Goal: Book appointment/travel/reservation

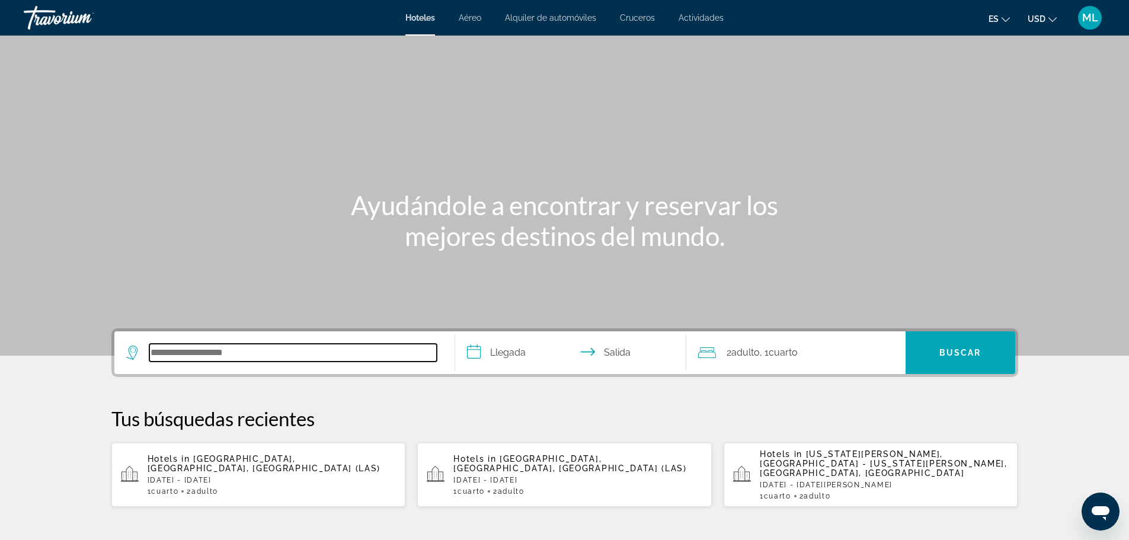
click at [281, 354] on input "Search hotel destination" at bounding box center [292, 353] width 287 height 18
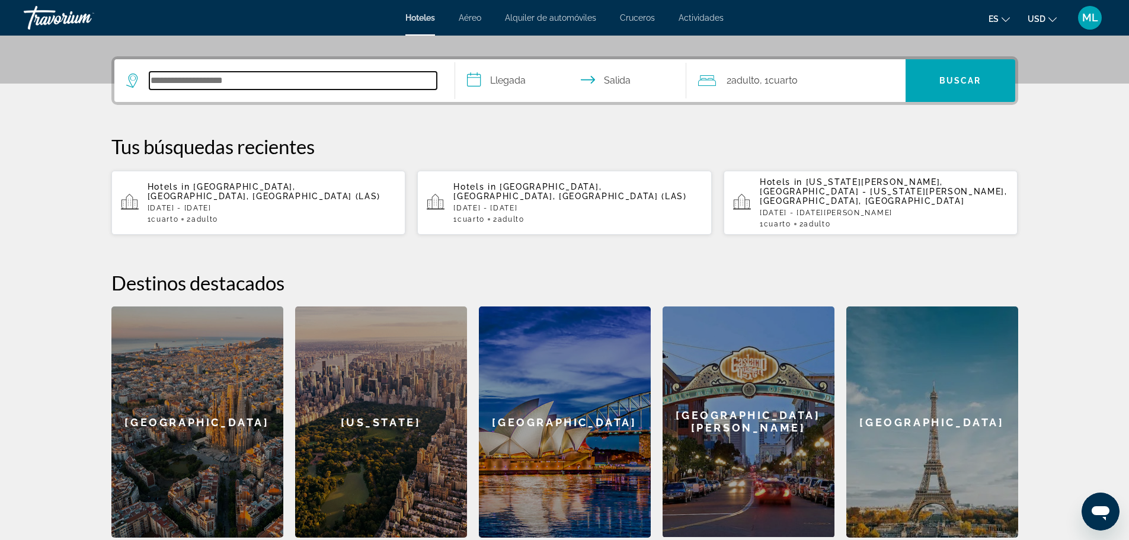
scroll to position [290, 0]
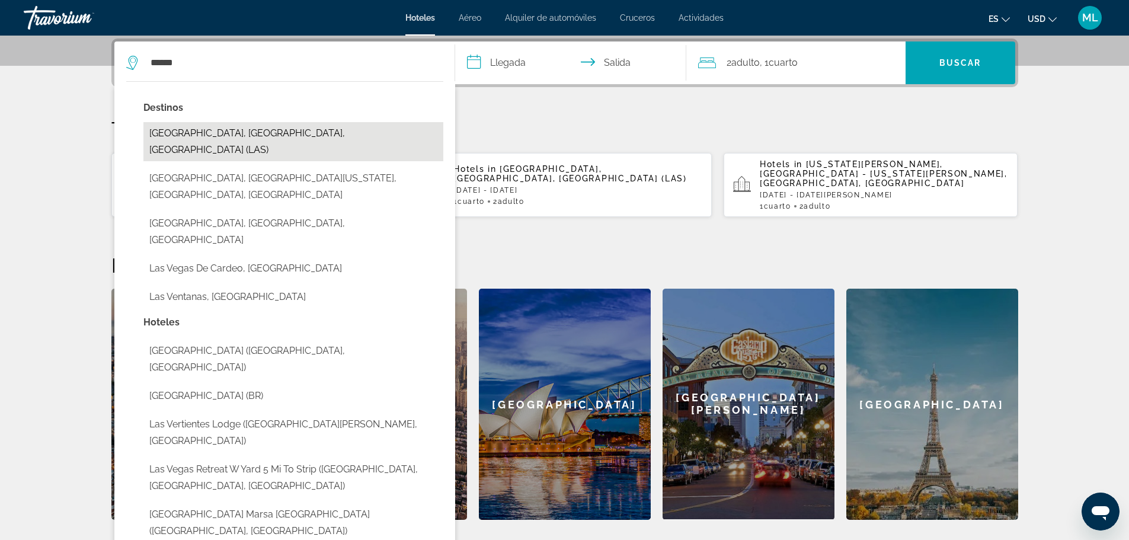
click at [253, 125] on button "[GEOGRAPHIC_DATA], [GEOGRAPHIC_DATA], [GEOGRAPHIC_DATA] (LAS)" at bounding box center [293, 141] width 300 height 39
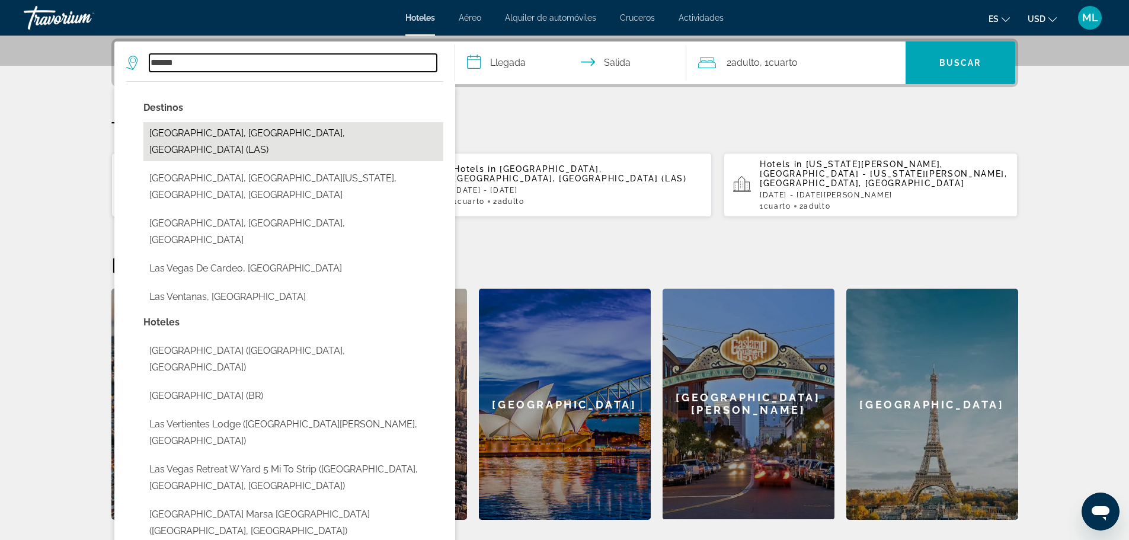
type input "**********"
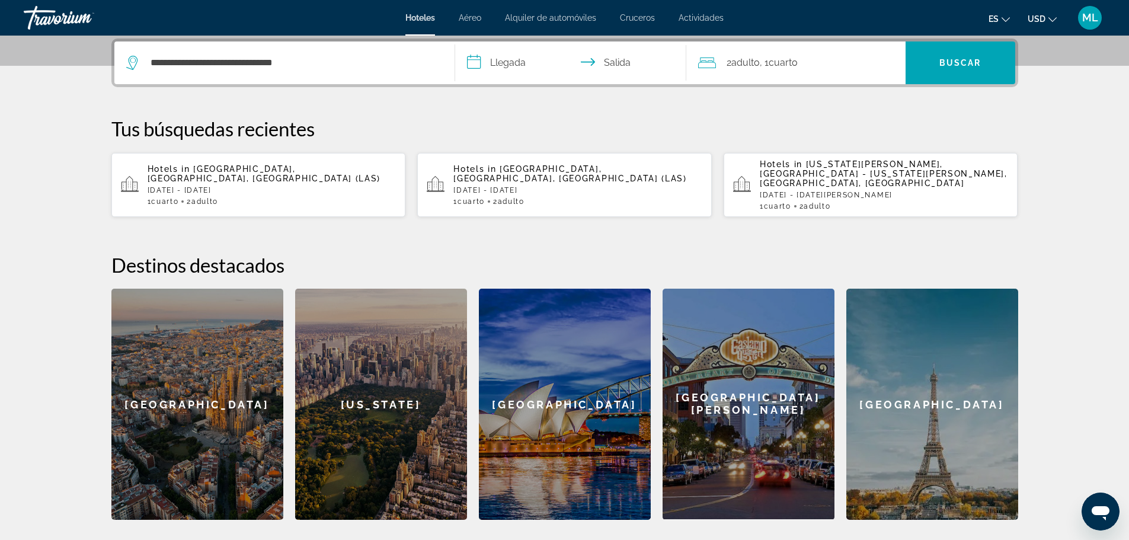
click at [478, 60] on input "**********" at bounding box center [573, 64] width 236 height 46
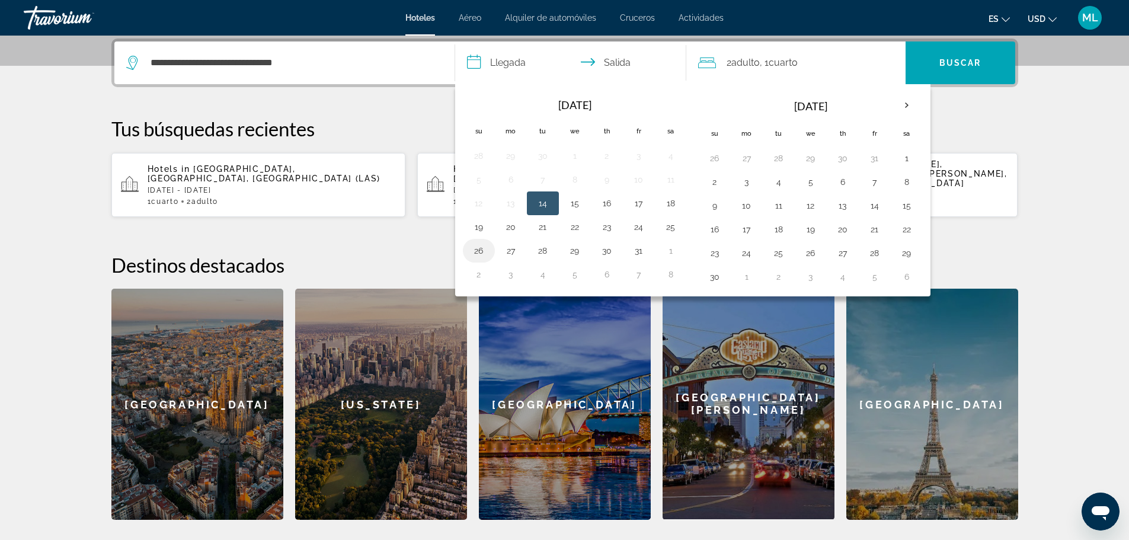
click at [479, 253] on button "26" at bounding box center [478, 250] width 19 height 17
click at [605, 248] on button "30" at bounding box center [606, 250] width 19 height 17
type input "**********"
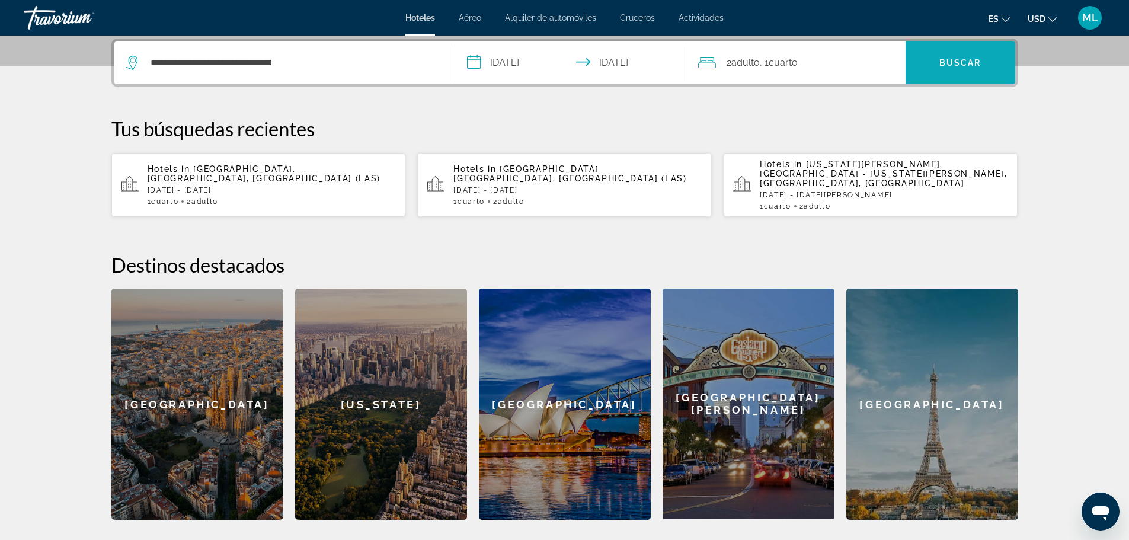
click at [976, 59] on span "Buscar" at bounding box center [961, 62] width 42 height 9
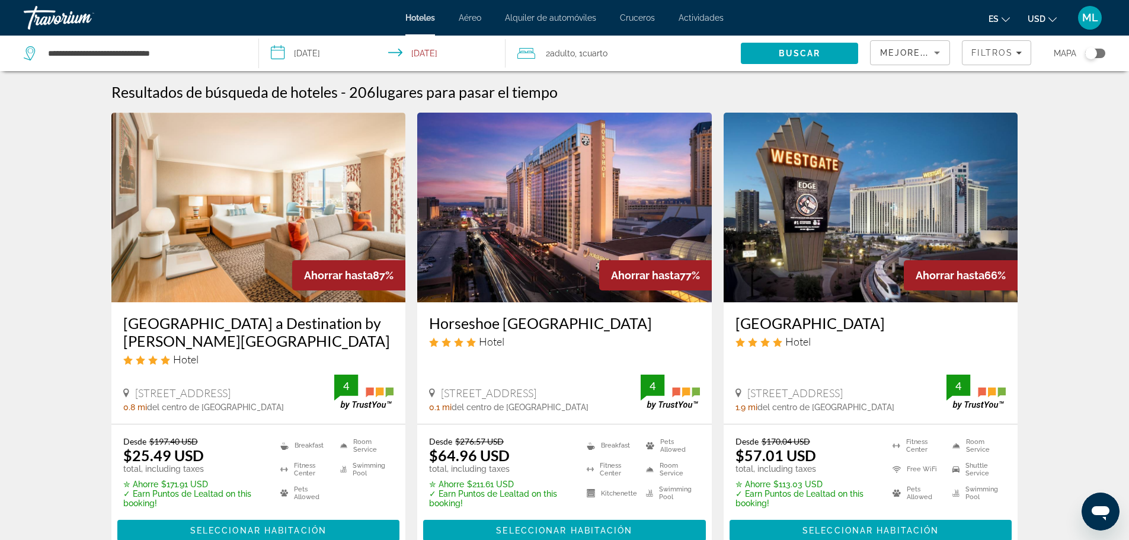
click at [599, 223] on img "Main content" at bounding box center [564, 208] width 295 height 190
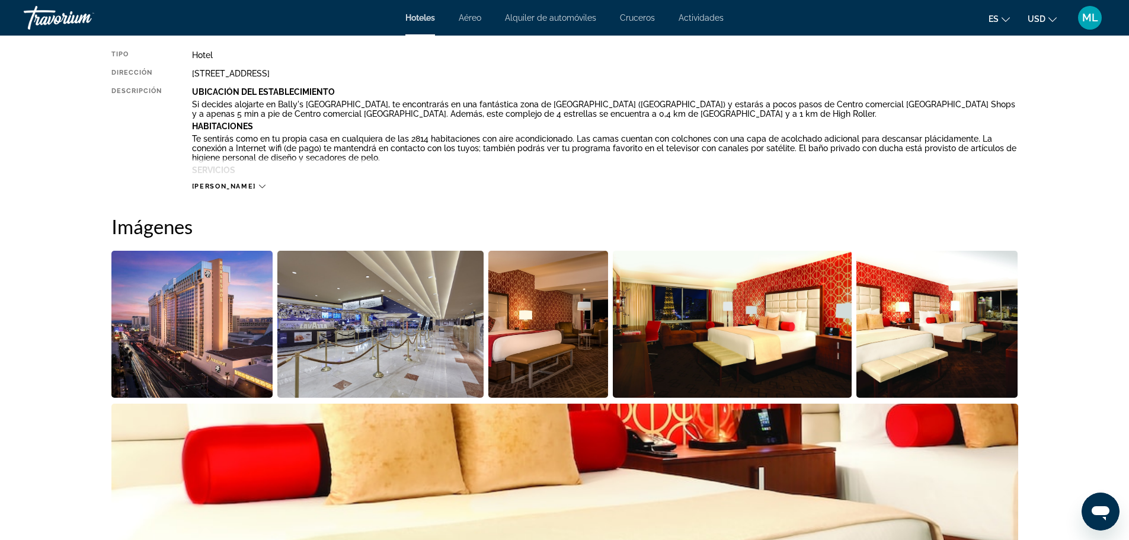
scroll to position [450, 0]
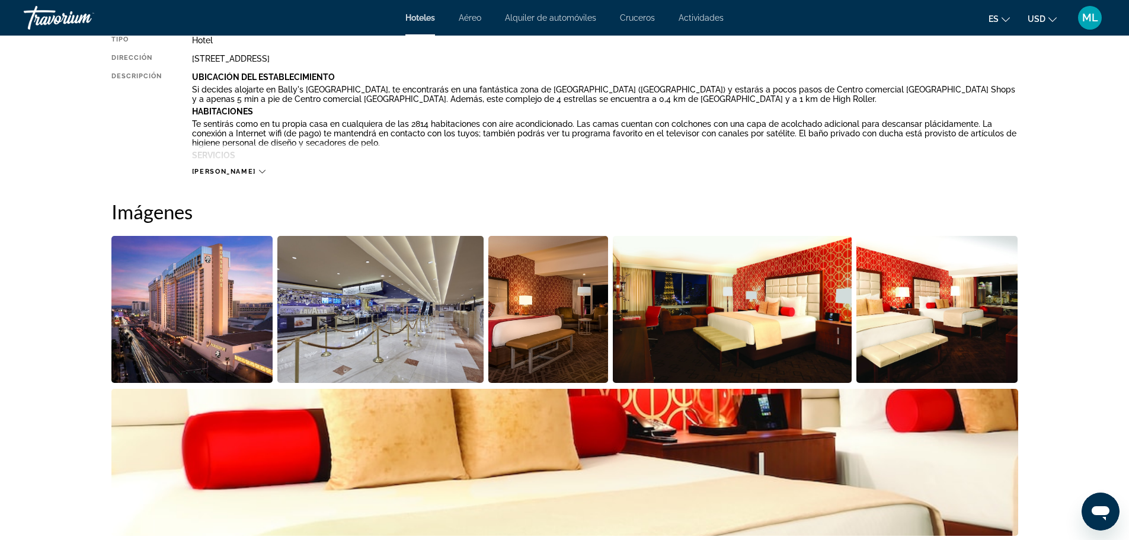
click at [167, 292] on img "Open full-screen image slider" at bounding box center [192, 309] width 162 height 147
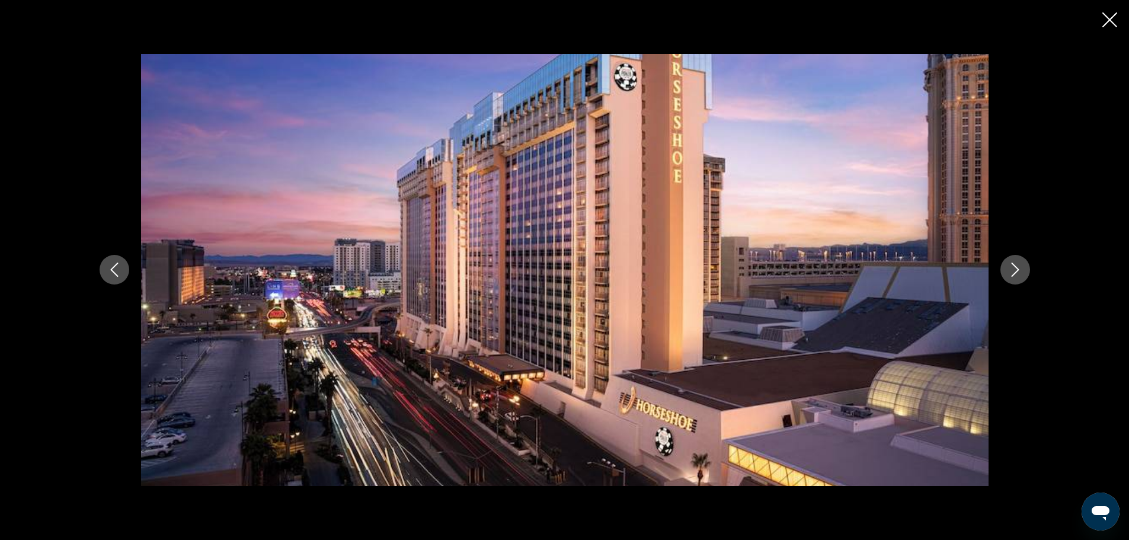
click at [1016, 267] on icon "Next image" at bounding box center [1015, 270] width 8 height 14
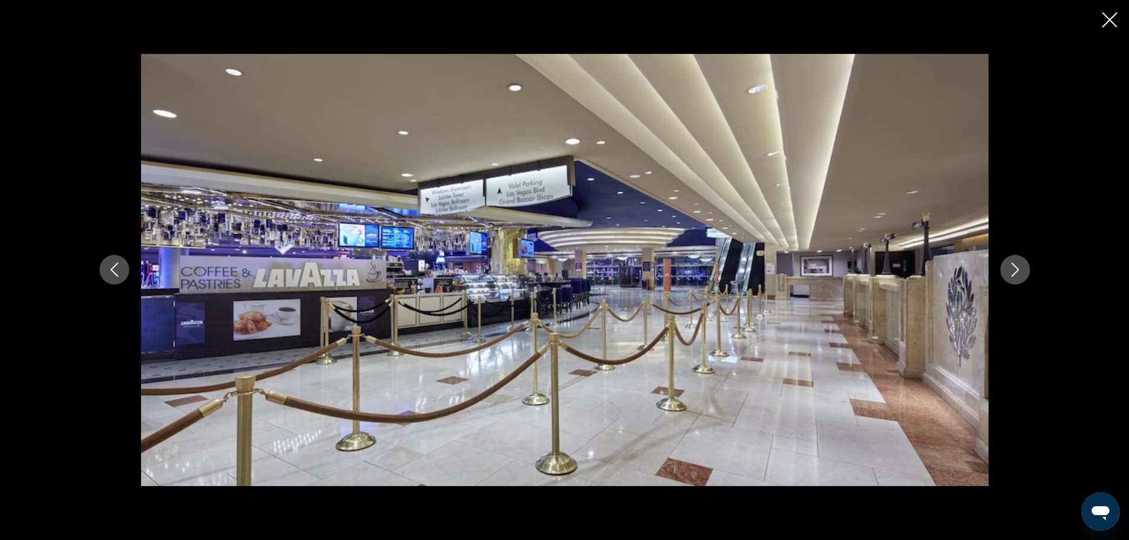
click at [1016, 267] on icon "Next image" at bounding box center [1015, 270] width 8 height 14
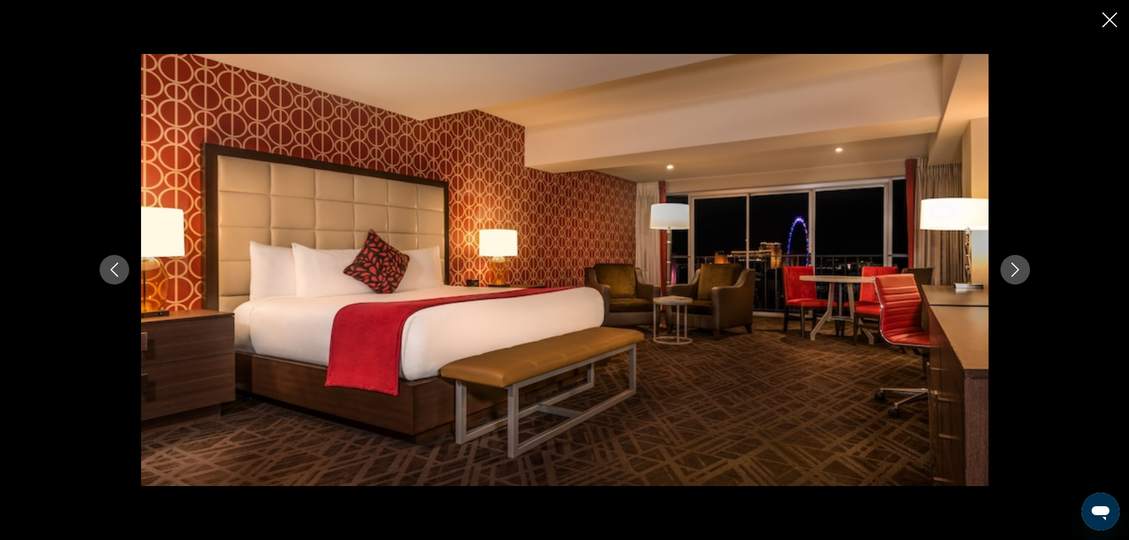
click at [1016, 267] on icon "Next image" at bounding box center [1015, 270] width 8 height 14
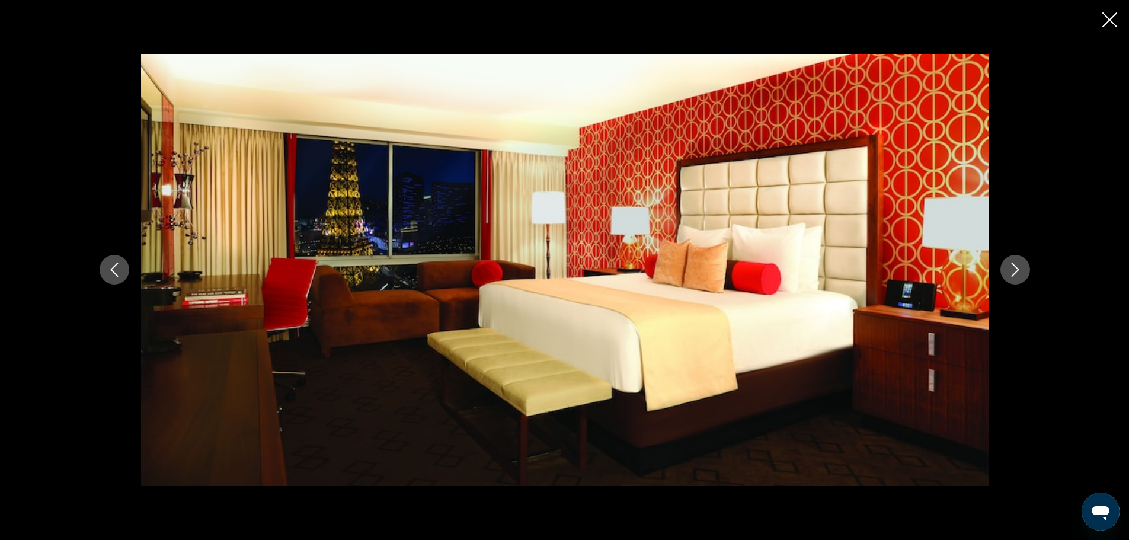
click at [1016, 267] on icon "Next image" at bounding box center [1015, 270] width 8 height 14
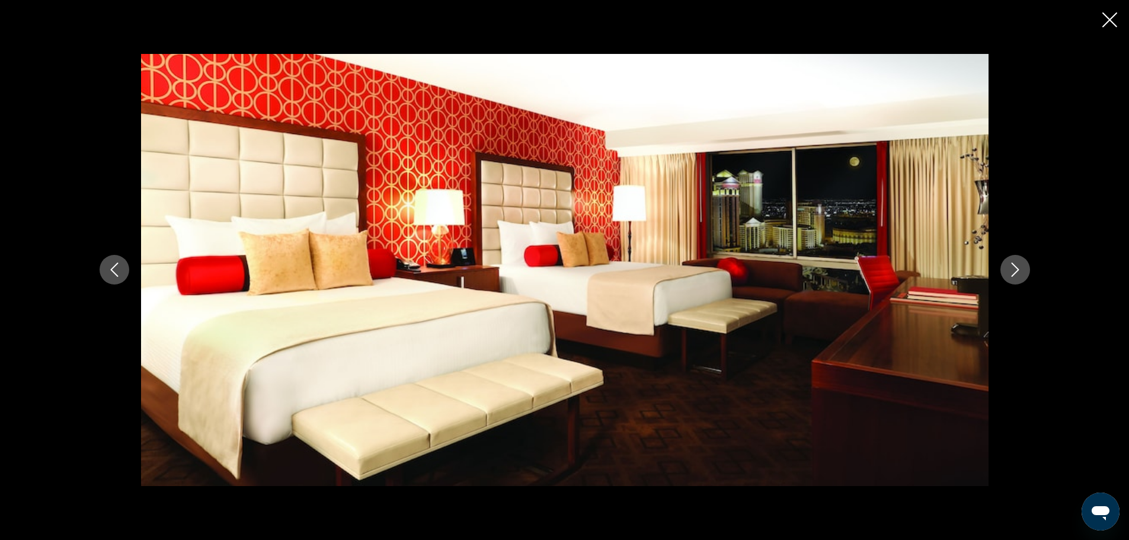
click at [1016, 267] on icon "Next image" at bounding box center [1015, 270] width 8 height 14
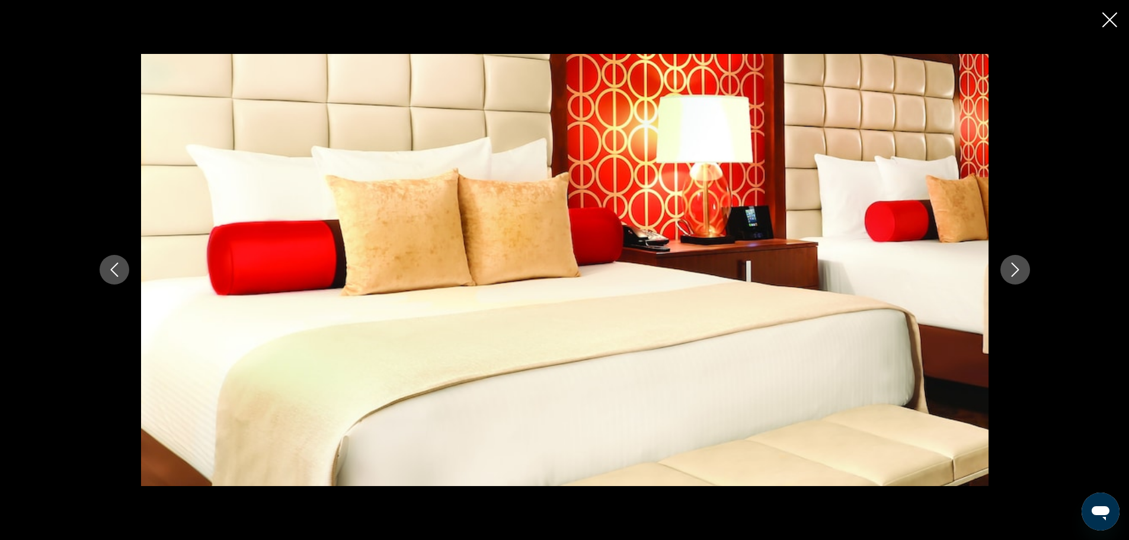
click at [1016, 267] on icon "Next image" at bounding box center [1015, 270] width 8 height 14
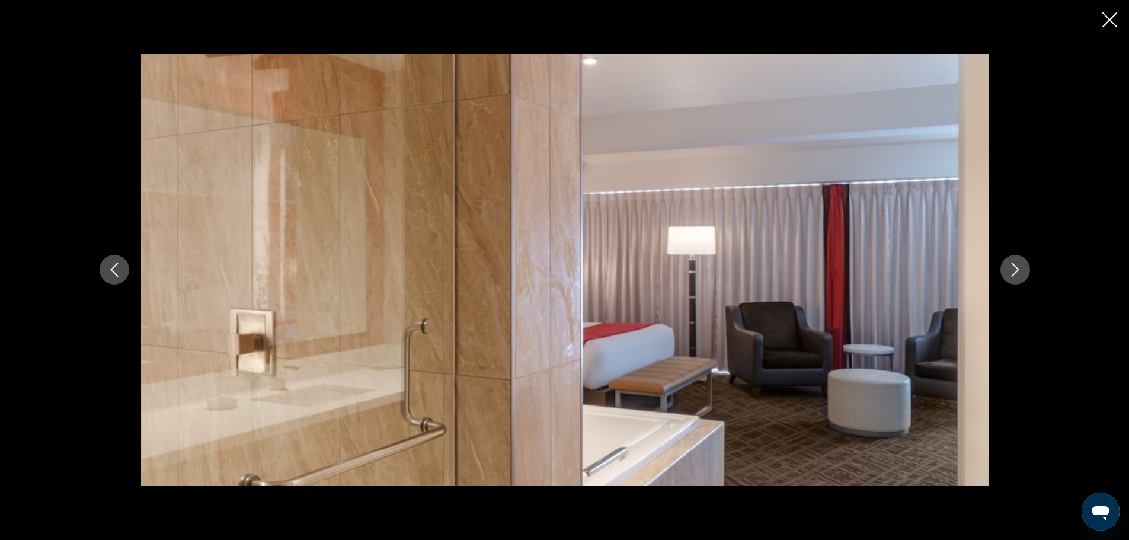
click at [1016, 267] on icon "Next image" at bounding box center [1015, 270] width 8 height 14
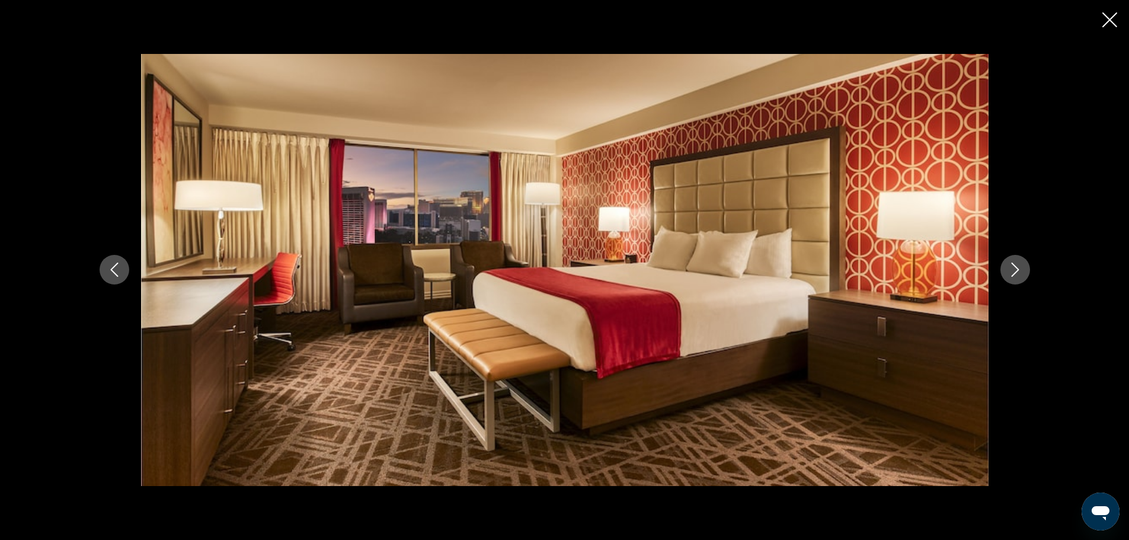
click at [1016, 267] on icon "Next image" at bounding box center [1015, 270] width 8 height 14
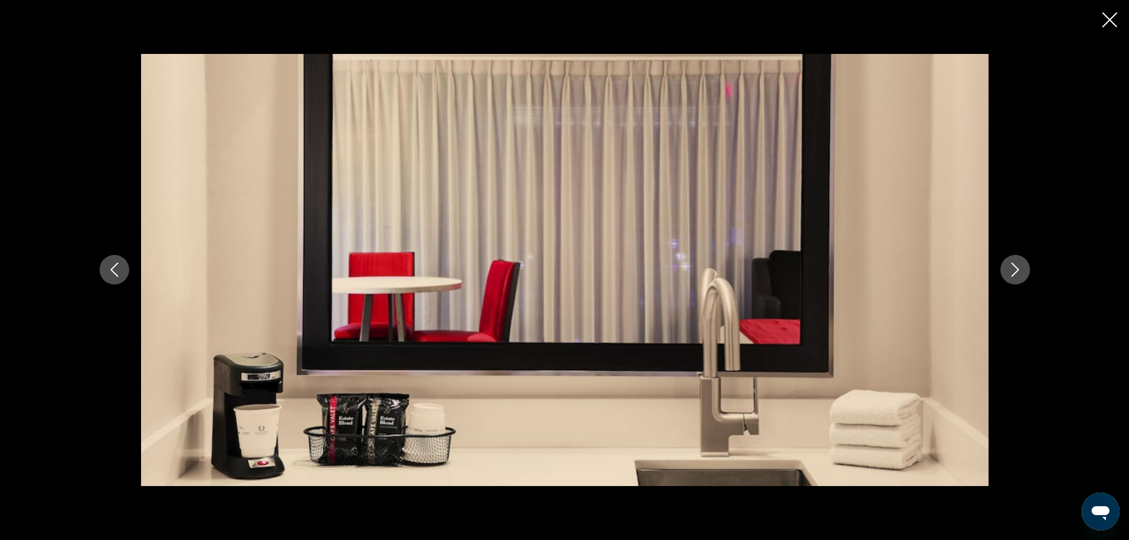
click at [1016, 267] on icon "Next image" at bounding box center [1015, 270] width 8 height 14
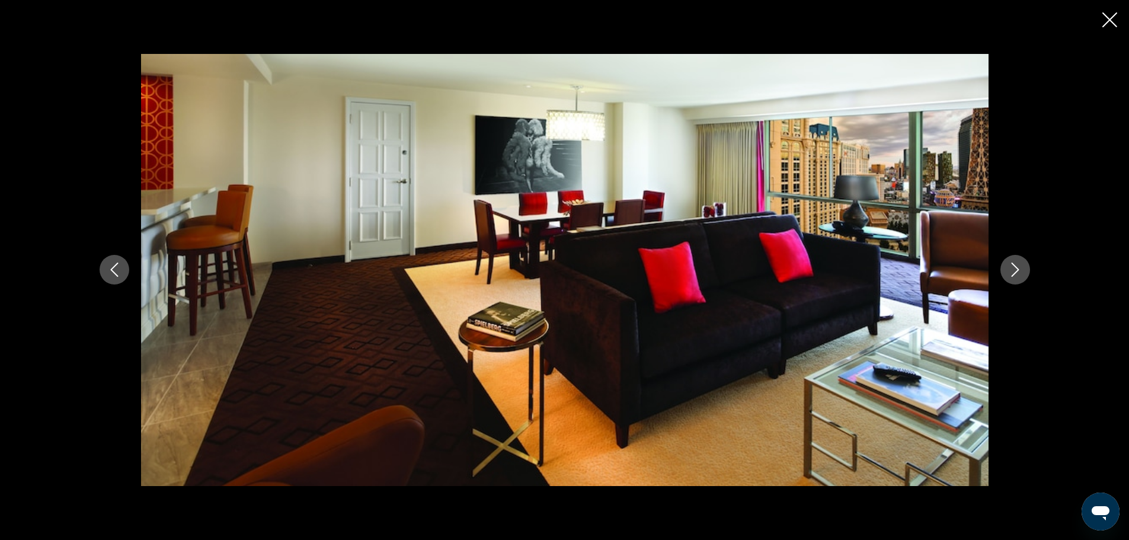
click at [1016, 267] on icon "Next image" at bounding box center [1015, 270] width 8 height 14
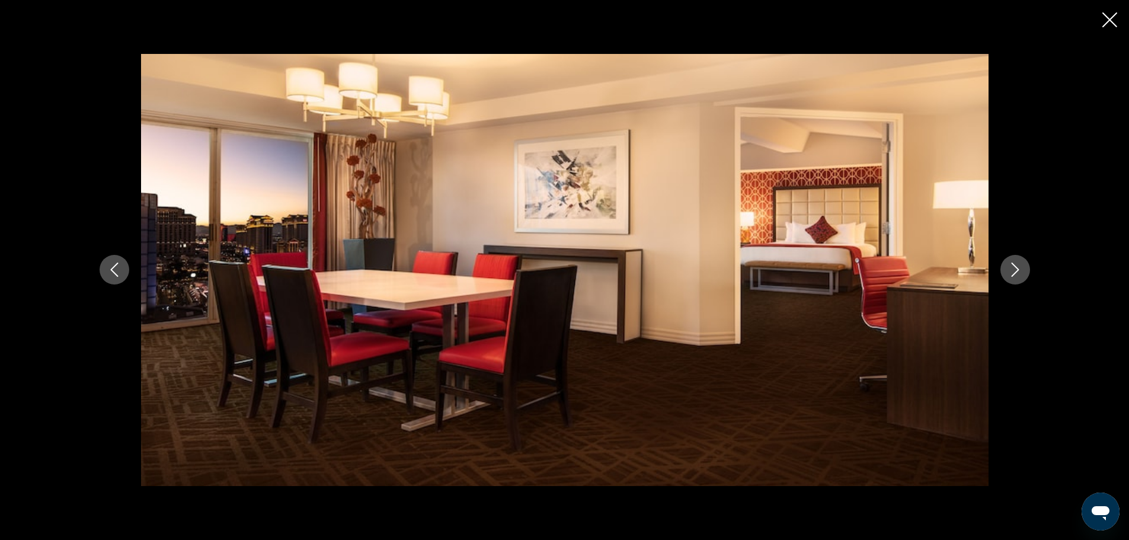
click at [1016, 267] on icon "Next image" at bounding box center [1015, 270] width 8 height 14
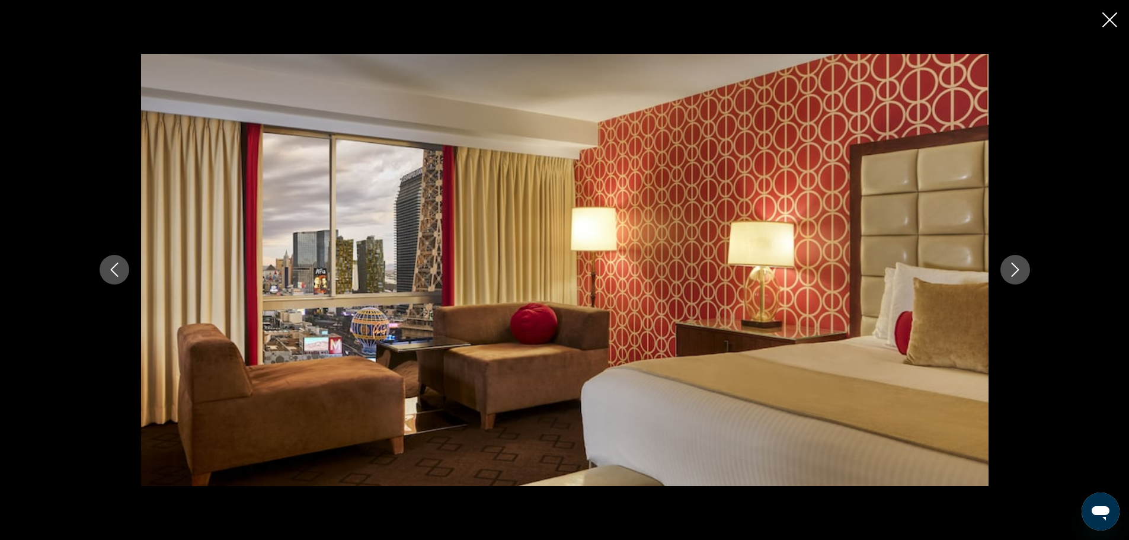
click at [1016, 267] on icon "Next image" at bounding box center [1015, 270] width 8 height 14
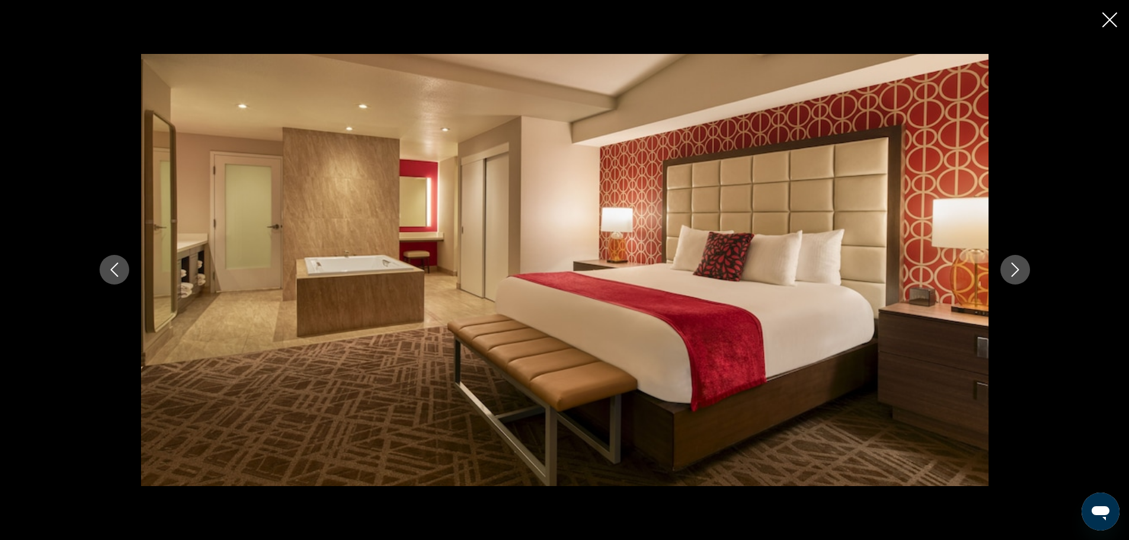
click at [1016, 267] on icon "Next image" at bounding box center [1015, 270] width 8 height 14
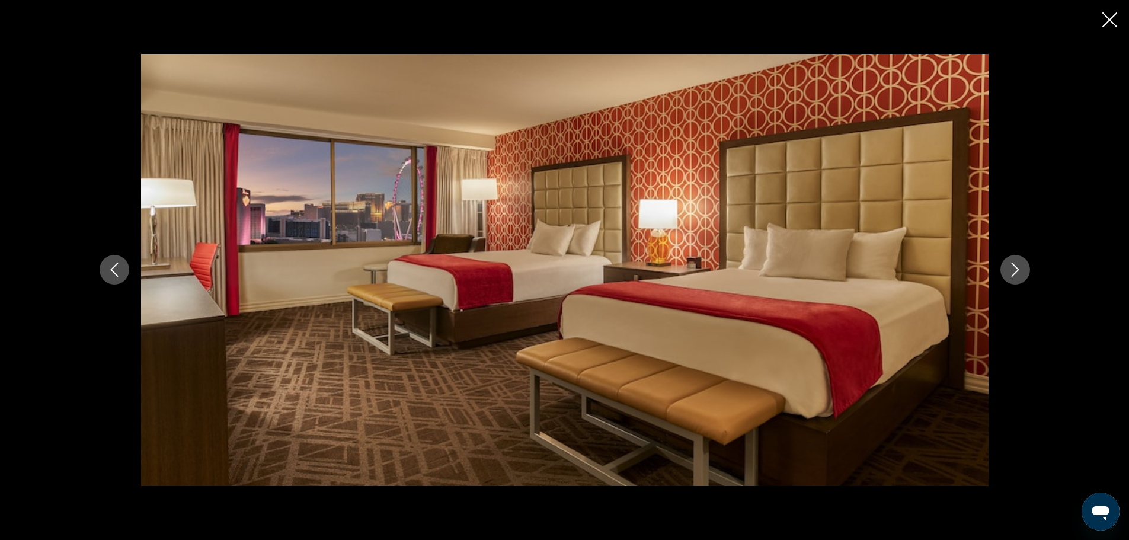
click at [1016, 267] on icon "Next image" at bounding box center [1015, 270] width 8 height 14
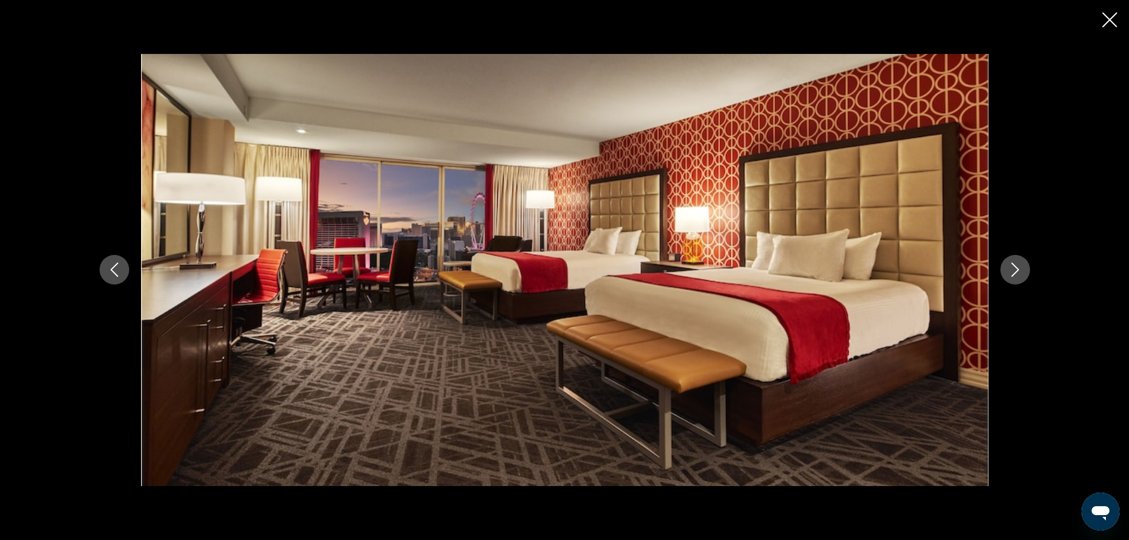
click at [1016, 267] on icon "Next image" at bounding box center [1015, 270] width 8 height 14
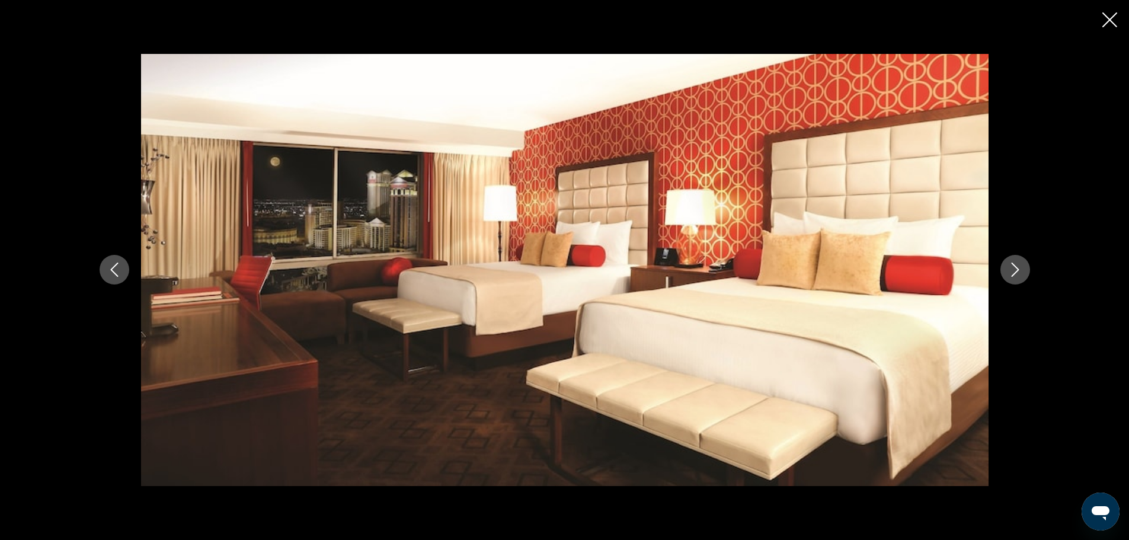
click at [1016, 267] on icon "Next image" at bounding box center [1015, 270] width 8 height 14
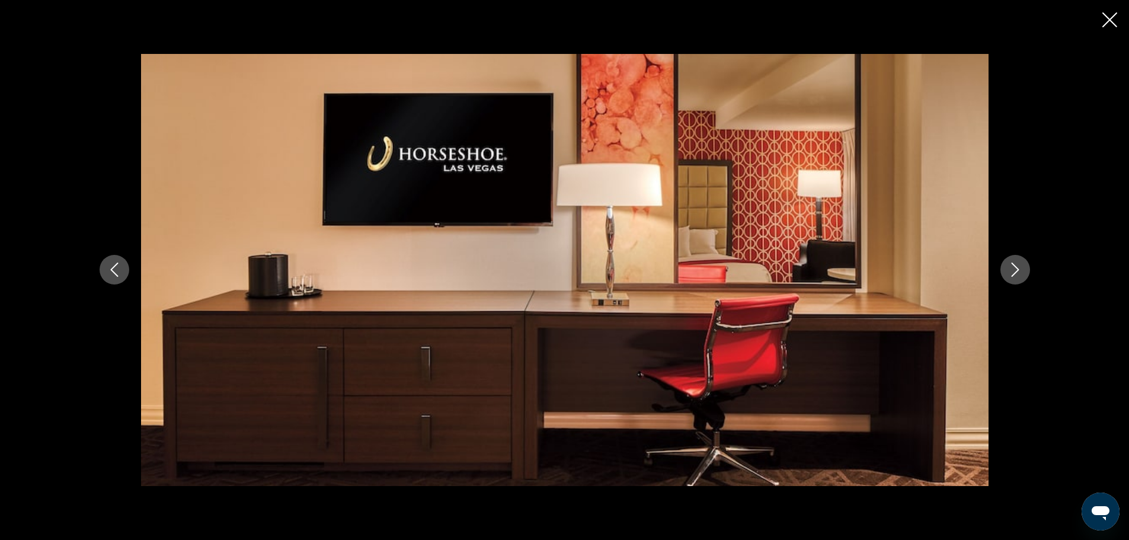
click at [1016, 267] on icon "Next image" at bounding box center [1015, 270] width 8 height 14
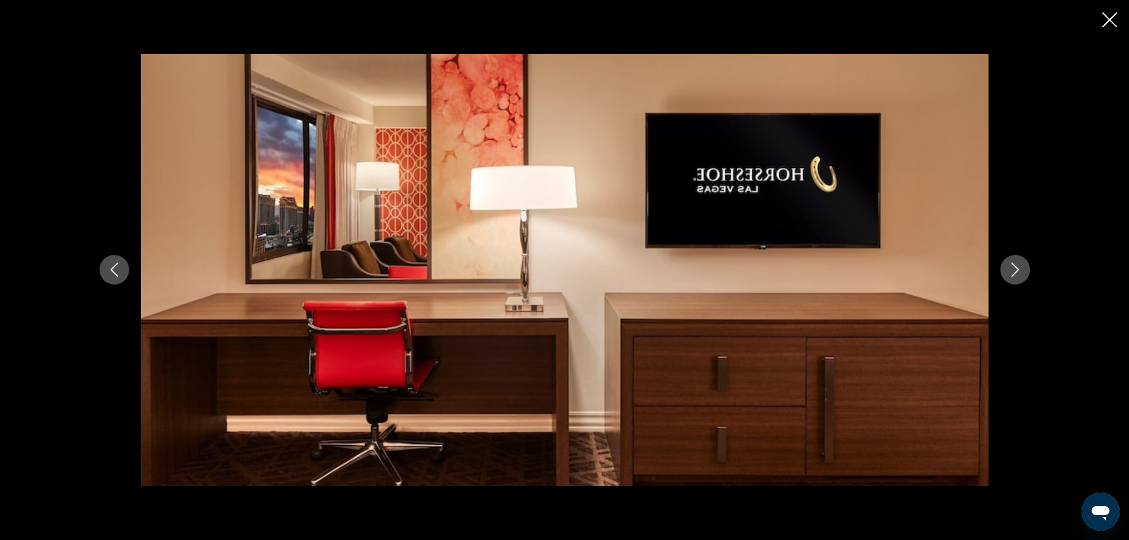
click at [1016, 267] on icon "Next image" at bounding box center [1015, 270] width 8 height 14
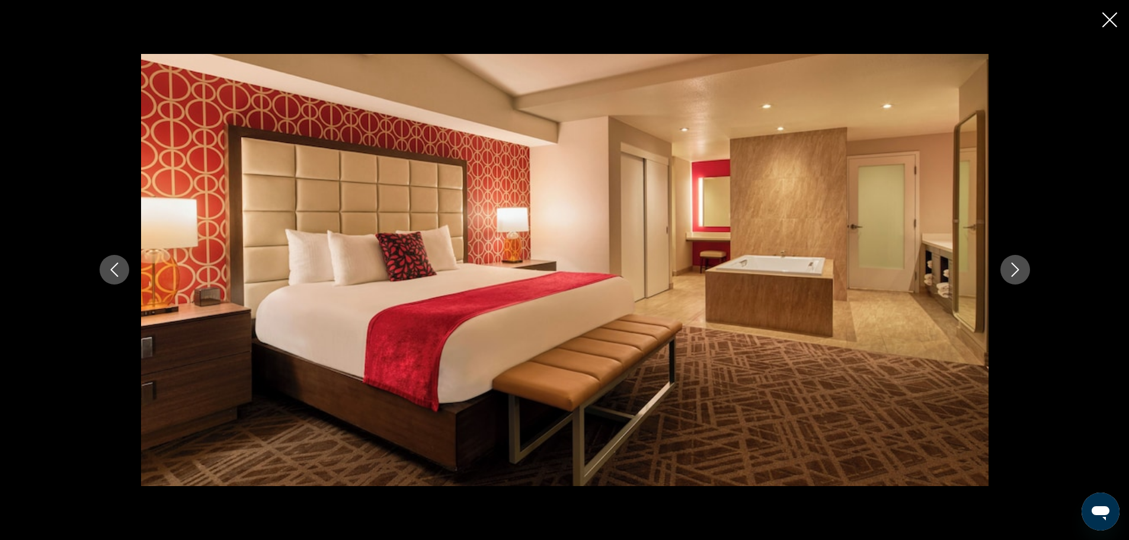
click at [1016, 267] on icon "Next image" at bounding box center [1015, 270] width 8 height 14
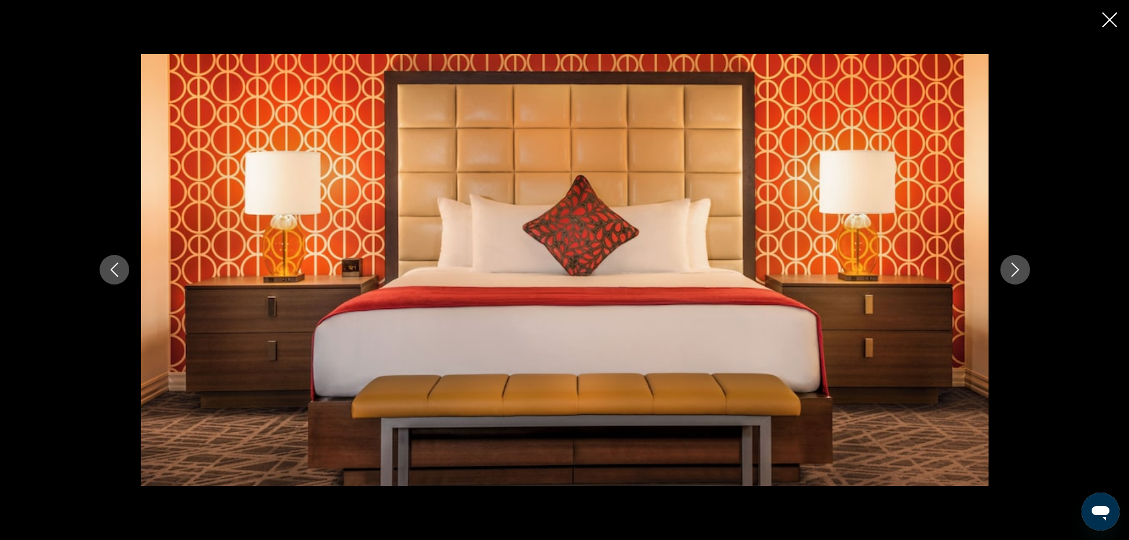
click at [1016, 267] on icon "Next image" at bounding box center [1015, 270] width 8 height 14
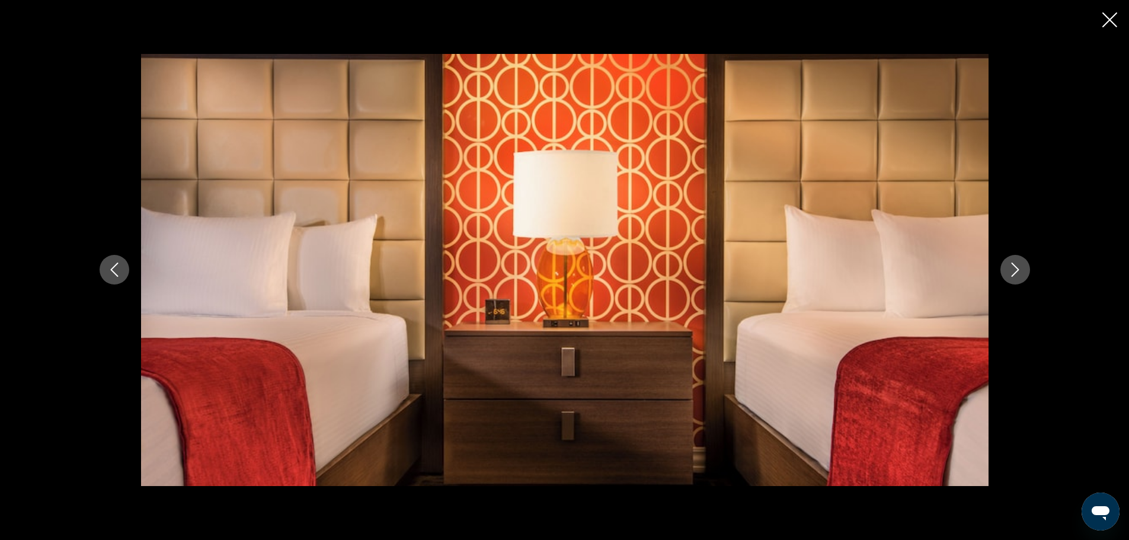
click at [1016, 267] on icon "Next image" at bounding box center [1015, 270] width 8 height 14
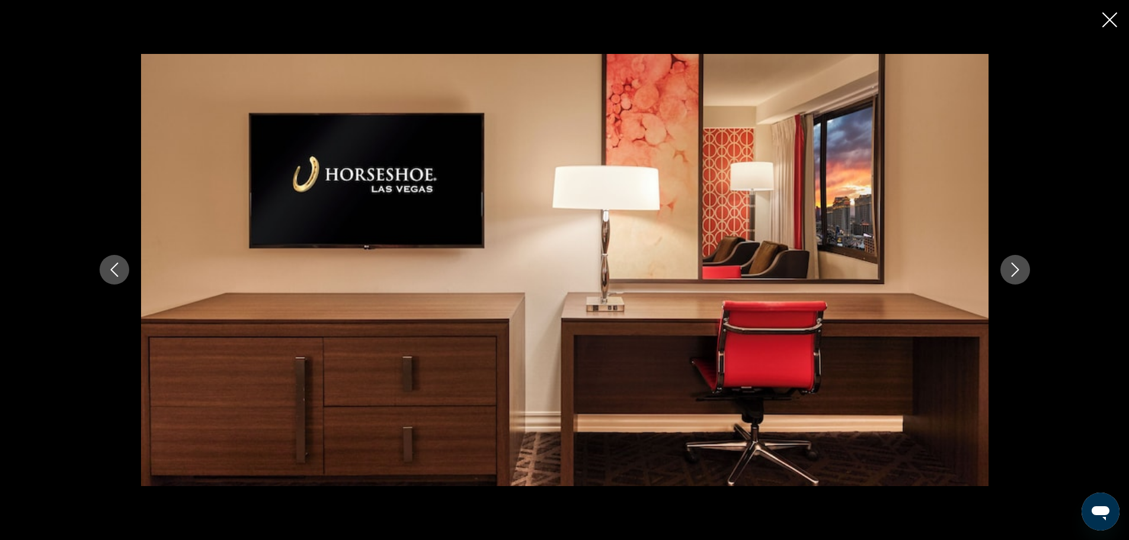
click at [1016, 267] on icon "Next image" at bounding box center [1015, 270] width 8 height 14
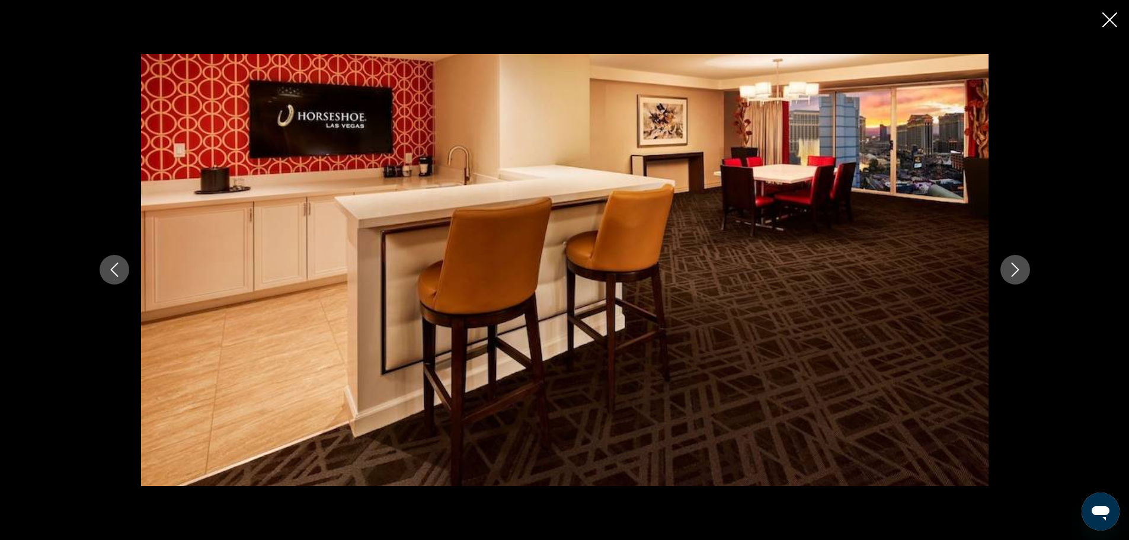
click at [1016, 267] on icon "Next image" at bounding box center [1015, 270] width 8 height 14
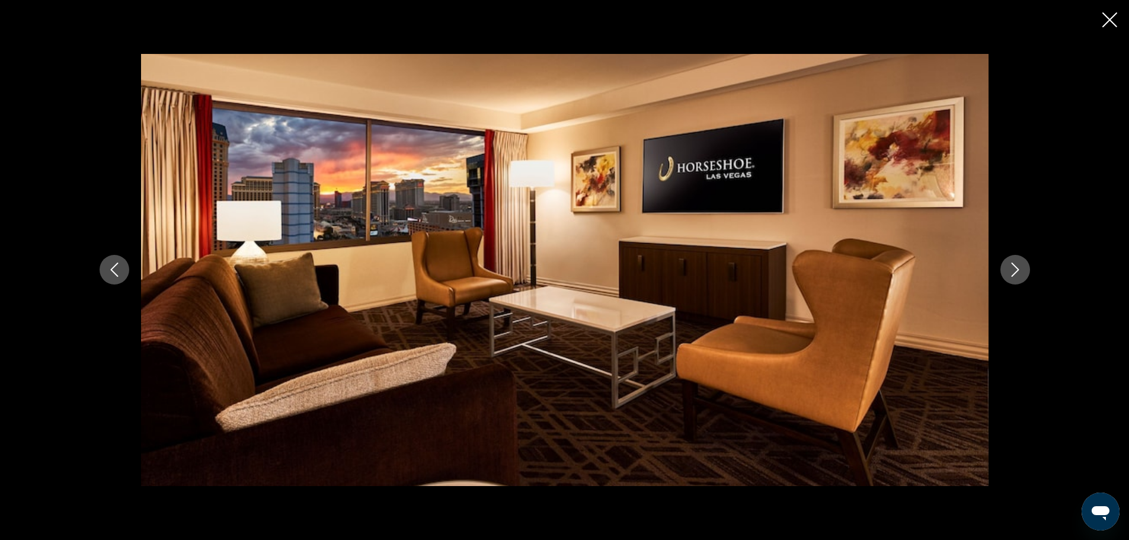
click at [1016, 267] on icon "Next image" at bounding box center [1015, 270] width 8 height 14
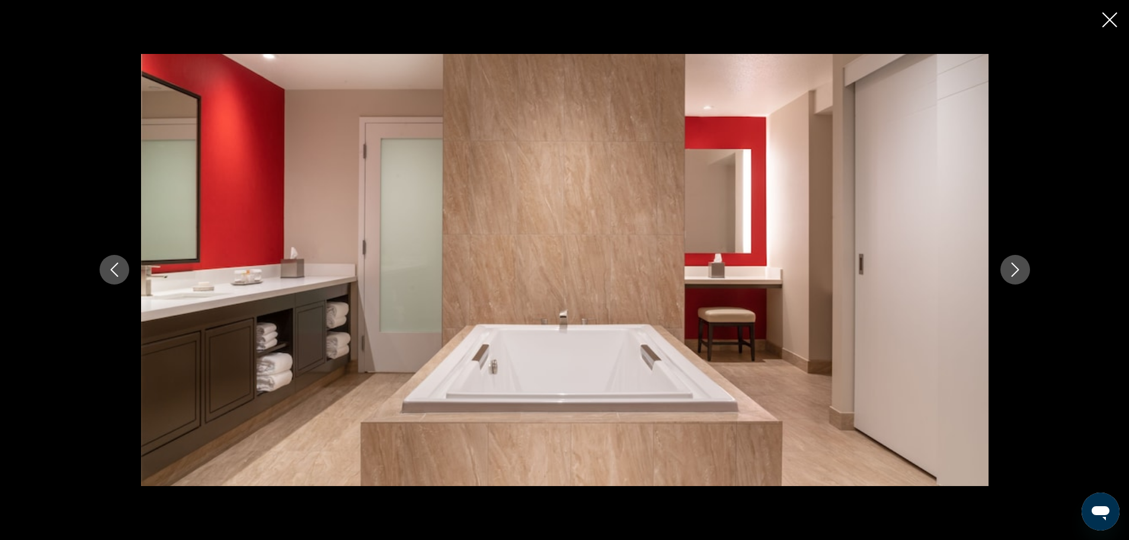
click at [1016, 267] on icon "Next image" at bounding box center [1015, 270] width 8 height 14
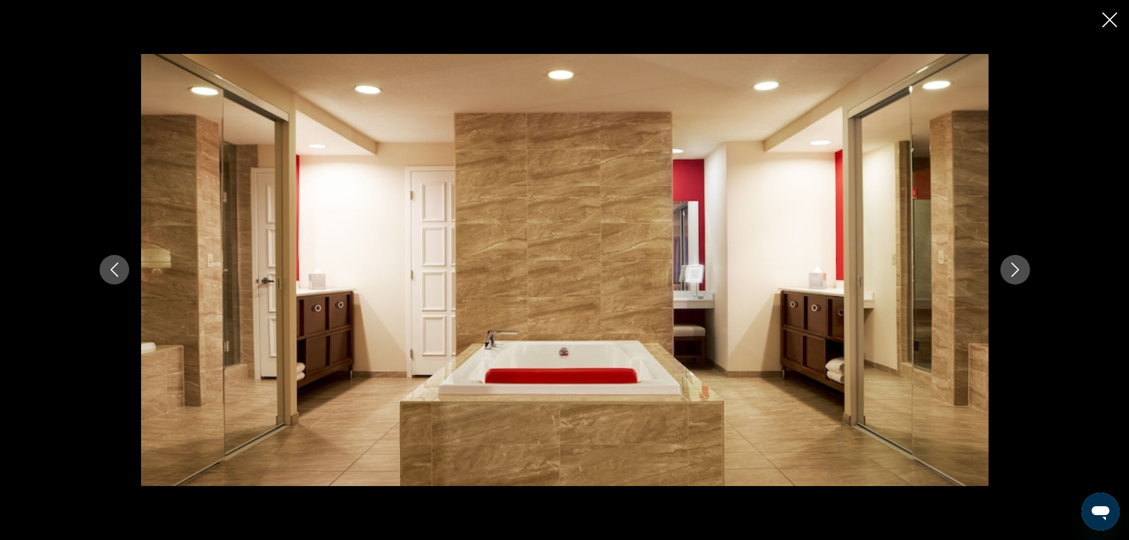
click at [1016, 267] on icon "Next image" at bounding box center [1015, 270] width 8 height 14
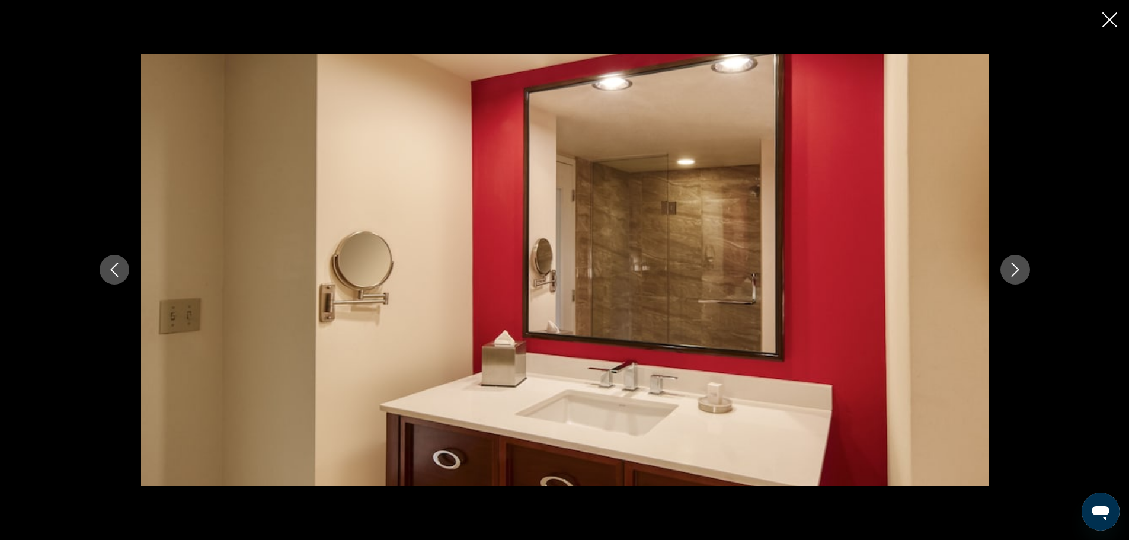
click at [1016, 267] on icon "Next image" at bounding box center [1015, 270] width 8 height 14
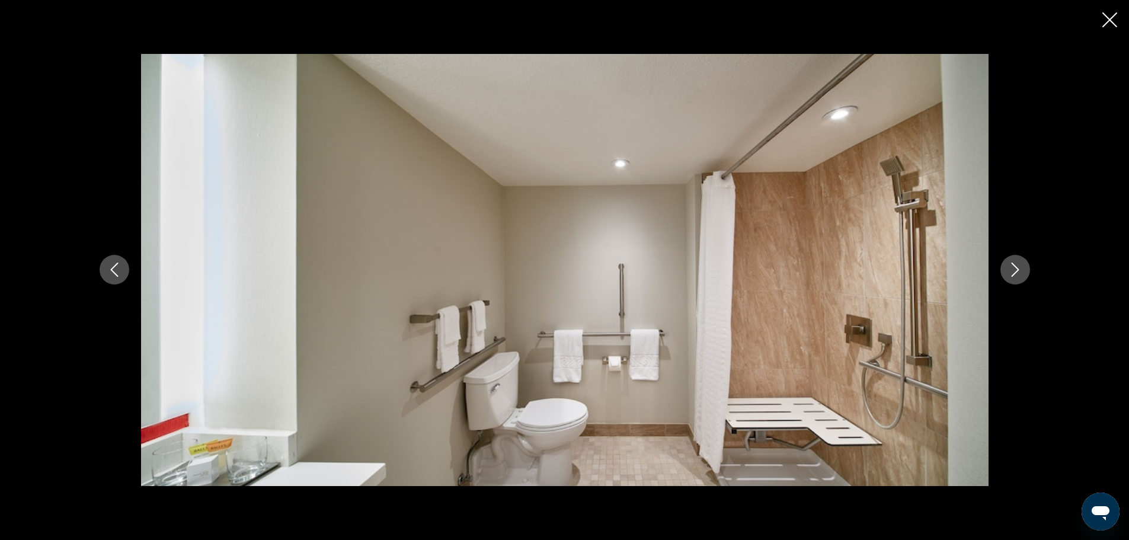
click at [1016, 267] on icon "Next image" at bounding box center [1015, 270] width 8 height 14
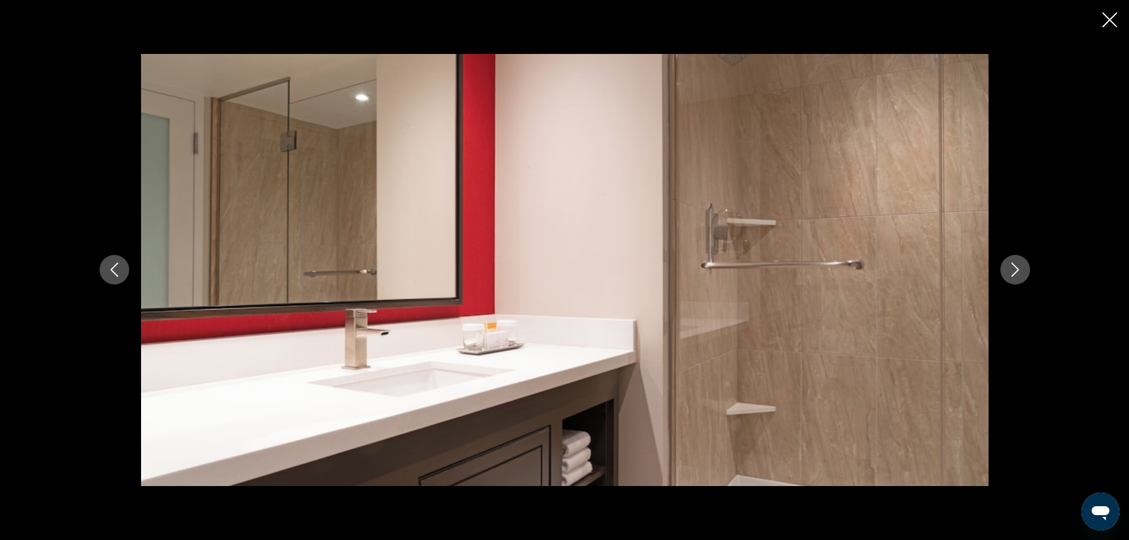
click at [1016, 267] on icon "Next image" at bounding box center [1015, 270] width 8 height 14
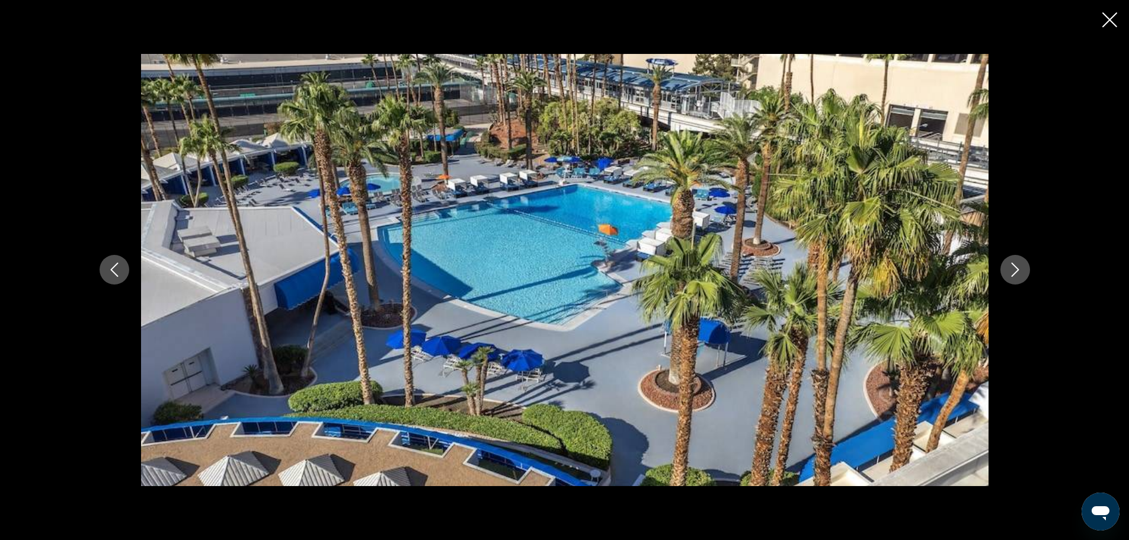
click at [1016, 267] on icon "Next image" at bounding box center [1015, 270] width 8 height 14
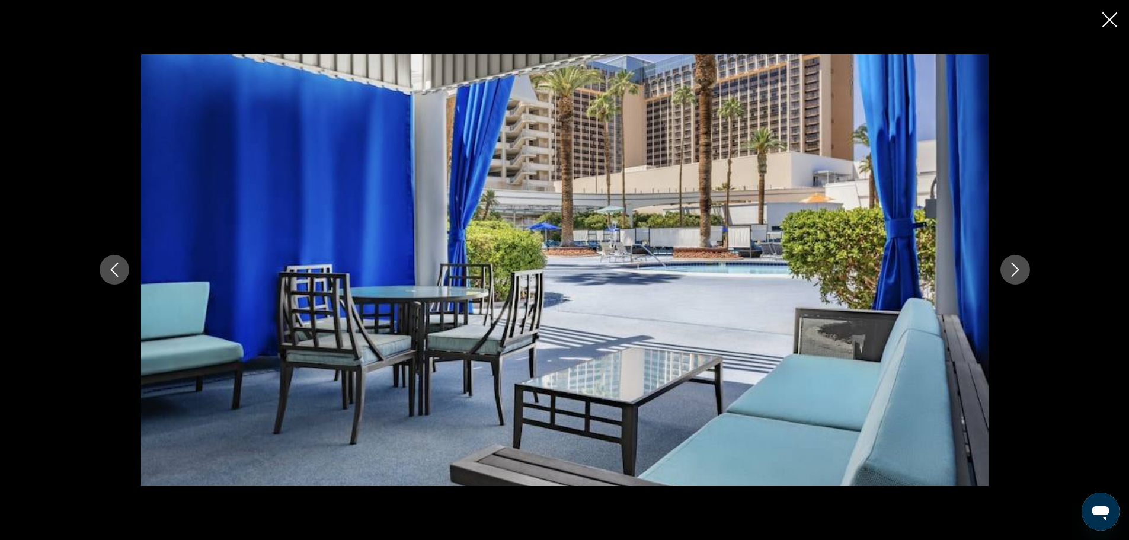
click at [1016, 267] on icon "Next image" at bounding box center [1015, 270] width 8 height 14
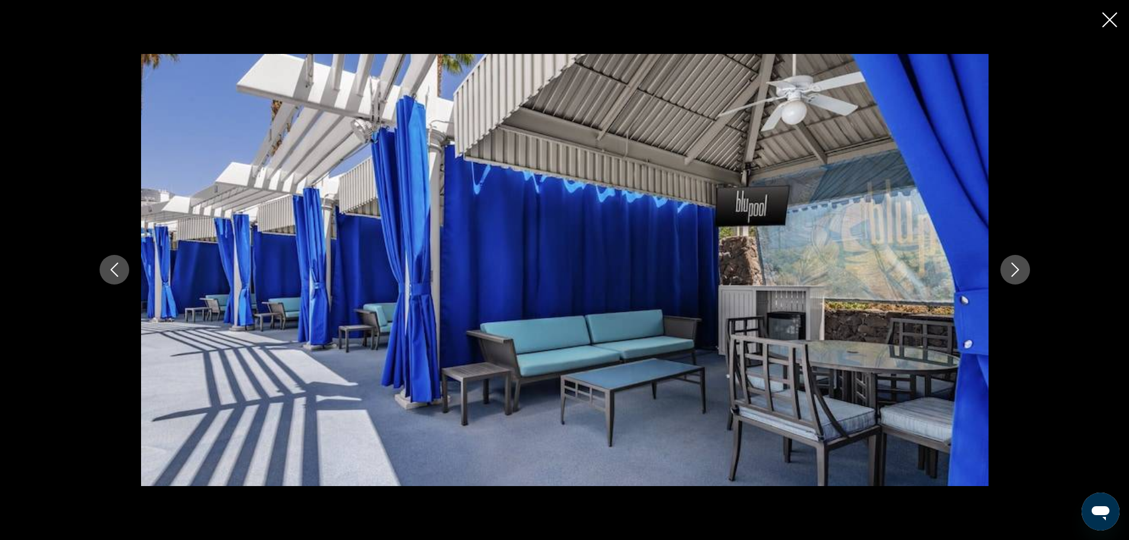
click at [1016, 267] on icon "Next image" at bounding box center [1015, 270] width 8 height 14
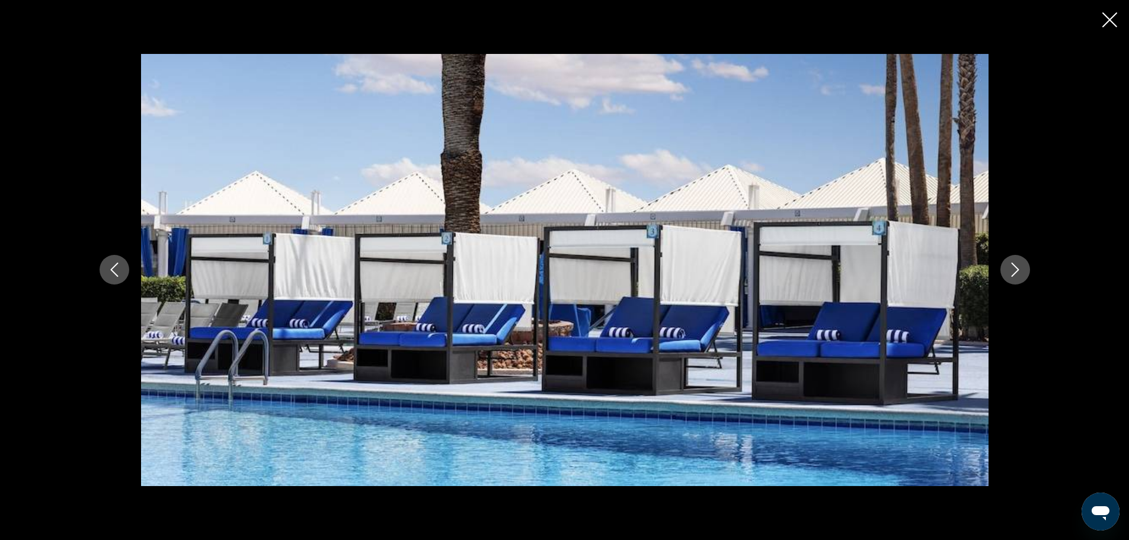
click at [1016, 267] on icon "Next image" at bounding box center [1015, 270] width 8 height 14
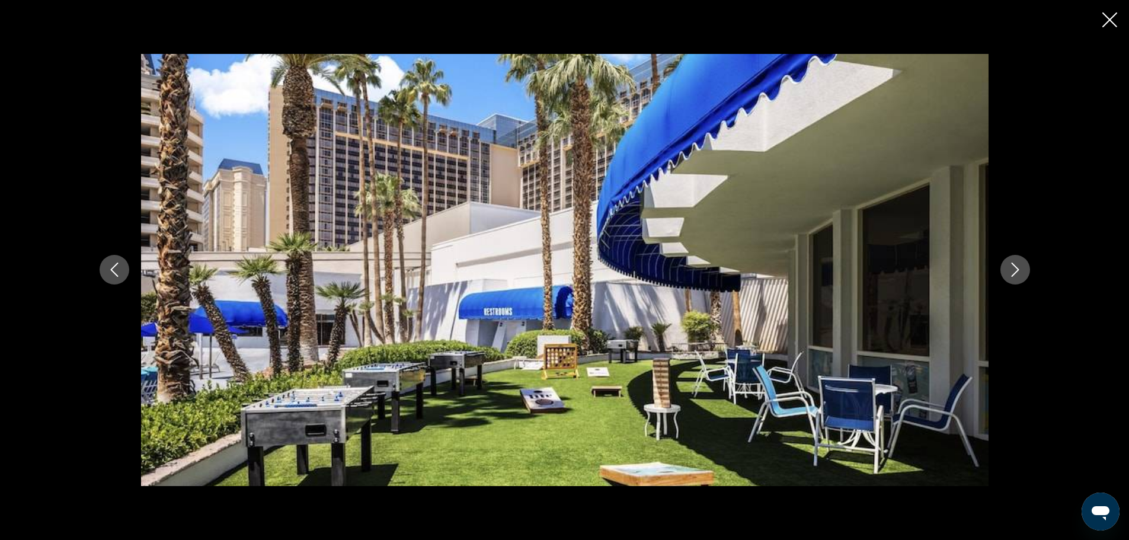
click at [1016, 267] on icon "Next image" at bounding box center [1015, 270] width 8 height 14
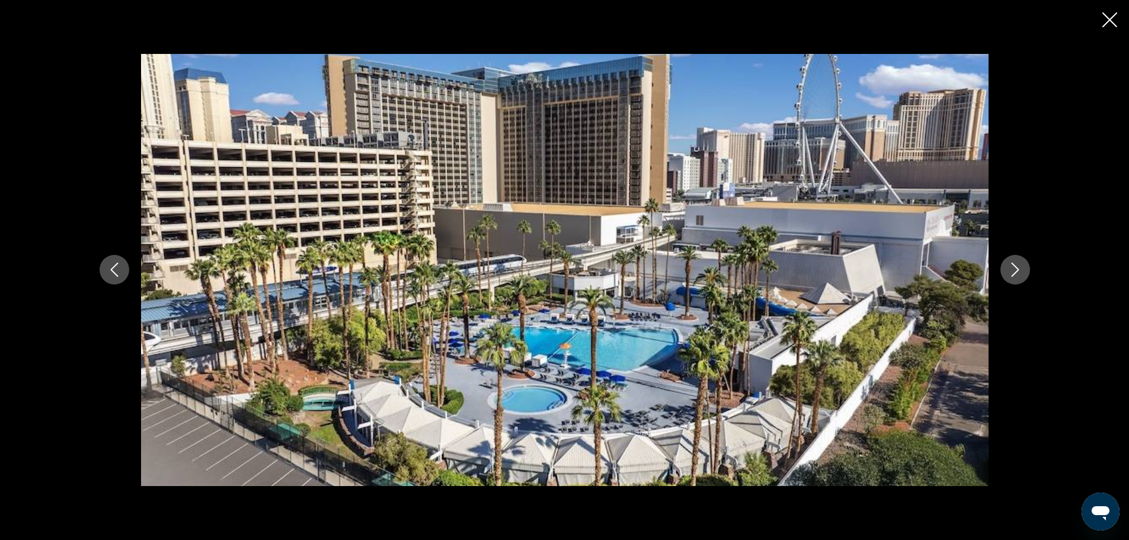
click at [1016, 267] on icon "Next image" at bounding box center [1015, 270] width 8 height 14
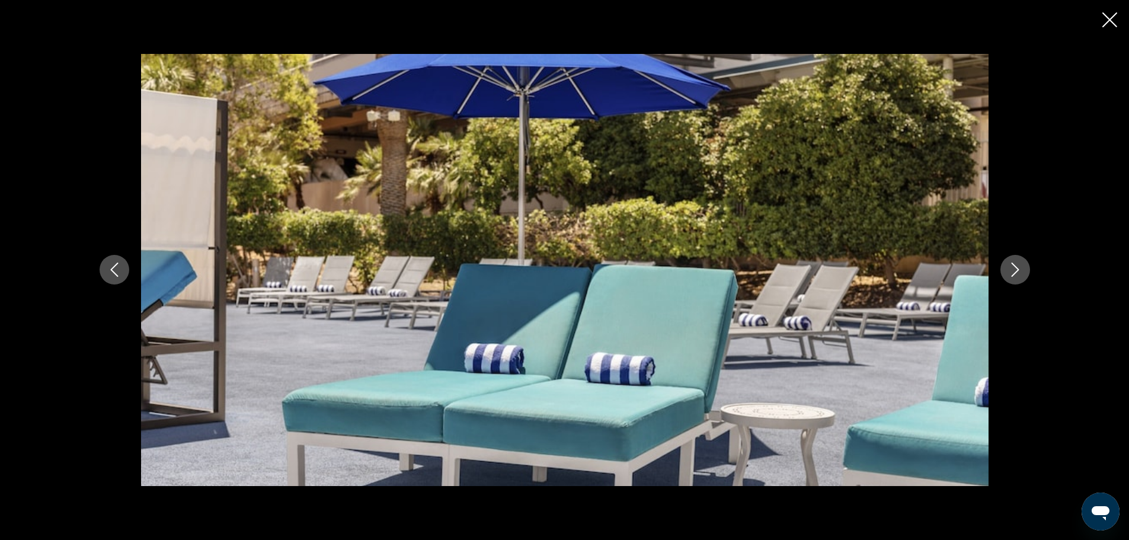
click at [1016, 267] on icon "Next image" at bounding box center [1015, 270] width 8 height 14
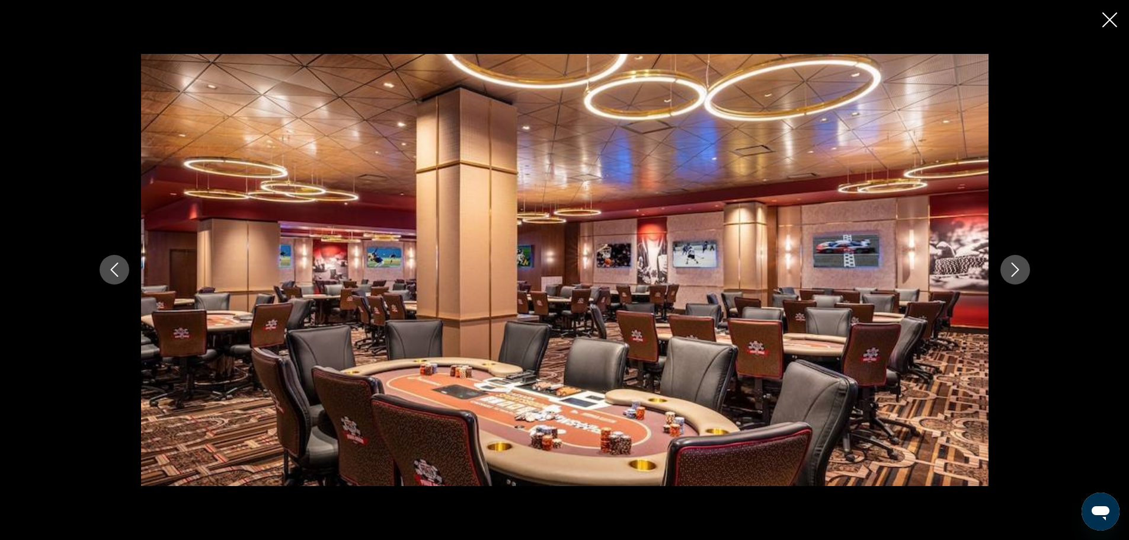
click at [1016, 267] on icon "Next image" at bounding box center [1015, 270] width 8 height 14
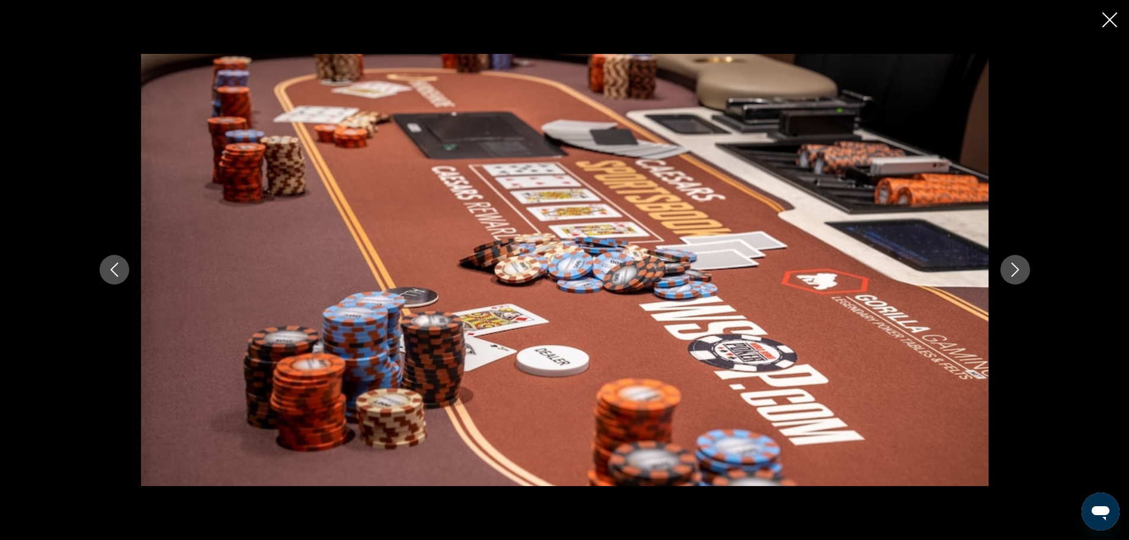
click at [1016, 267] on icon "Next image" at bounding box center [1015, 270] width 8 height 14
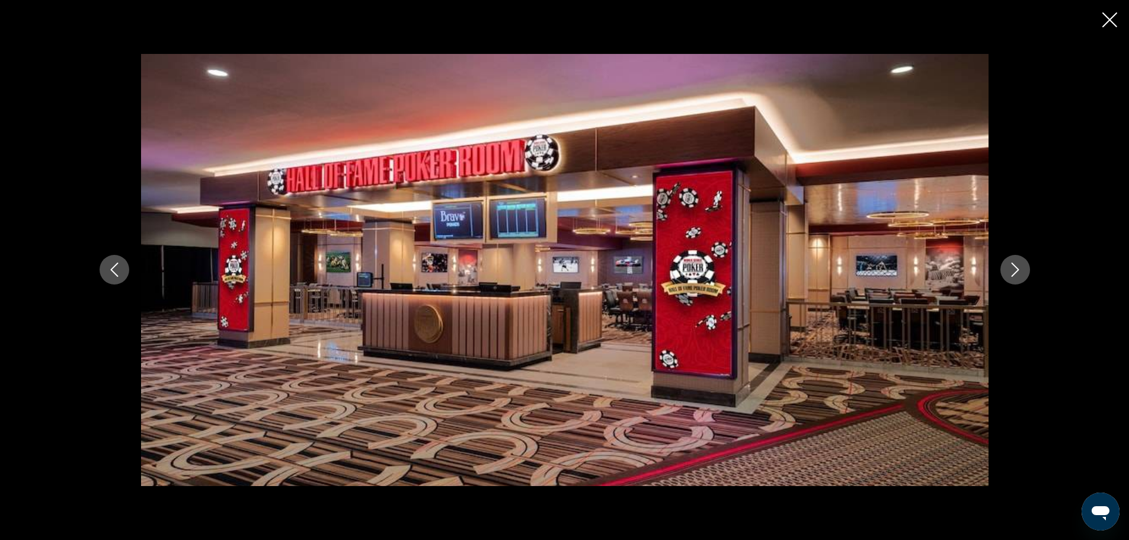
click at [1016, 267] on icon "Next image" at bounding box center [1015, 270] width 8 height 14
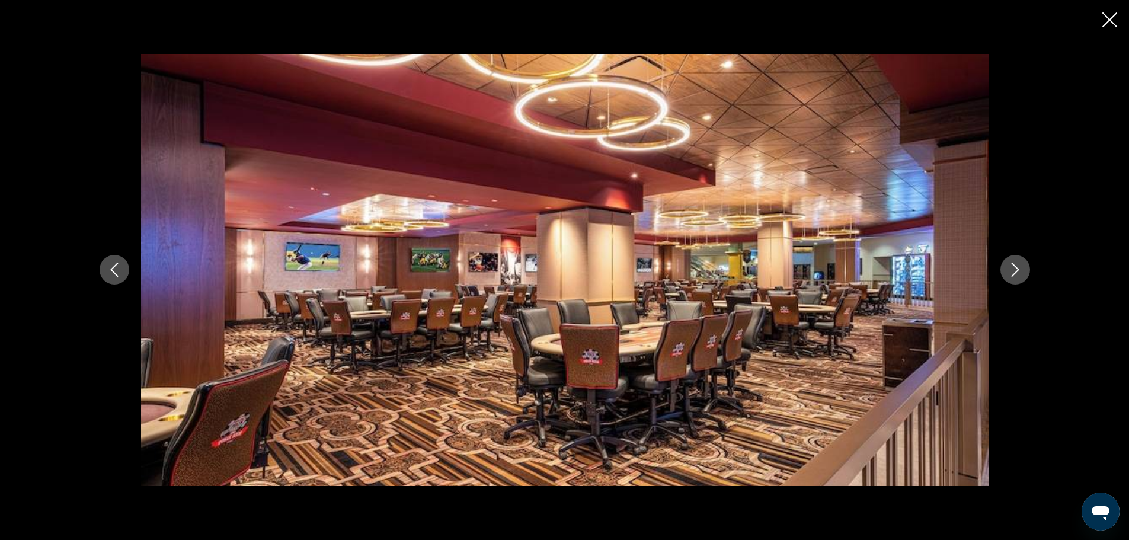
click at [1016, 267] on icon "Next image" at bounding box center [1015, 270] width 8 height 14
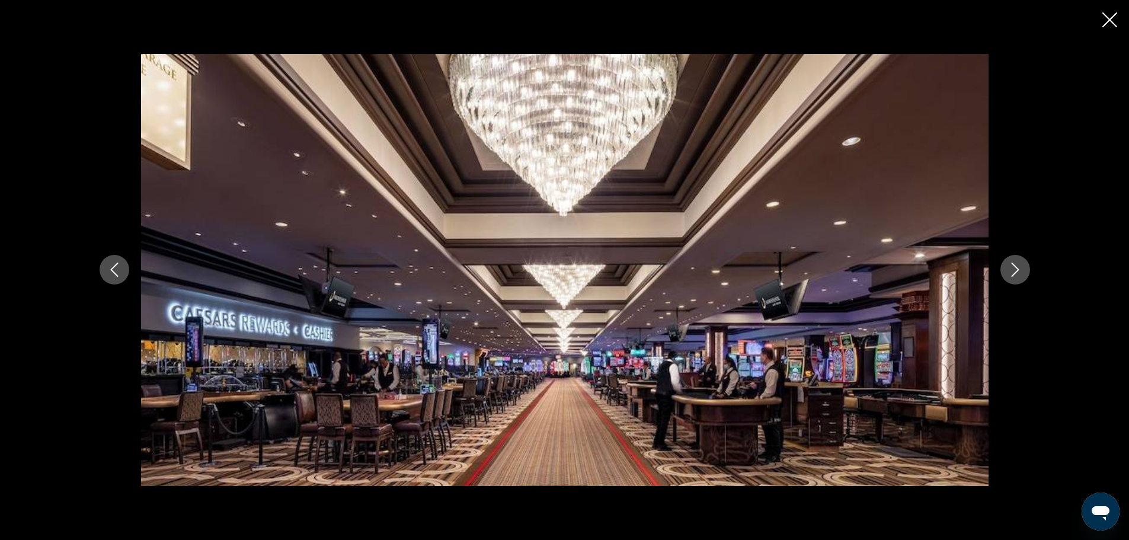
click at [1013, 270] on icon "Next image" at bounding box center [1015, 270] width 14 height 14
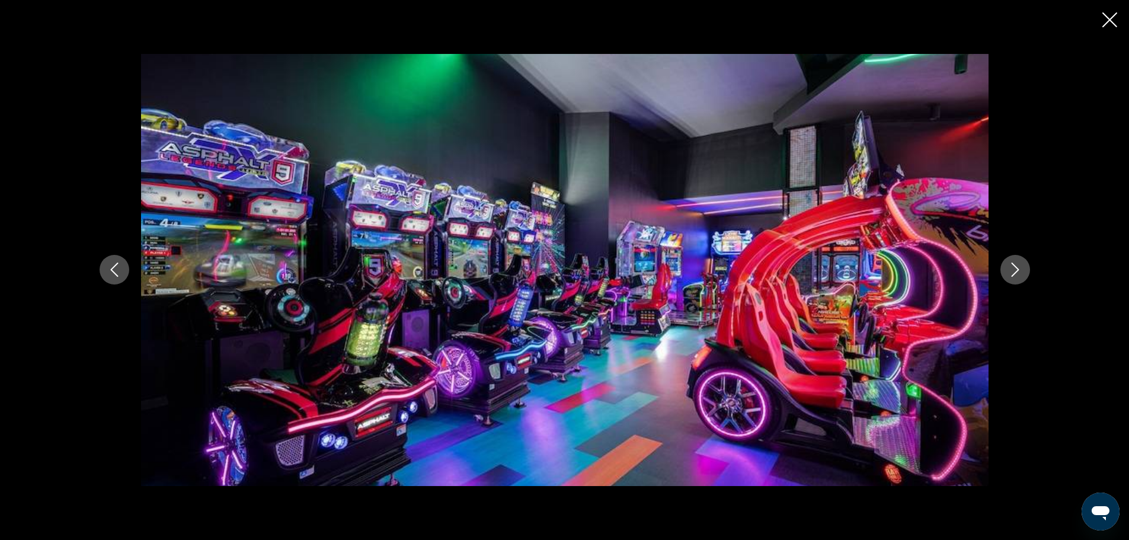
click at [1013, 270] on icon "Next image" at bounding box center [1015, 270] width 14 height 14
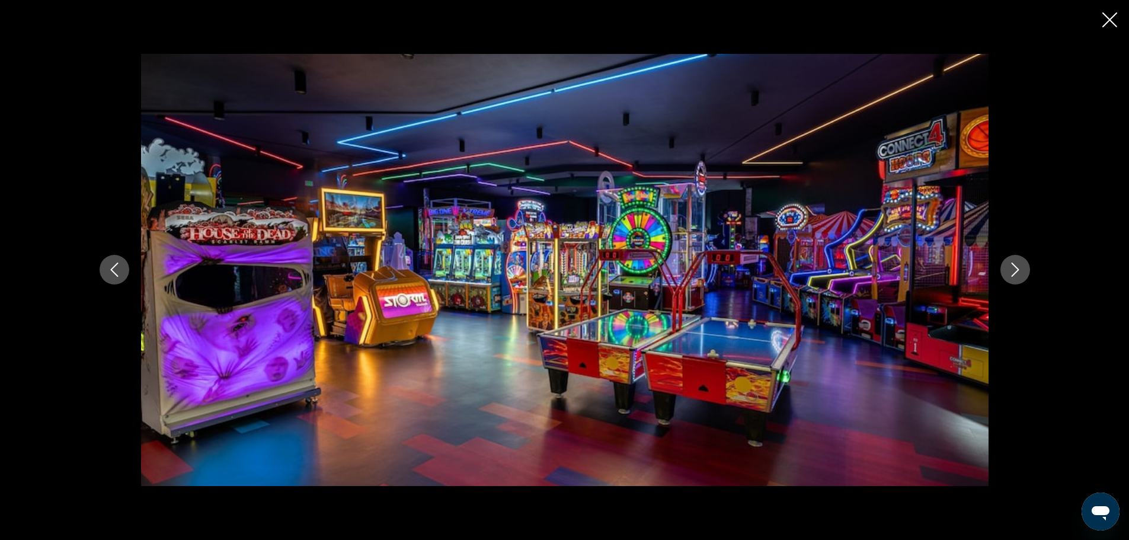
click at [1013, 270] on icon "Next image" at bounding box center [1015, 270] width 14 height 14
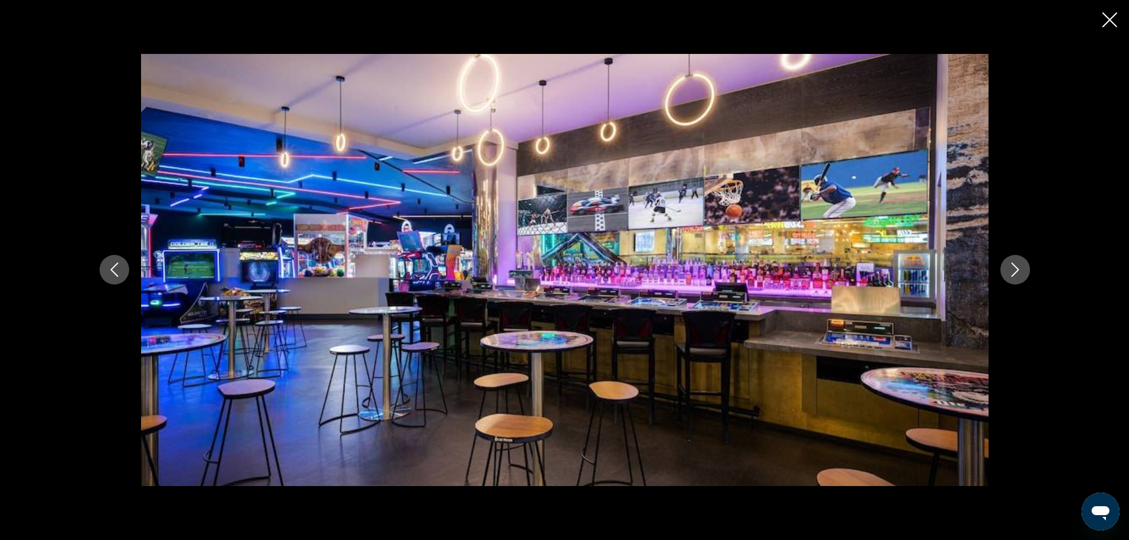
click at [1013, 270] on icon "Next image" at bounding box center [1015, 270] width 14 height 14
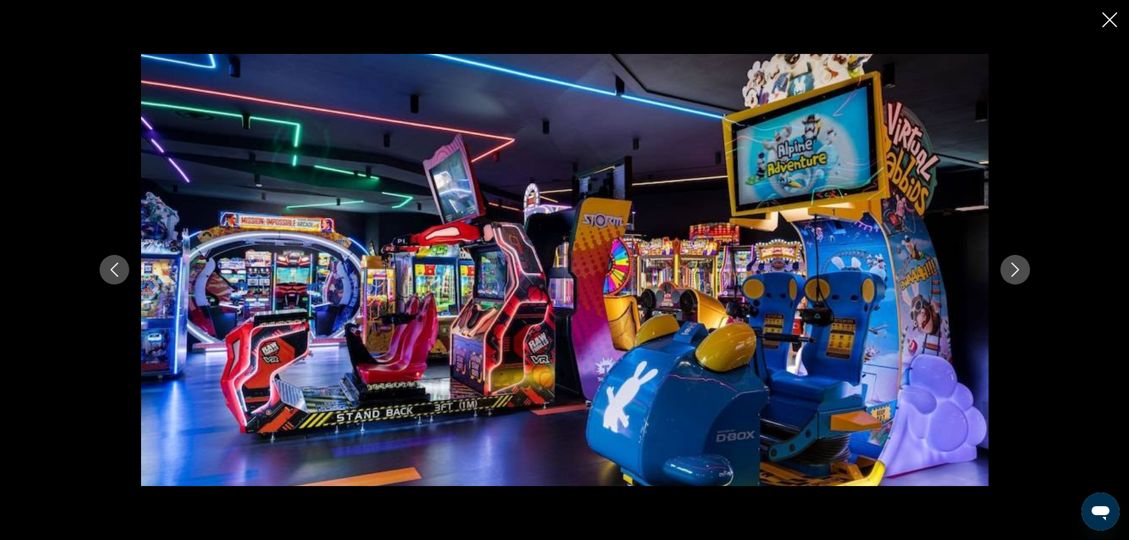
click at [1013, 270] on icon "Next image" at bounding box center [1015, 270] width 14 height 14
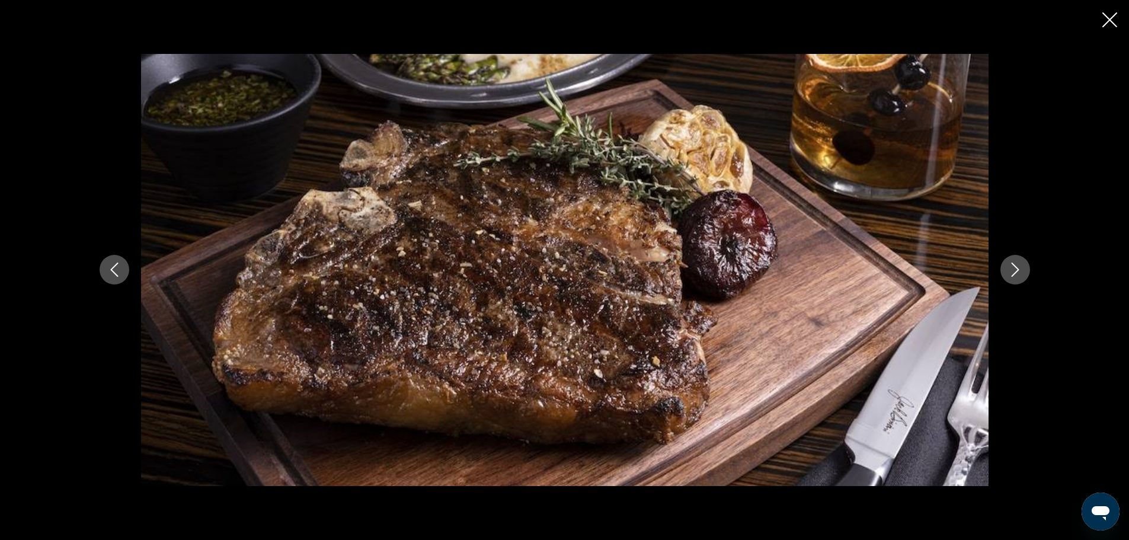
click at [1013, 270] on icon "Next image" at bounding box center [1015, 270] width 14 height 14
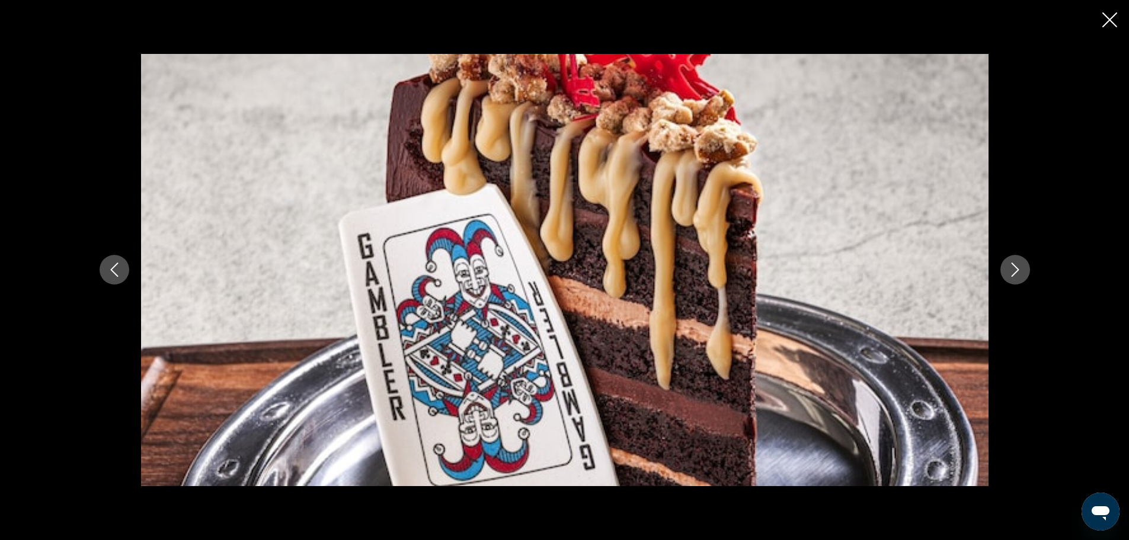
click at [1013, 270] on icon "Next image" at bounding box center [1015, 270] width 14 height 14
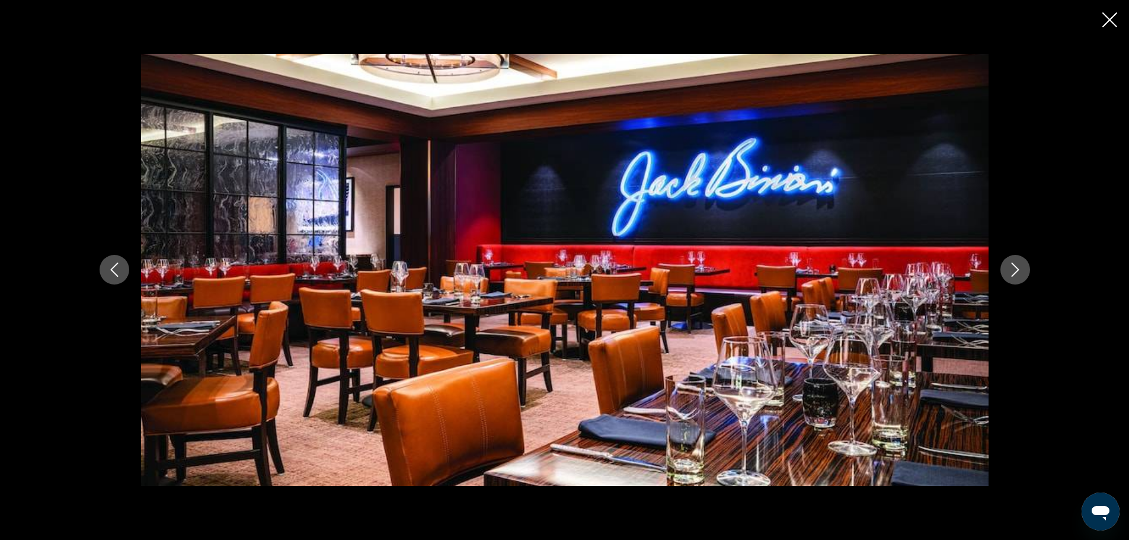
click at [1013, 270] on icon "Next image" at bounding box center [1015, 270] width 14 height 14
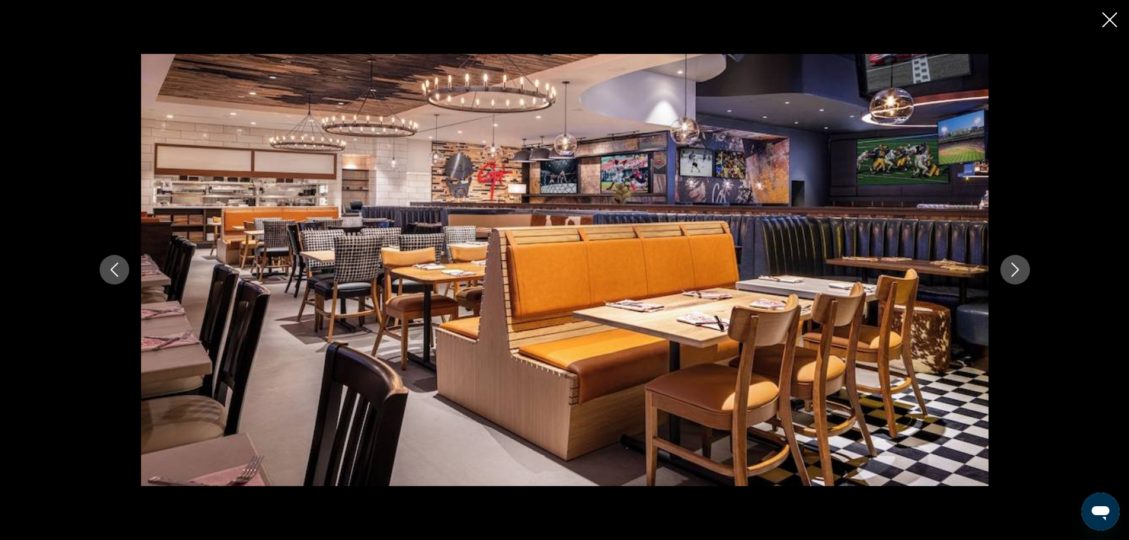
click at [1013, 270] on icon "Next image" at bounding box center [1015, 270] width 14 height 14
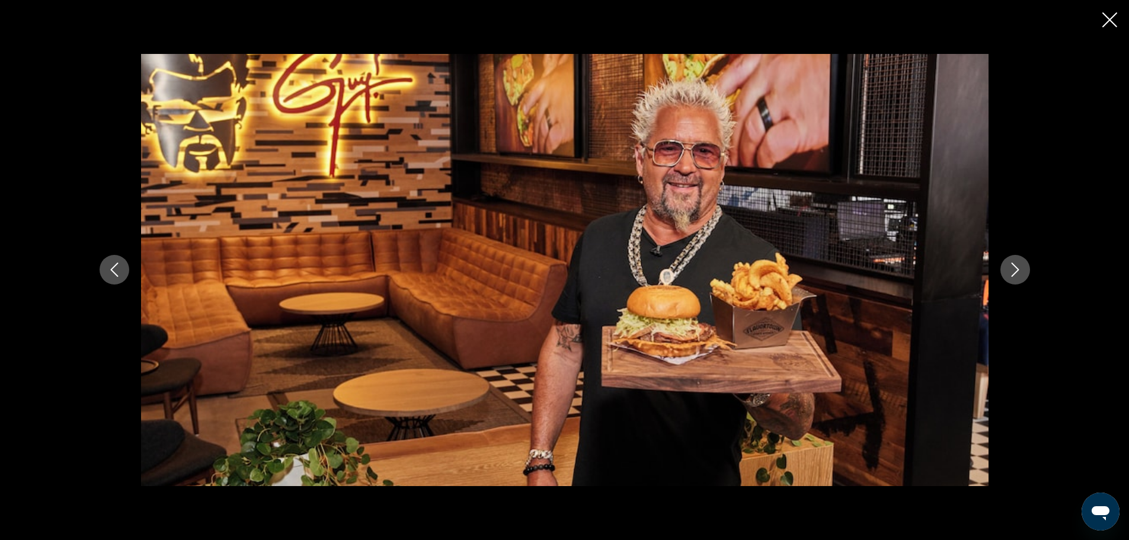
click at [1013, 270] on icon "Next image" at bounding box center [1015, 270] width 14 height 14
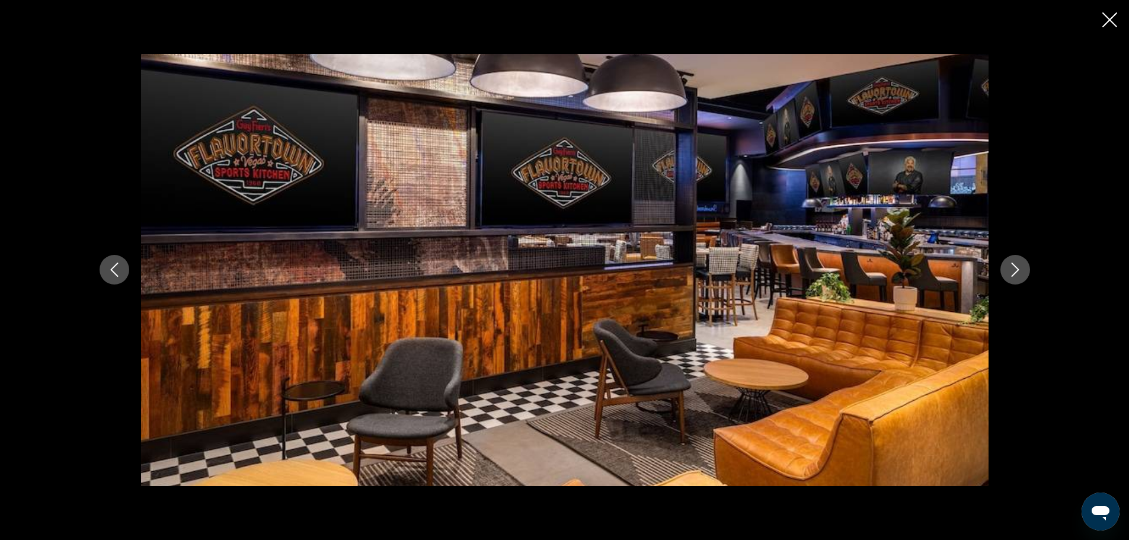
click at [1110, 15] on icon "Close slideshow" at bounding box center [1110, 19] width 15 height 15
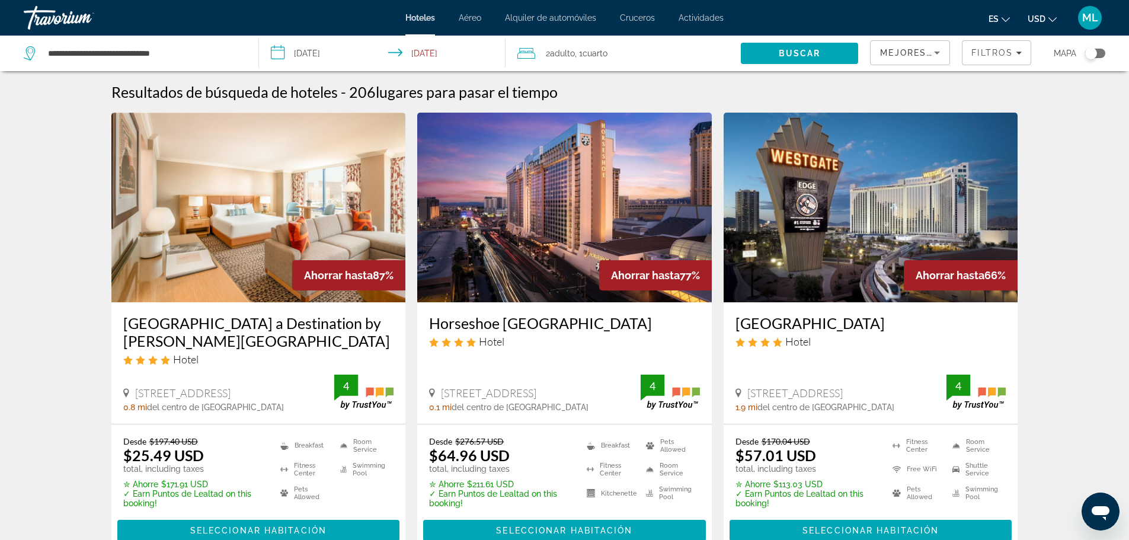
click at [832, 229] on img "Main content" at bounding box center [871, 208] width 295 height 190
click at [283, 251] on img "Main content" at bounding box center [258, 208] width 295 height 190
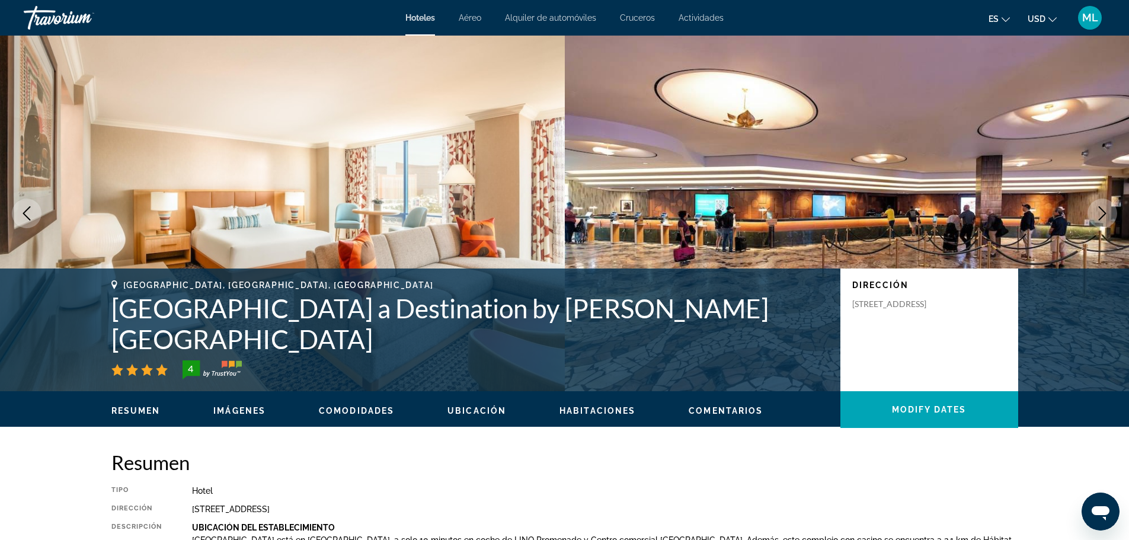
click at [1102, 207] on icon "Next image" at bounding box center [1102, 213] width 14 height 14
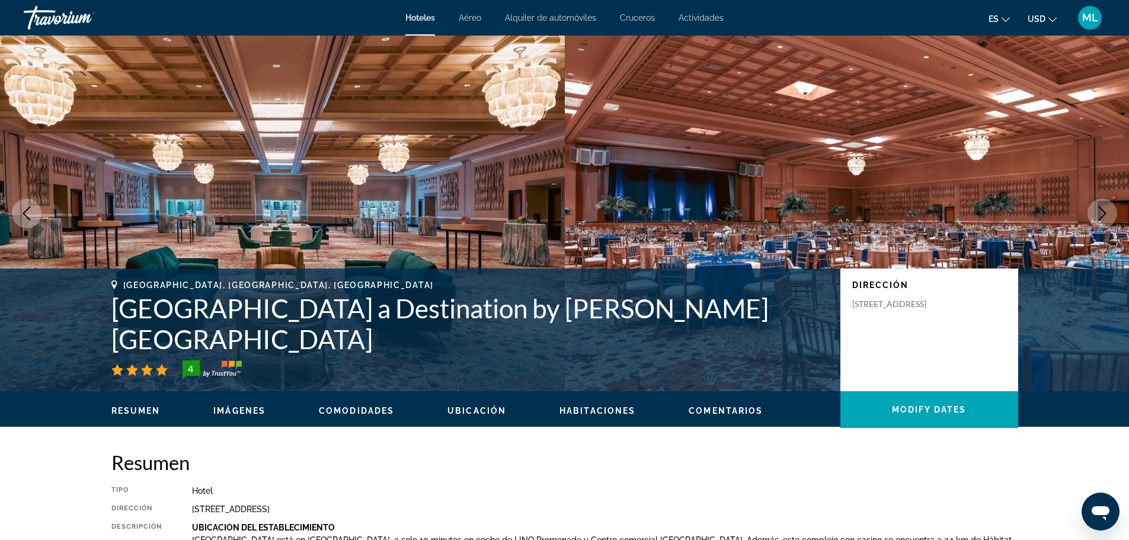
click at [1102, 207] on icon "Next image" at bounding box center [1102, 213] width 14 height 14
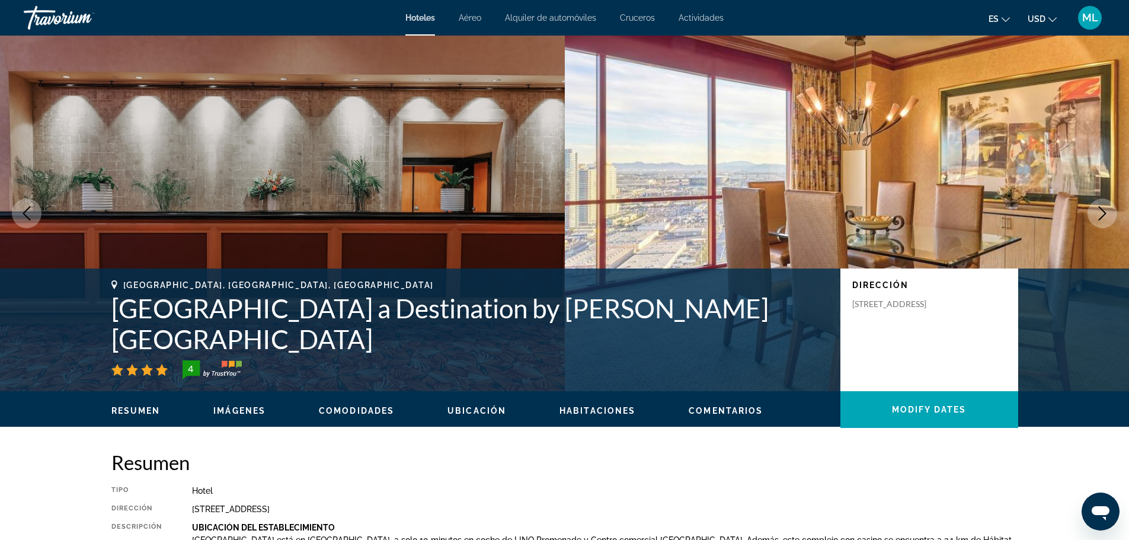
click at [1102, 207] on icon "Next image" at bounding box center [1102, 213] width 14 height 14
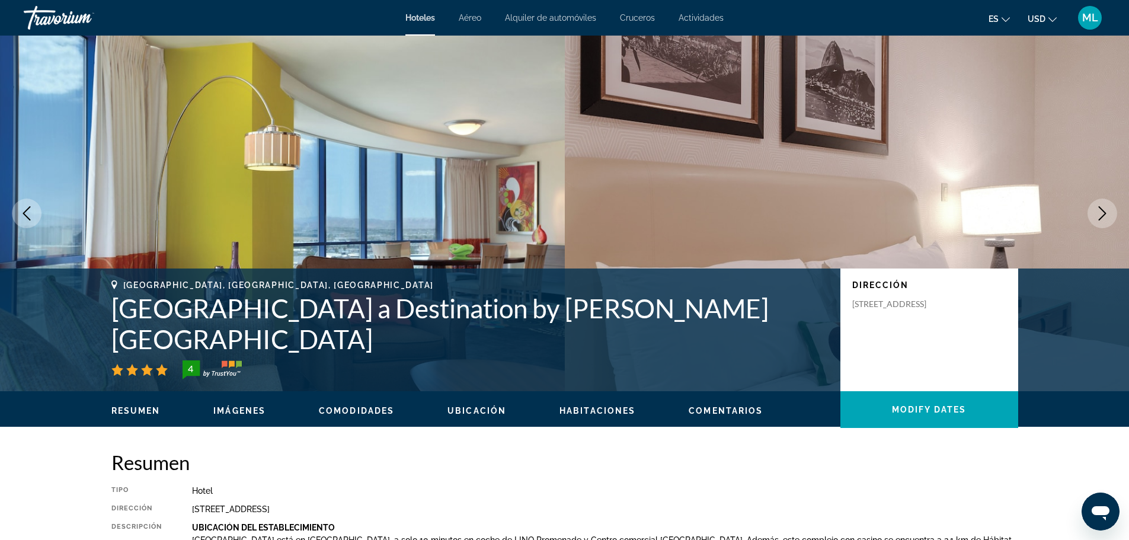
click at [1102, 207] on icon "Next image" at bounding box center [1102, 213] width 14 height 14
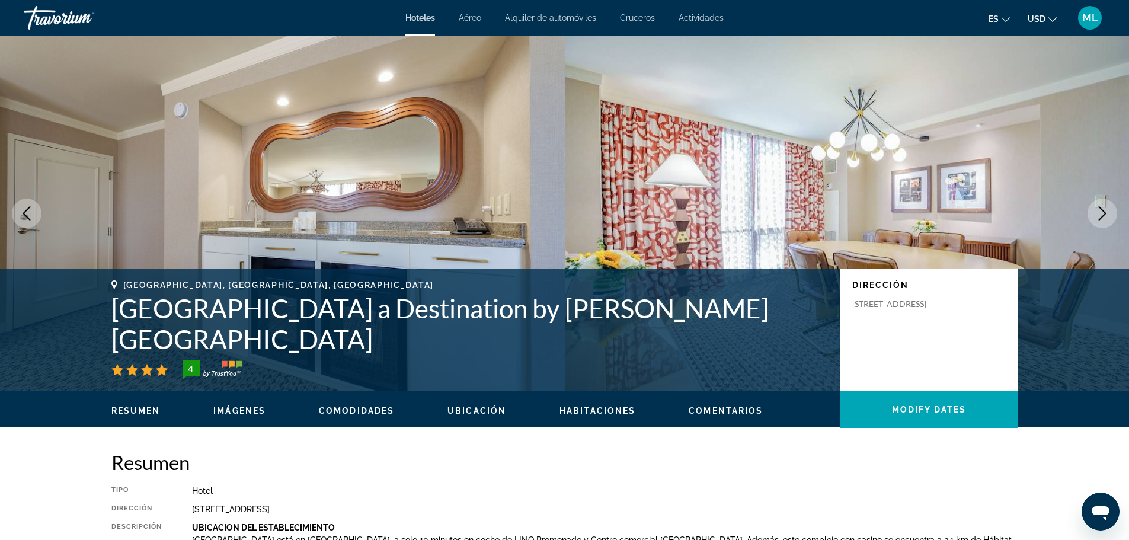
click at [1102, 207] on icon "Next image" at bounding box center [1102, 213] width 14 height 14
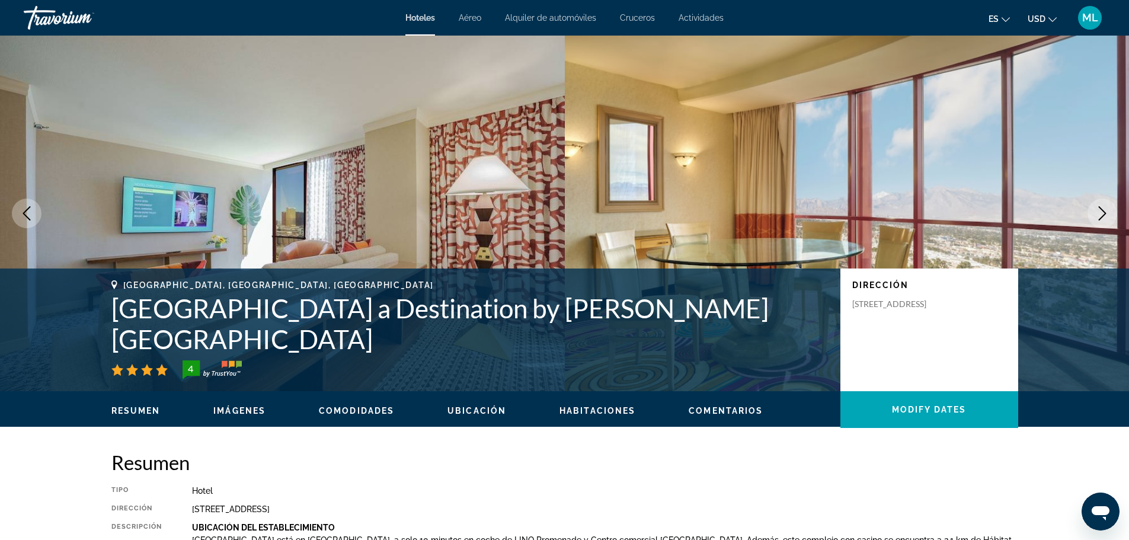
click at [1102, 207] on icon "Next image" at bounding box center [1102, 213] width 14 height 14
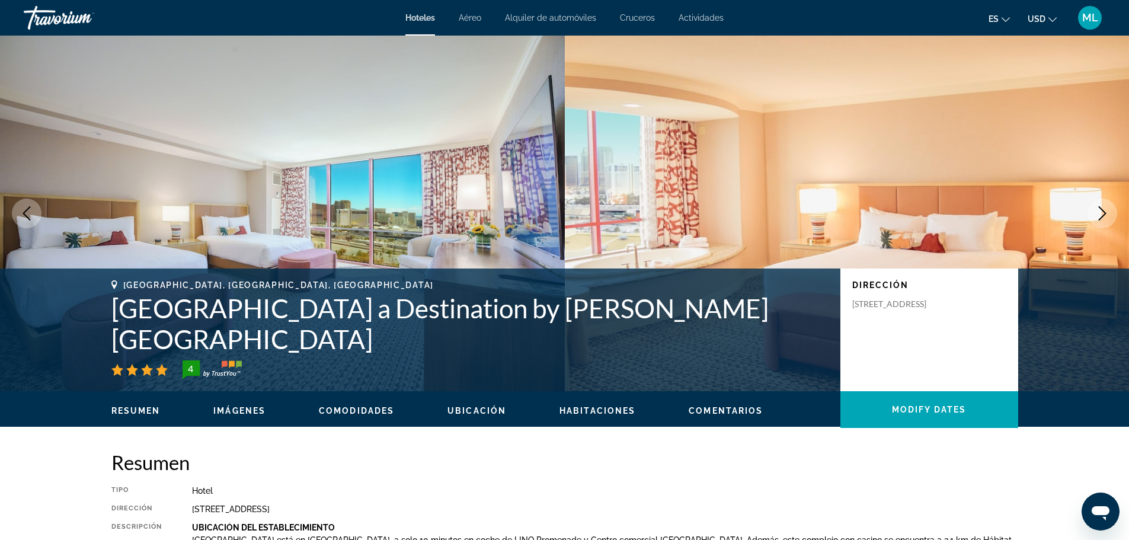
click at [1102, 207] on icon "Next image" at bounding box center [1102, 213] width 14 height 14
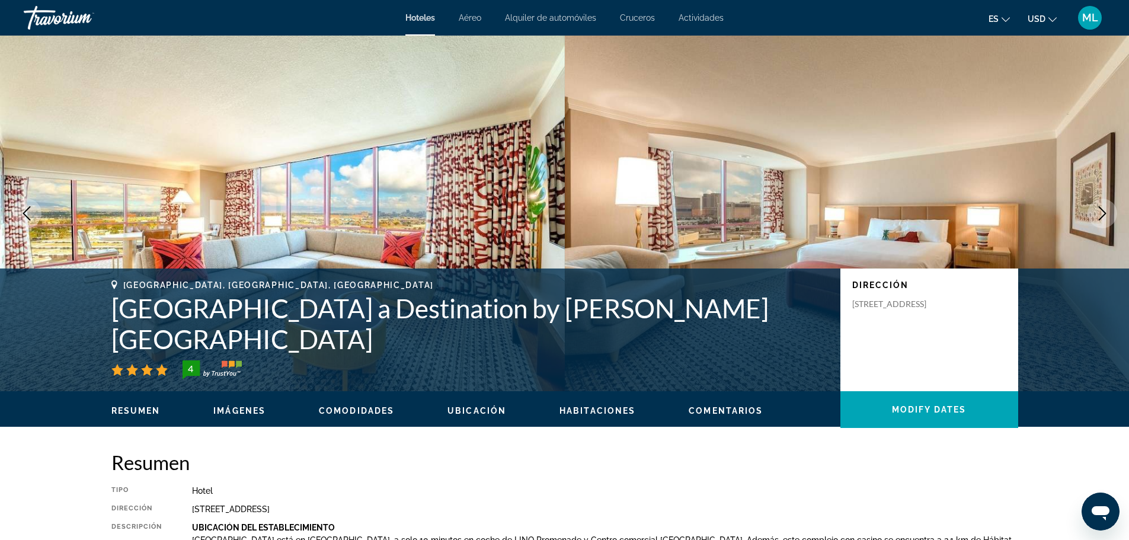
click at [1102, 207] on icon "Next image" at bounding box center [1102, 213] width 14 height 14
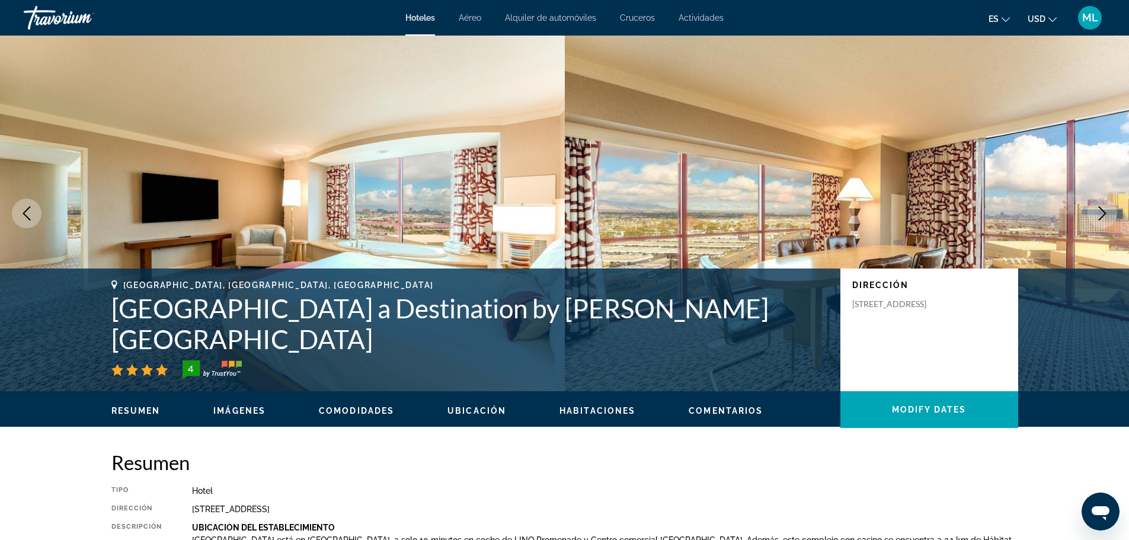
click at [1102, 207] on icon "Next image" at bounding box center [1102, 213] width 14 height 14
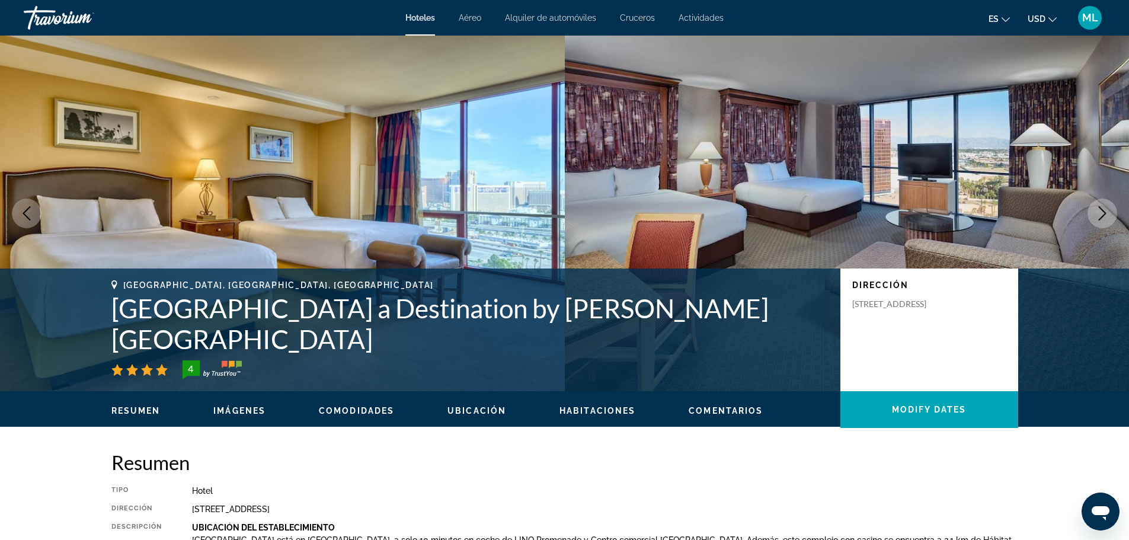
click at [1102, 207] on icon "Next image" at bounding box center [1102, 213] width 14 height 14
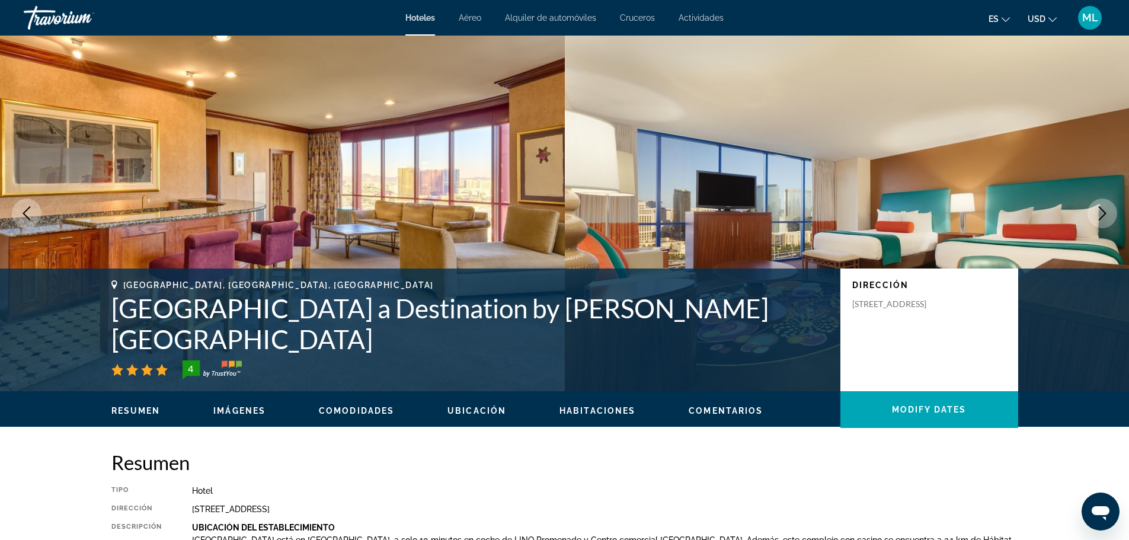
click at [1102, 207] on icon "Next image" at bounding box center [1102, 213] width 14 height 14
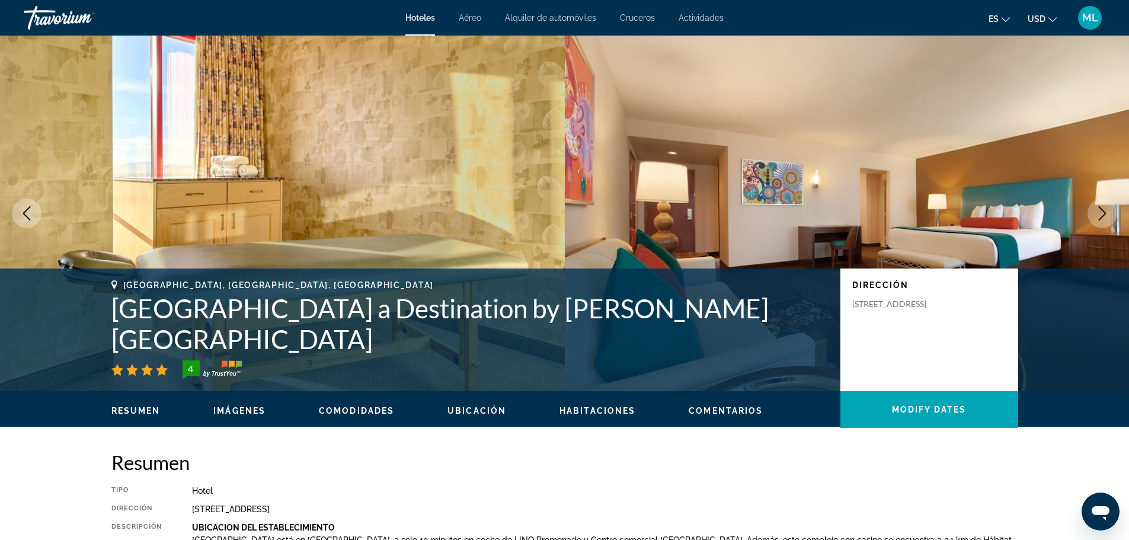
click at [1102, 207] on icon "Next image" at bounding box center [1102, 213] width 14 height 14
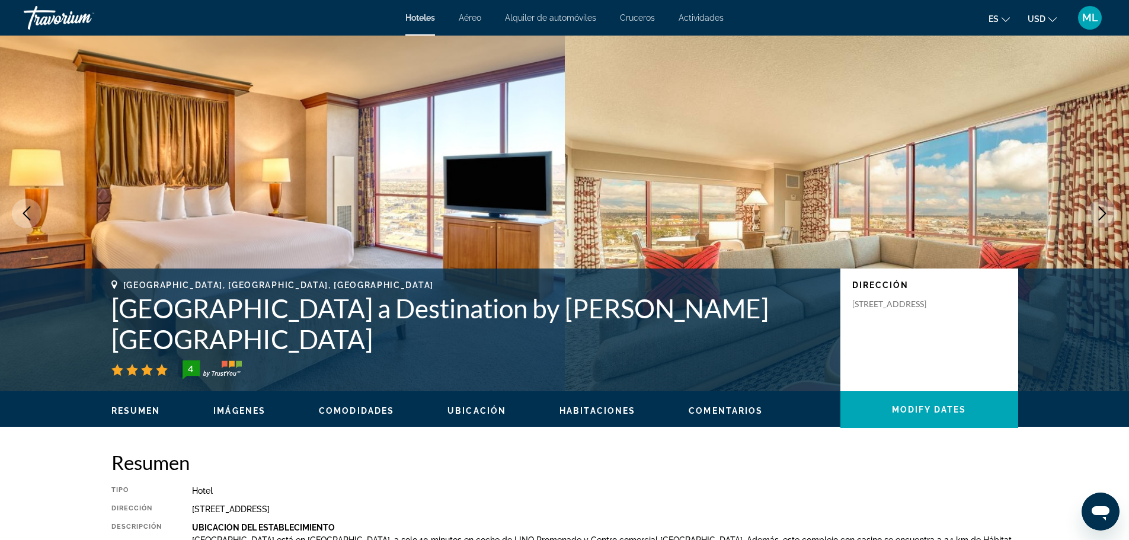
click at [1102, 207] on icon "Next image" at bounding box center [1102, 213] width 14 height 14
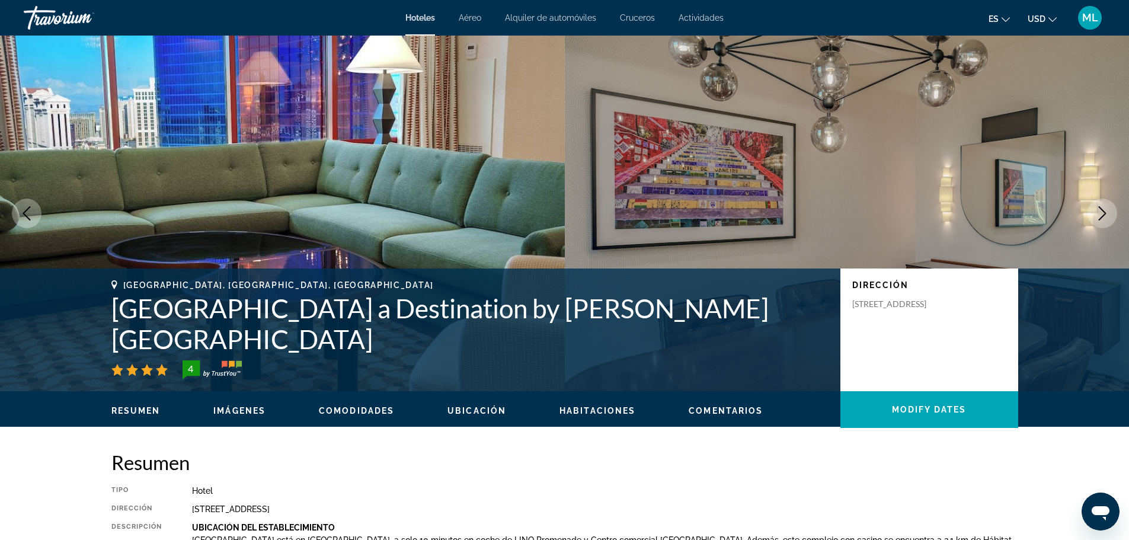
click at [1102, 207] on icon "Next image" at bounding box center [1102, 213] width 14 height 14
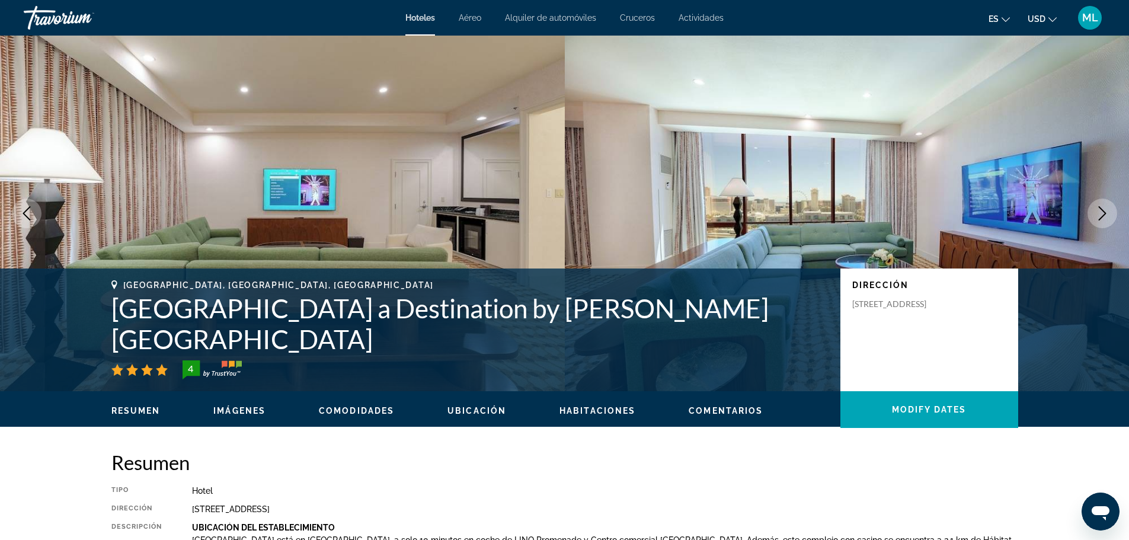
click at [1102, 207] on icon "Next image" at bounding box center [1102, 213] width 14 height 14
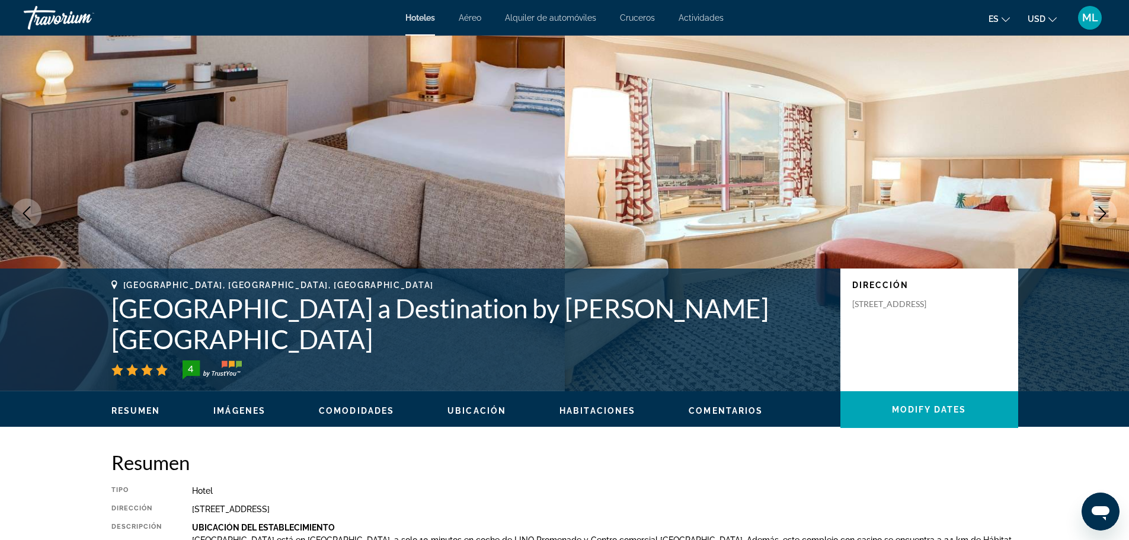
click at [1102, 207] on icon "Next image" at bounding box center [1102, 213] width 14 height 14
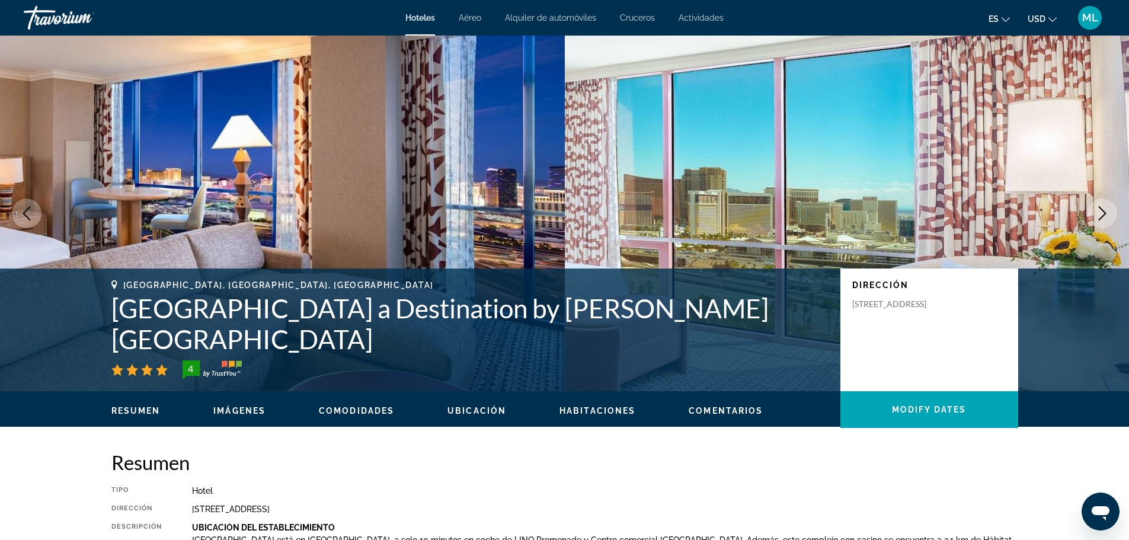
click at [1102, 207] on icon "Next image" at bounding box center [1102, 213] width 14 height 14
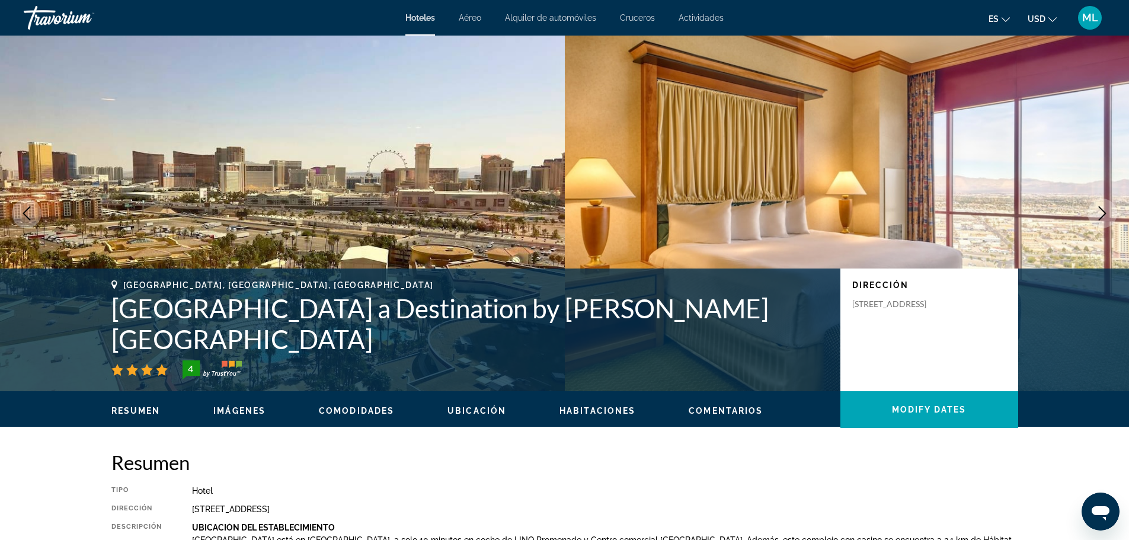
click at [1102, 207] on icon "Next image" at bounding box center [1102, 213] width 14 height 14
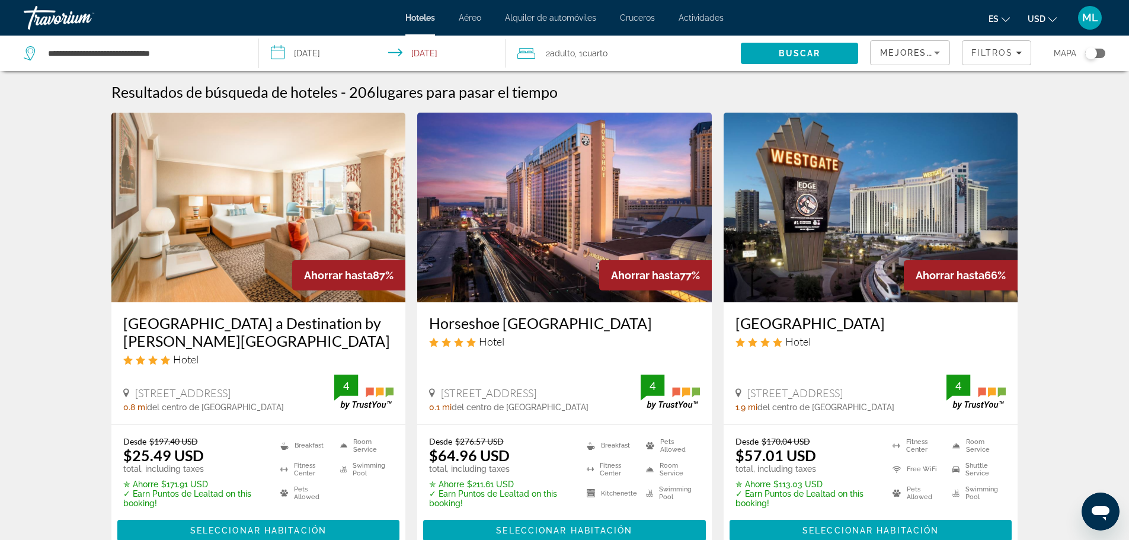
click at [567, 242] on img "Main content" at bounding box center [564, 208] width 295 height 190
click at [876, 241] on img "Main content" at bounding box center [871, 208] width 295 height 190
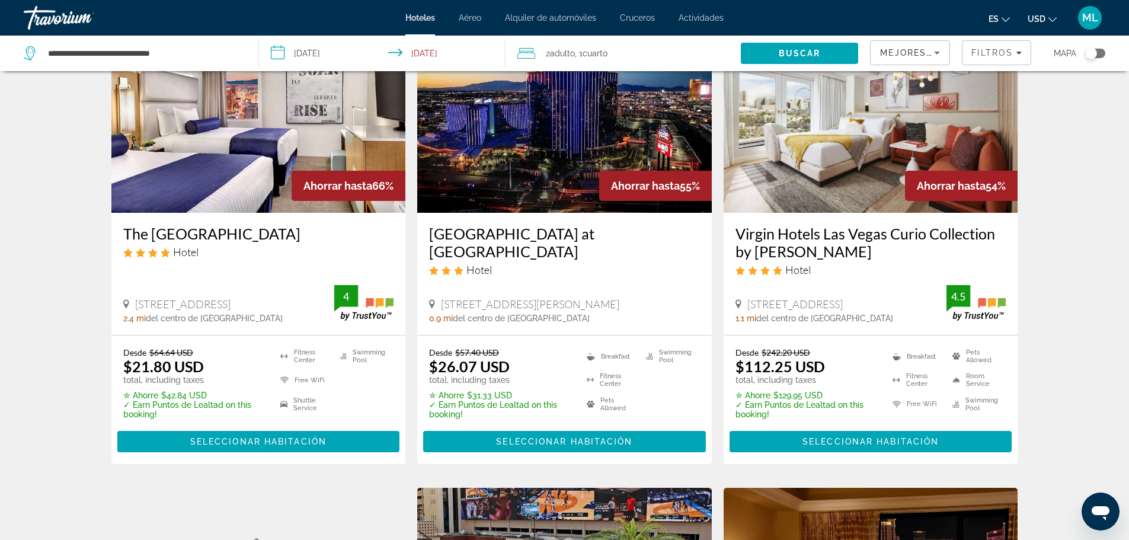
scroll to position [474, 0]
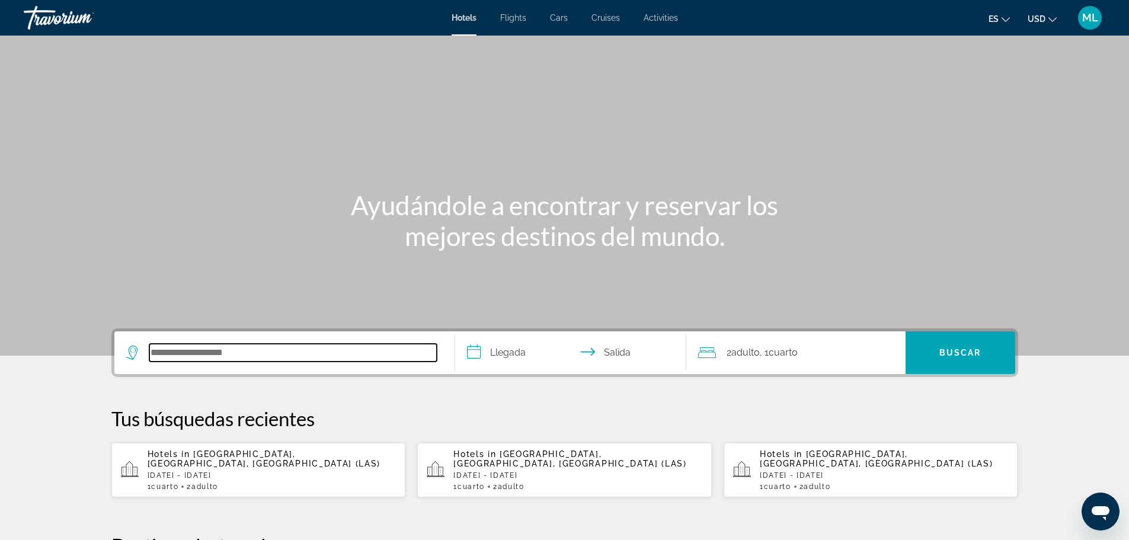
click at [231, 354] on input "Search hotel destination" at bounding box center [292, 353] width 287 height 18
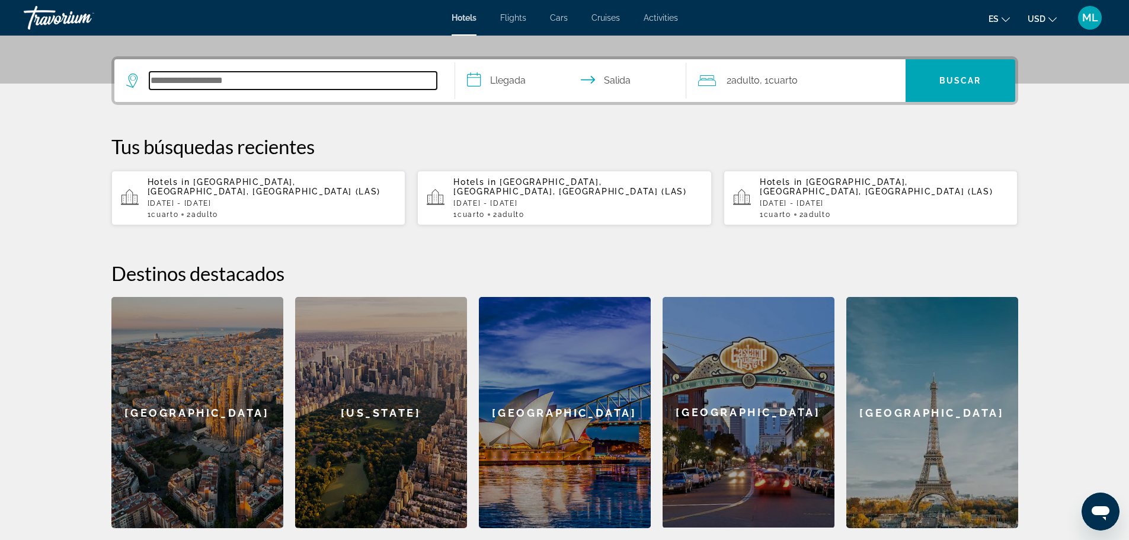
scroll to position [290, 0]
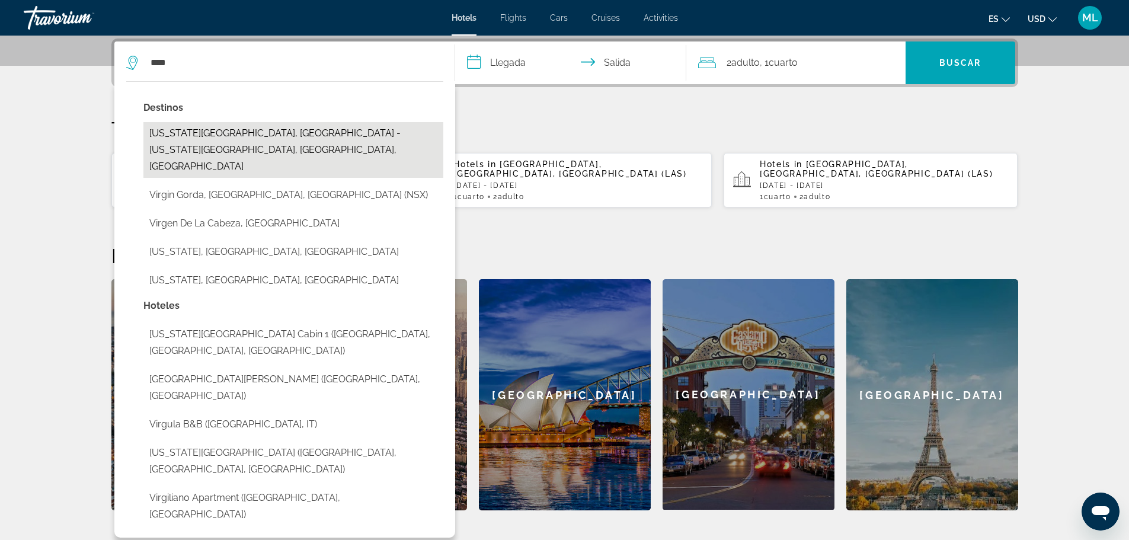
click at [306, 135] on button "[US_STATE][PERSON_NAME], [GEOGRAPHIC_DATA] - [US_STATE][PERSON_NAME], [GEOGRAPH…" at bounding box center [293, 150] width 300 height 56
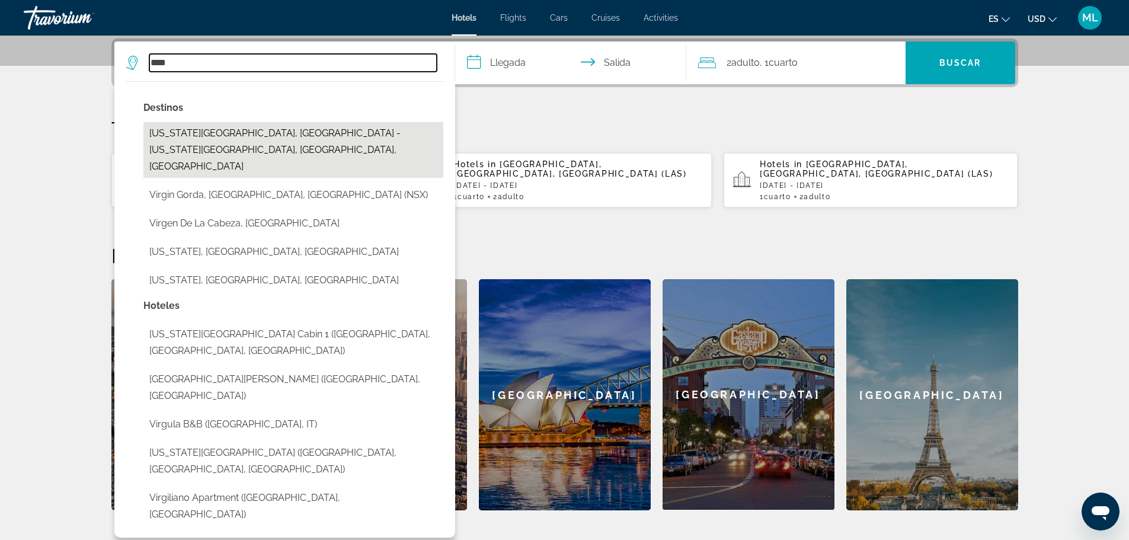
type input "**********"
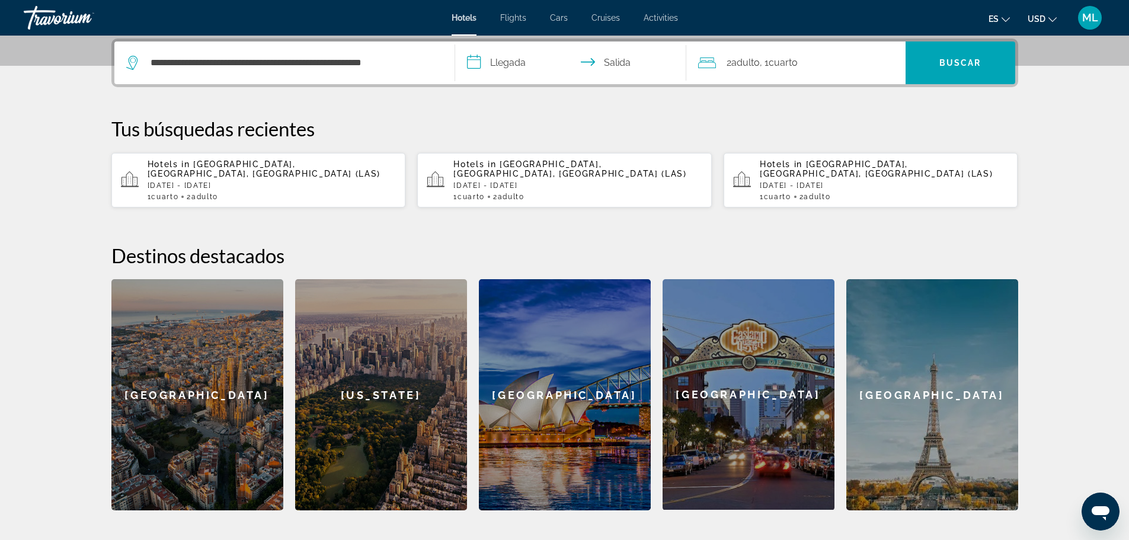
click at [472, 63] on input "**********" at bounding box center [573, 64] width 236 height 46
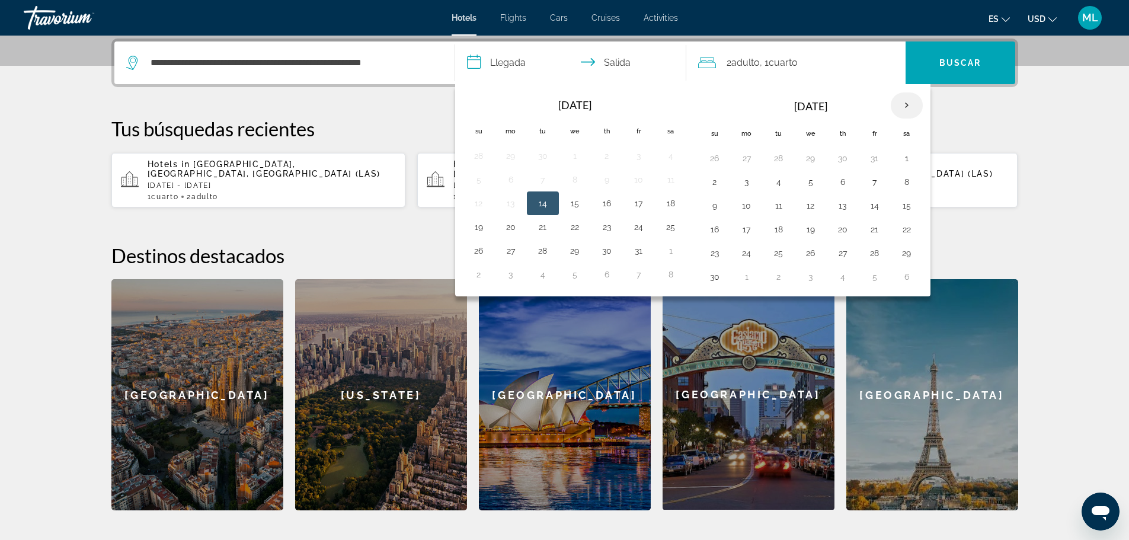
click at [903, 105] on th "Next month" at bounding box center [907, 105] width 32 height 26
click at [809, 253] on button "31" at bounding box center [810, 253] width 19 height 17
click at [716, 277] on button "4" at bounding box center [714, 277] width 19 height 17
type input "**********"
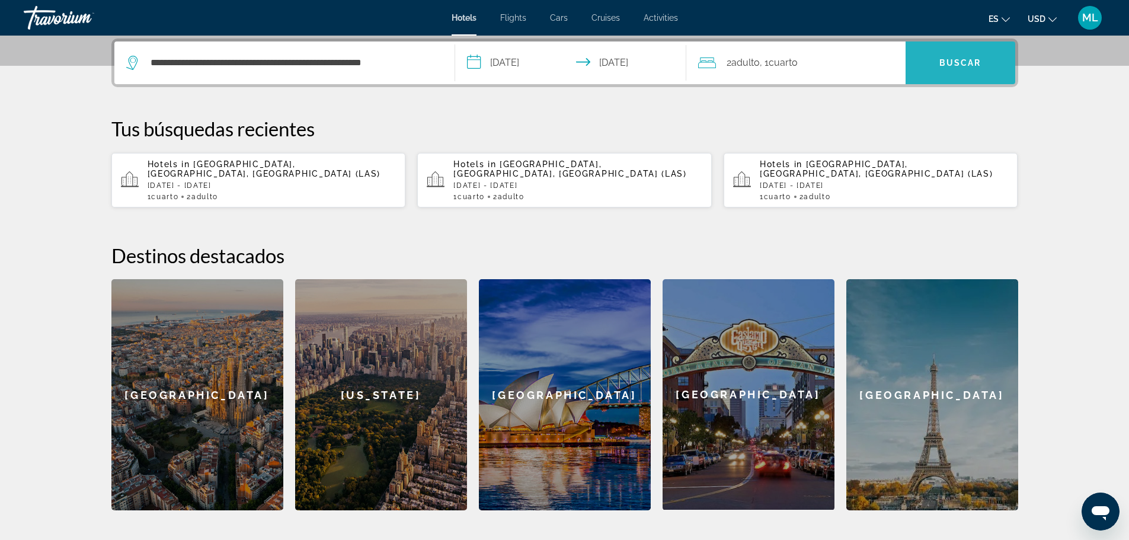
click at [961, 63] on span "Buscar" at bounding box center [961, 62] width 42 height 9
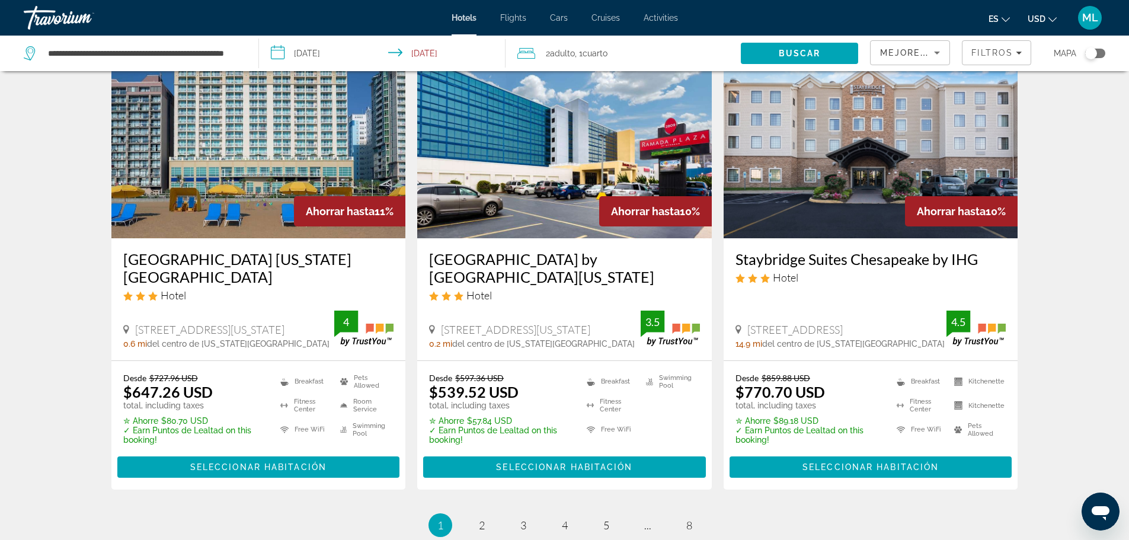
scroll to position [1494, 0]
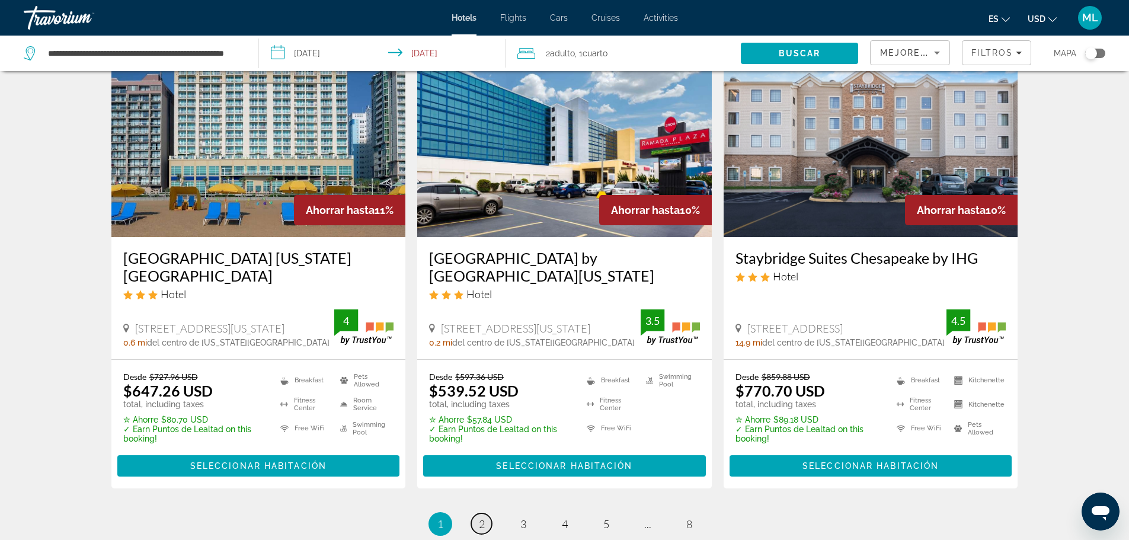
click at [483, 517] on span "2" at bounding box center [482, 523] width 6 height 13
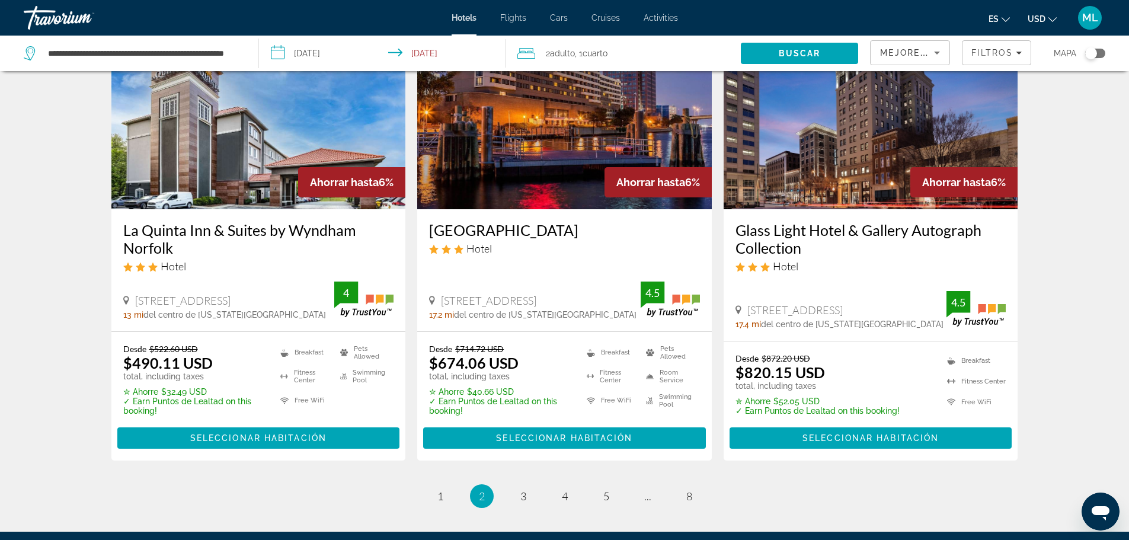
scroll to position [1613, 0]
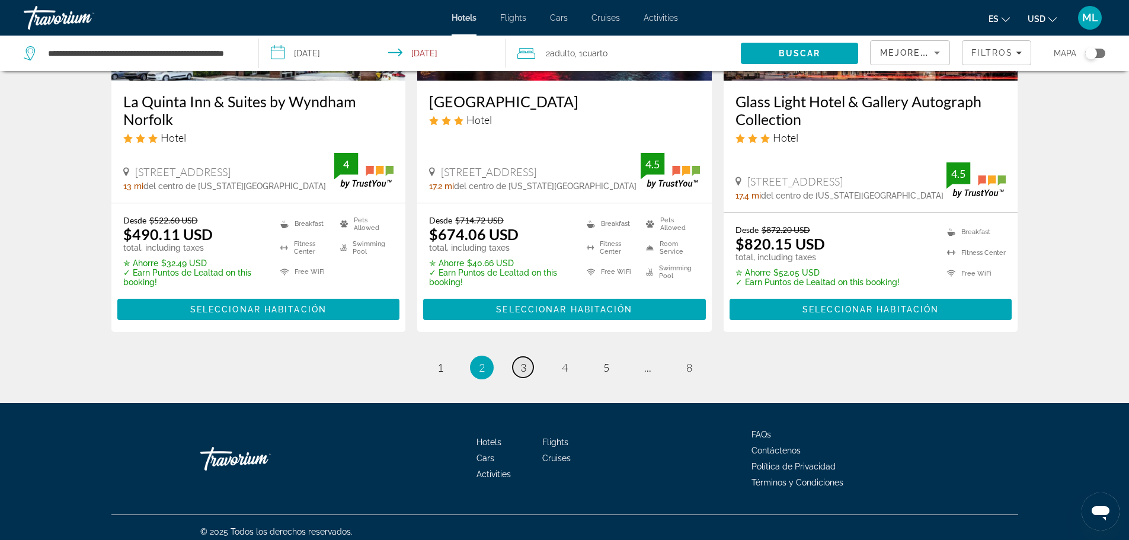
click at [528, 357] on link "page 3" at bounding box center [523, 367] width 21 height 21
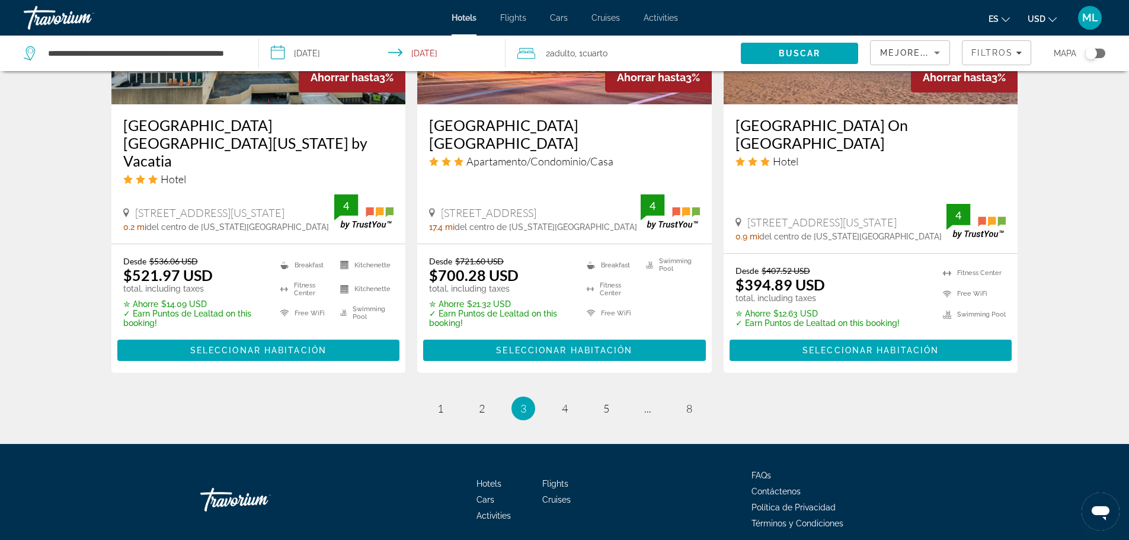
scroll to position [1587, 0]
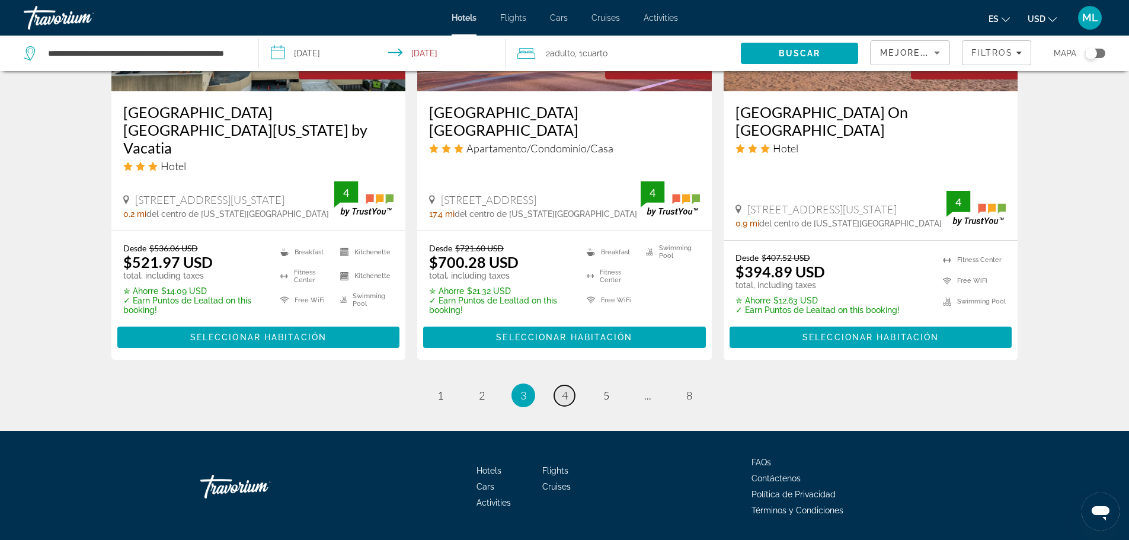
click at [567, 389] on span "4" at bounding box center [565, 395] width 6 height 13
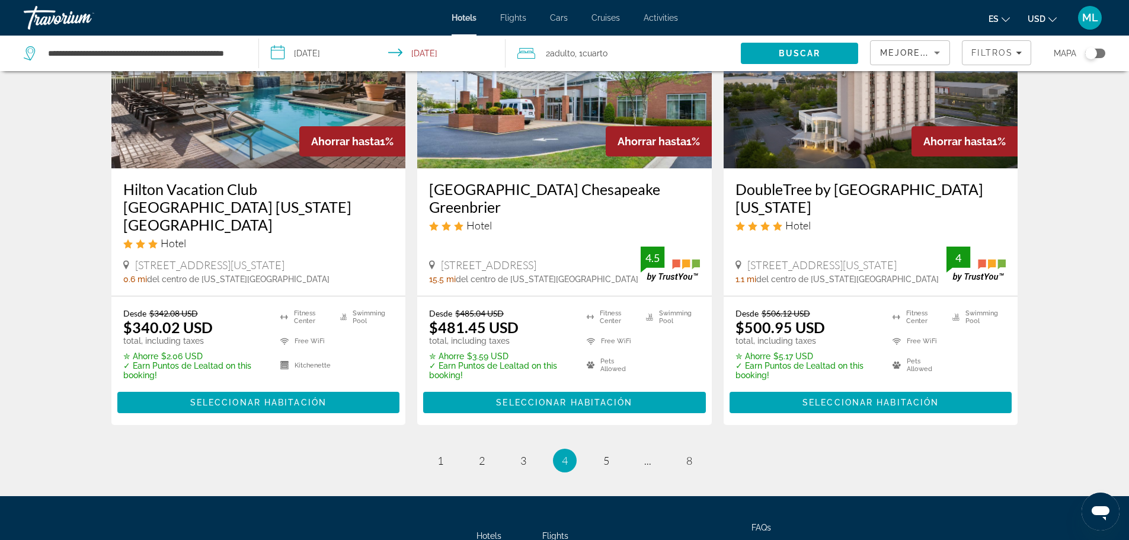
scroll to position [1611, 0]
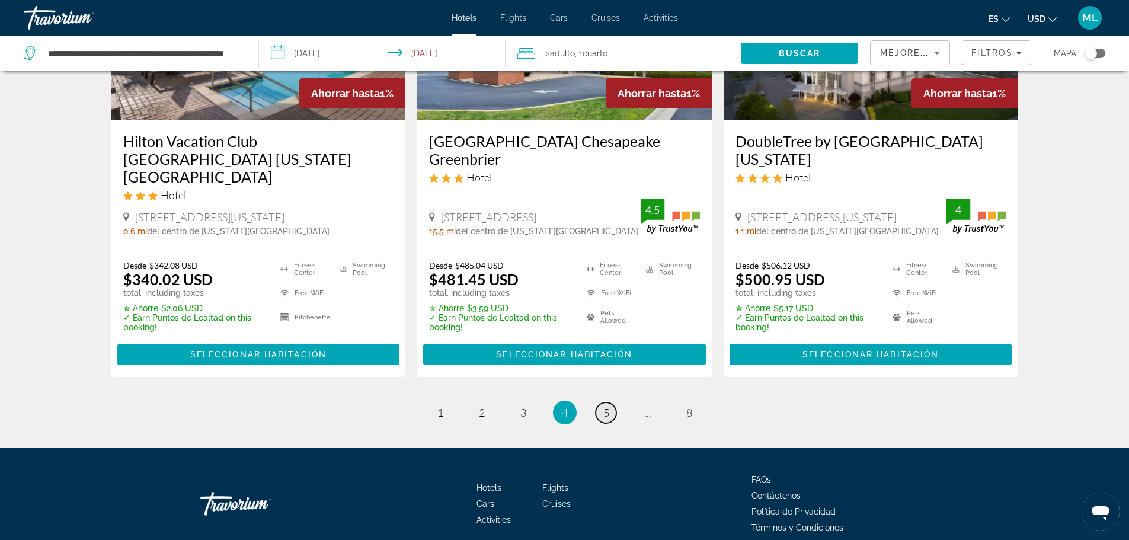
click at [607, 406] on span "5" at bounding box center [606, 412] width 6 height 13
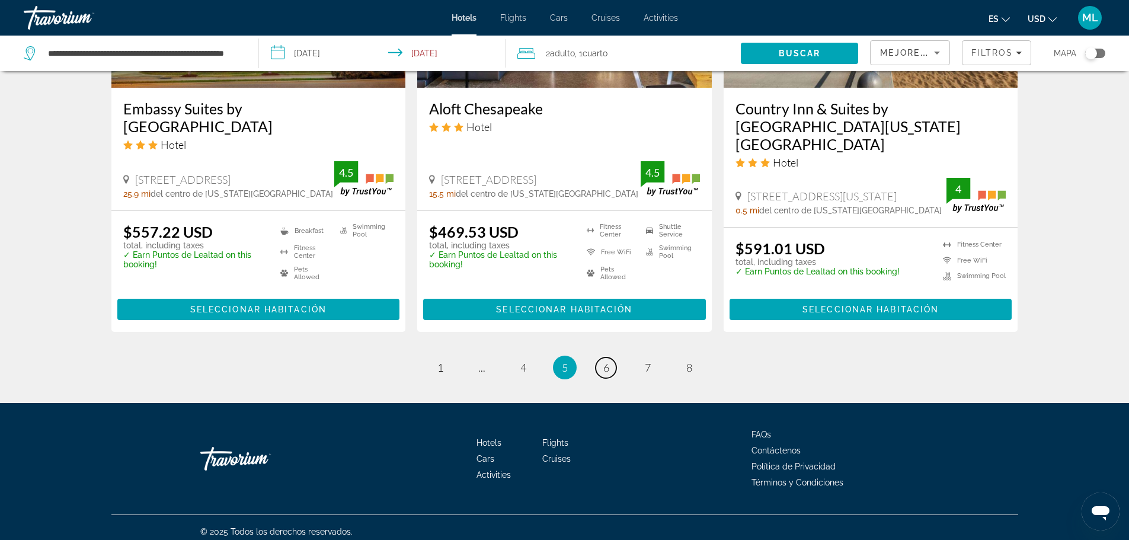
scroll to position [1615, 0]
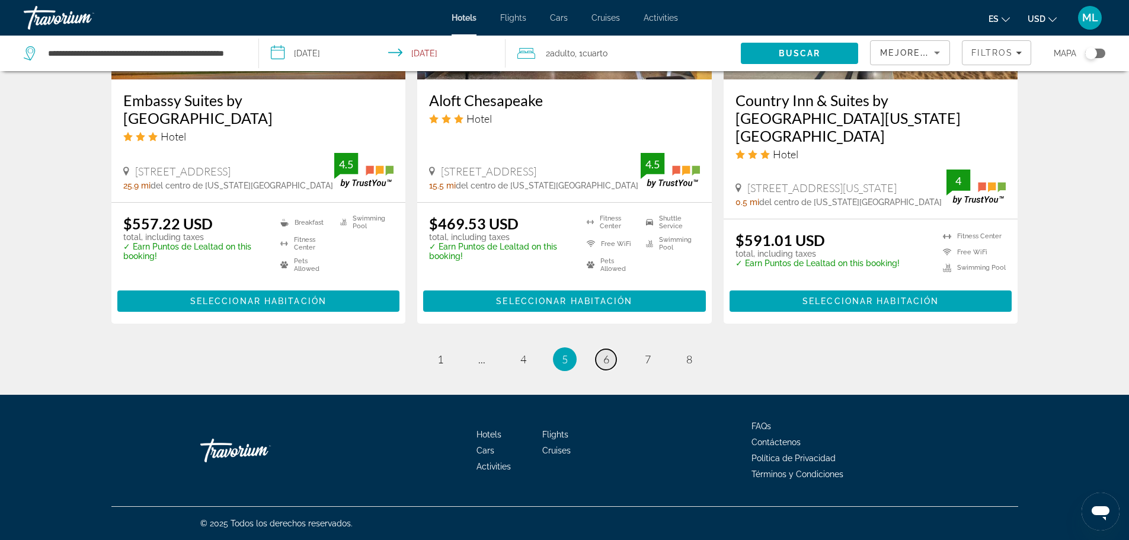
click at [607, 355] on span "6" at bounding box center [606, 359] width 6 height 13
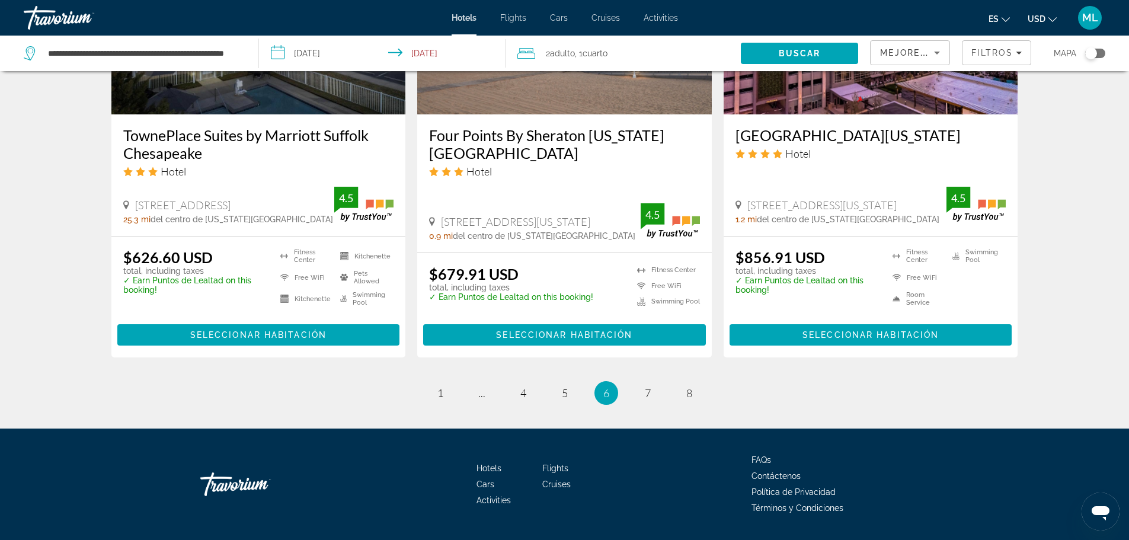
scroll to position [1574, 0]
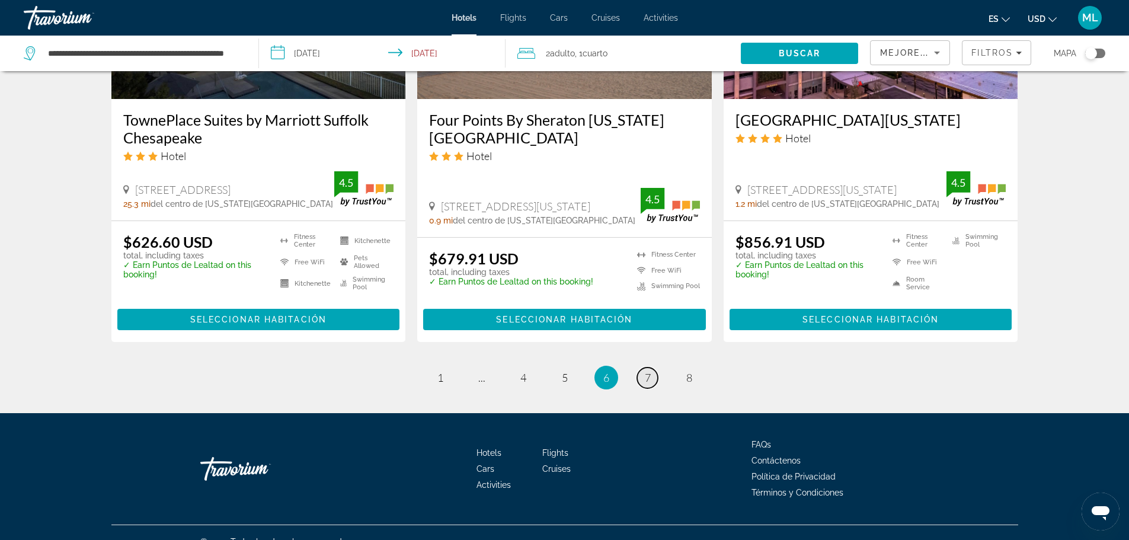
click at [650, 371] on span "7" at bounding box center [648, 377] width 6 height 13
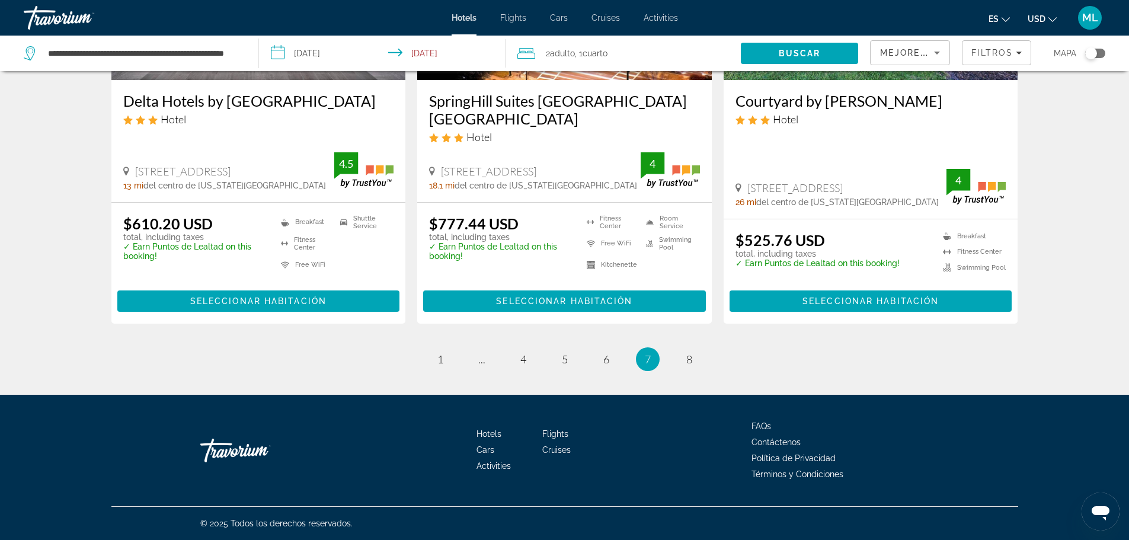
scroll to position [1592, 0]
click at [688, 366] on link "page 8" at bounding box center [689, 359] width 21 height 21
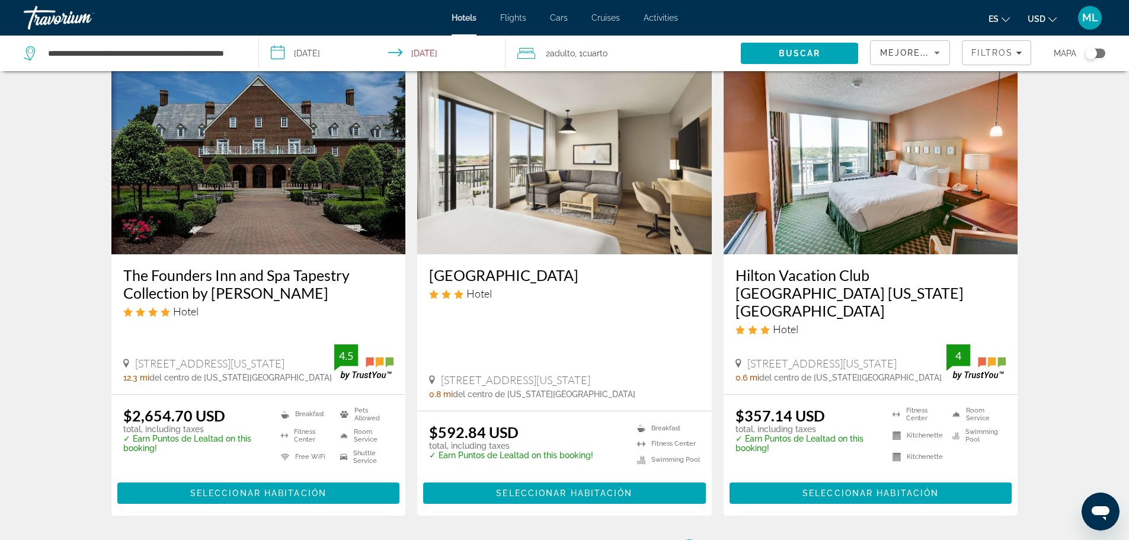
scroll to position [679, 0]
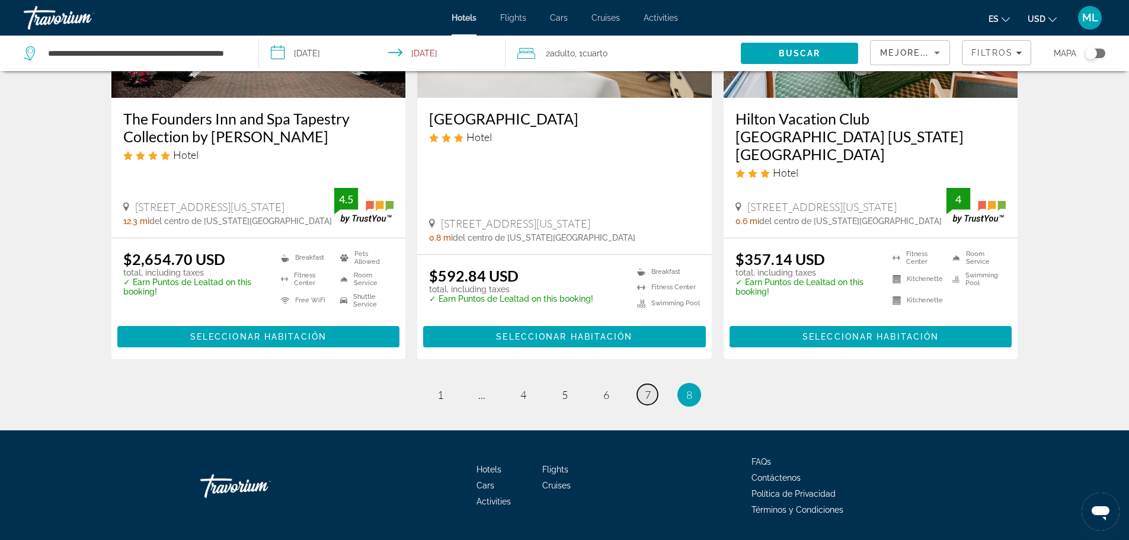
click at [648, 388] on span "7" at bounding box center [648, 394] width 6 height 13
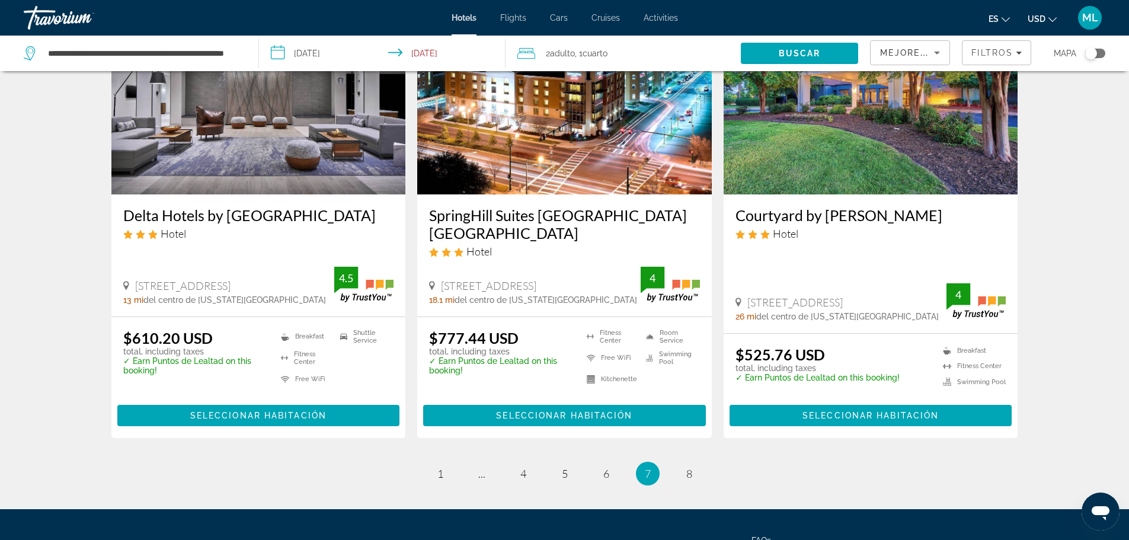
scroll to position [1592, 0]
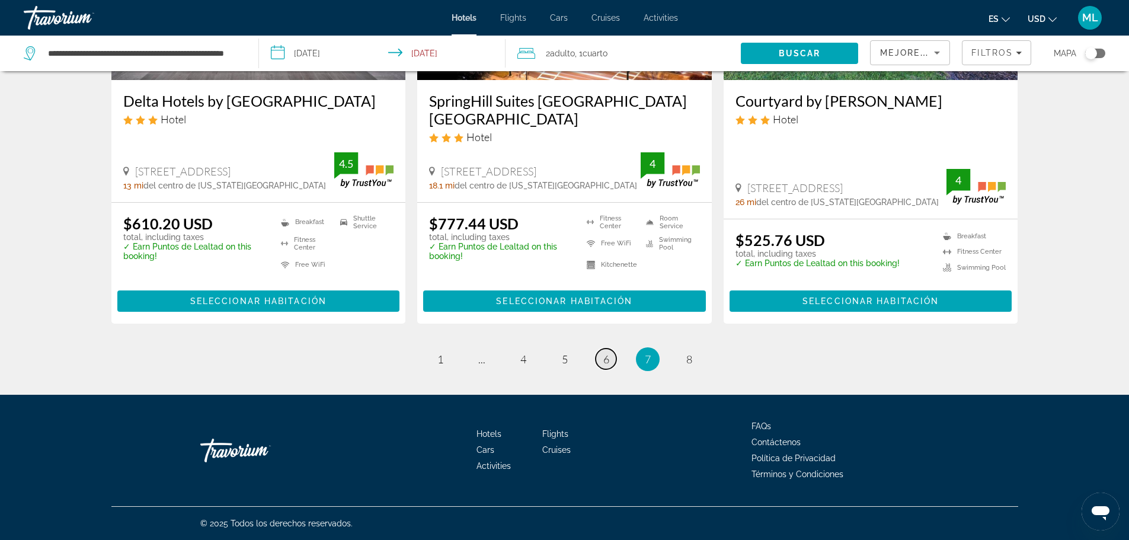
click at [608, 353] on span "6" at bounding box center [606, 359] width 6 height 13
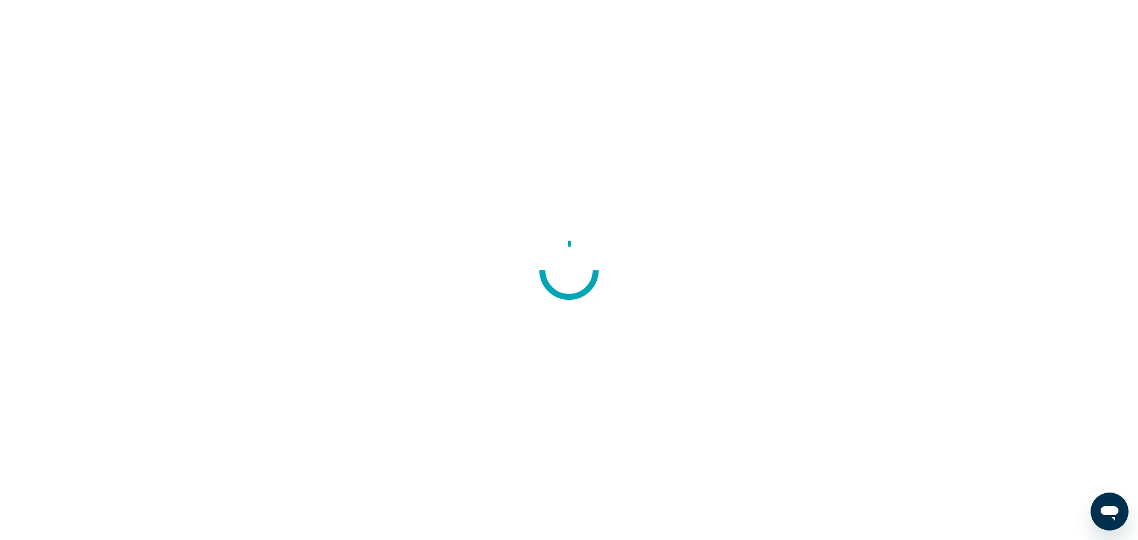
click at [319, 172] on div at bounding box center [569, 270] width 1138 height 540
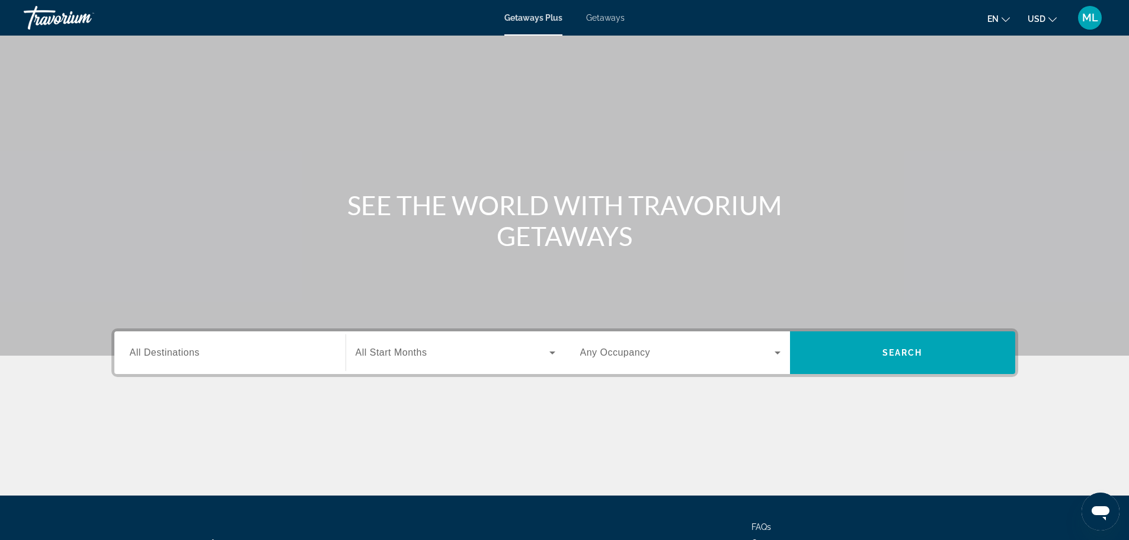
click at [283, 366] on div "Search widget" at bounding box center [230, 353] width 200 height 34
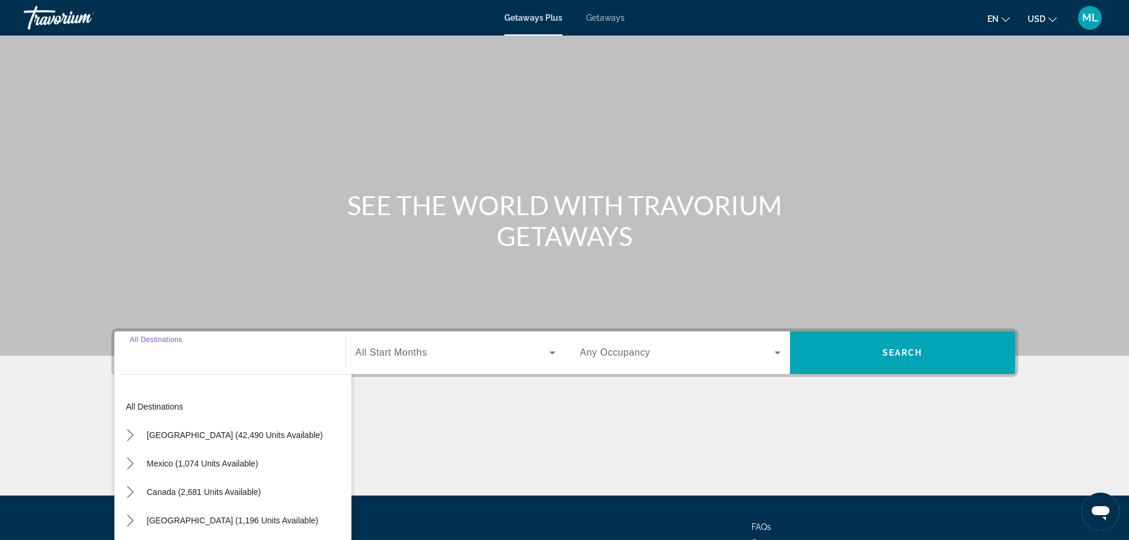
scroll to position [101, 0]
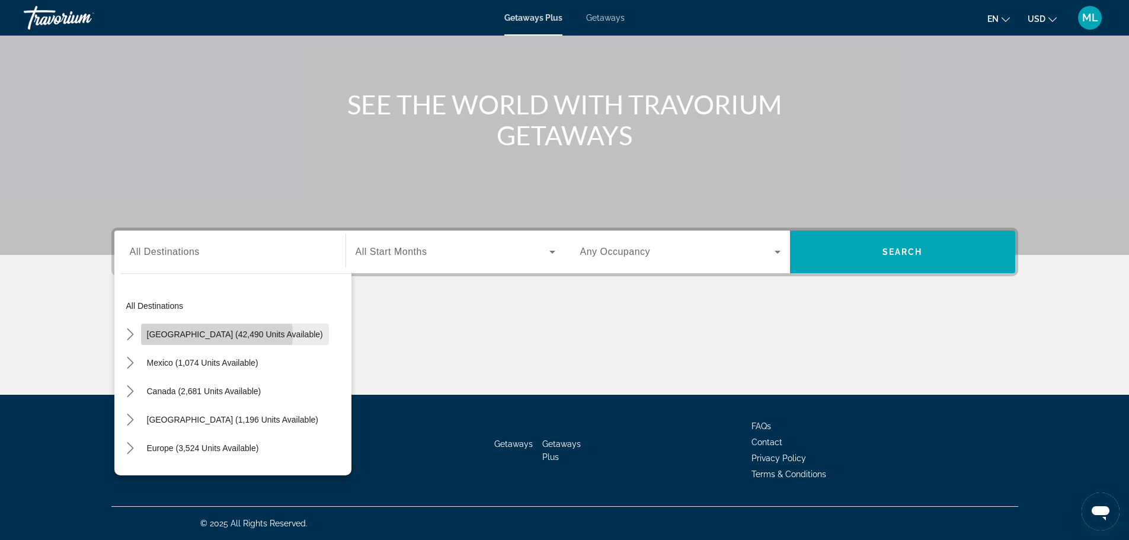
click at [213, 335] on span "United States (42,490 units available)" at bounding box center [235, 334] width 176 height 9
type input "**********"
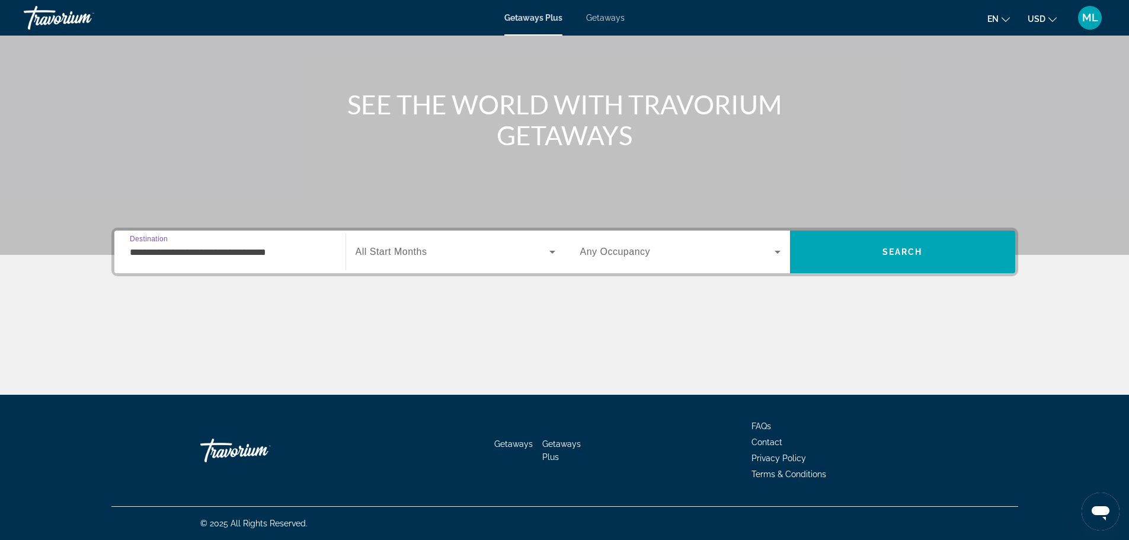
click at [370, 251] on span "All Start Months" at bounding box center [392, 252] width 72 height 10
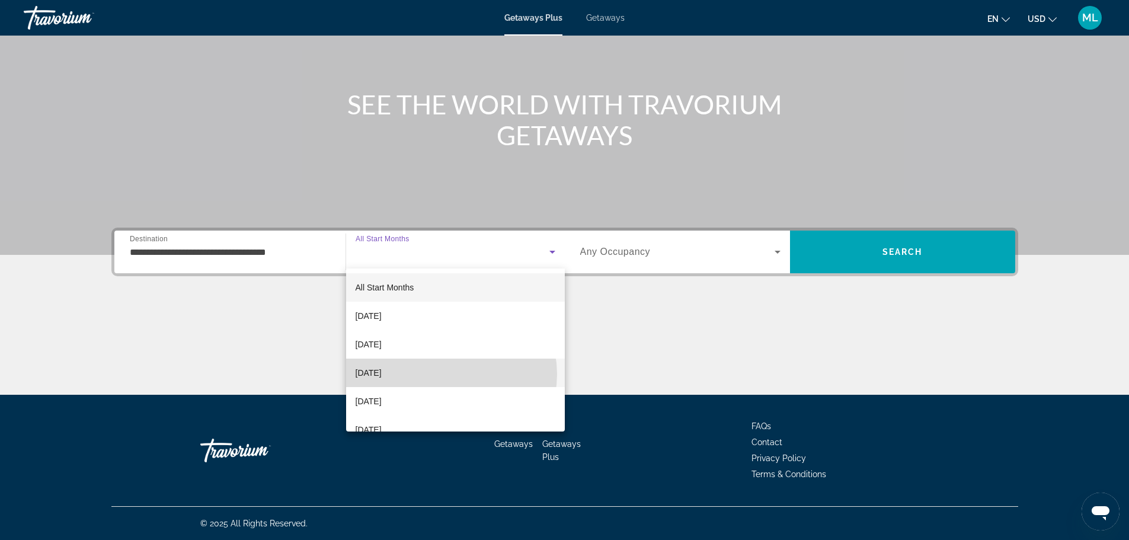
click at [451, 374] on mat-option "December 2025" at bounding box center [455, 373] width 219 height 28
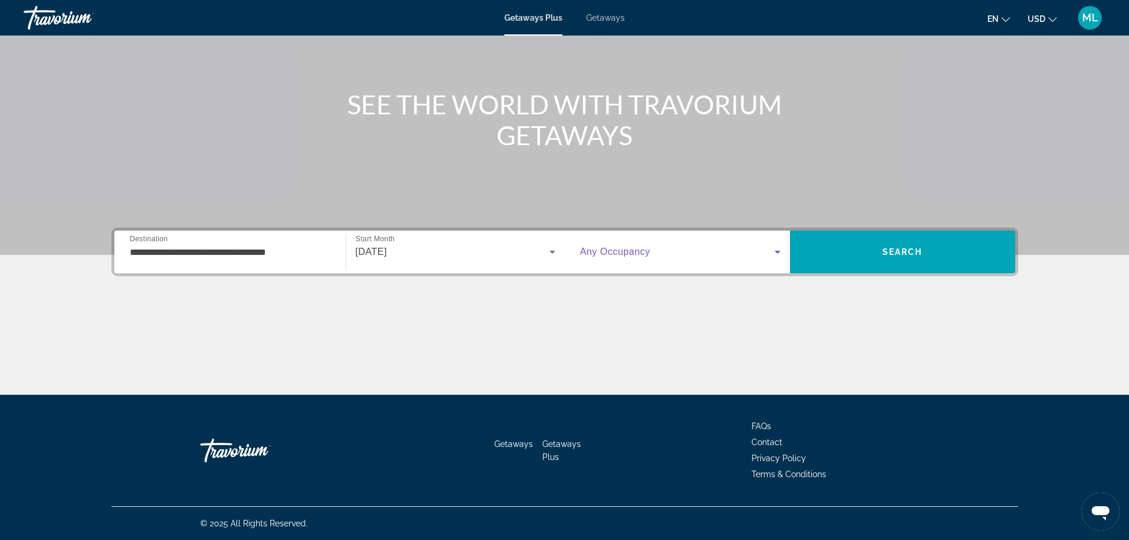
click at [777, 249] on icon "Search widget" at bounding box center [778, 252] width 14 height 14
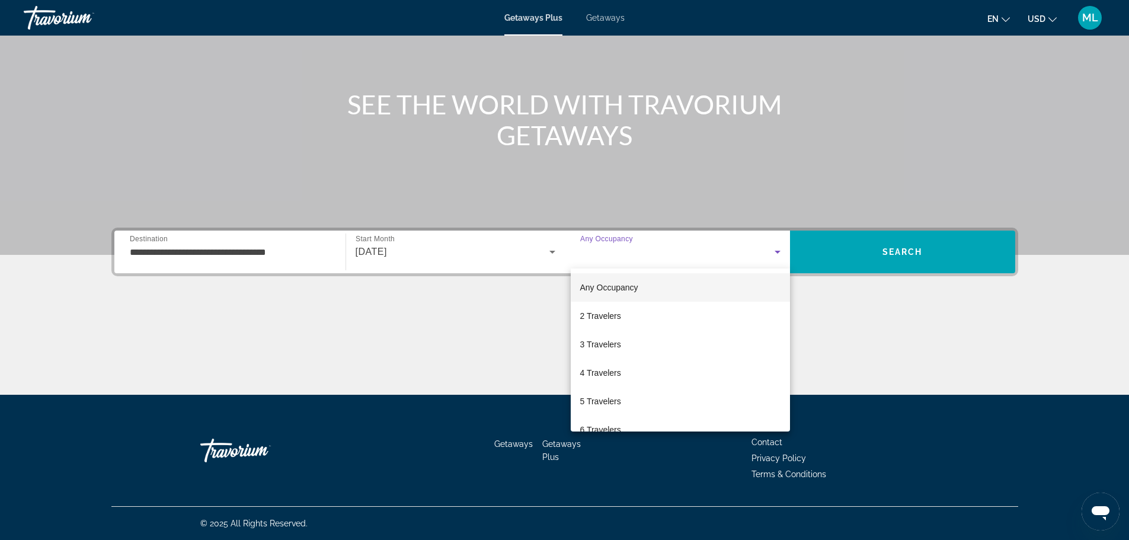
scroll to position [131, 0]
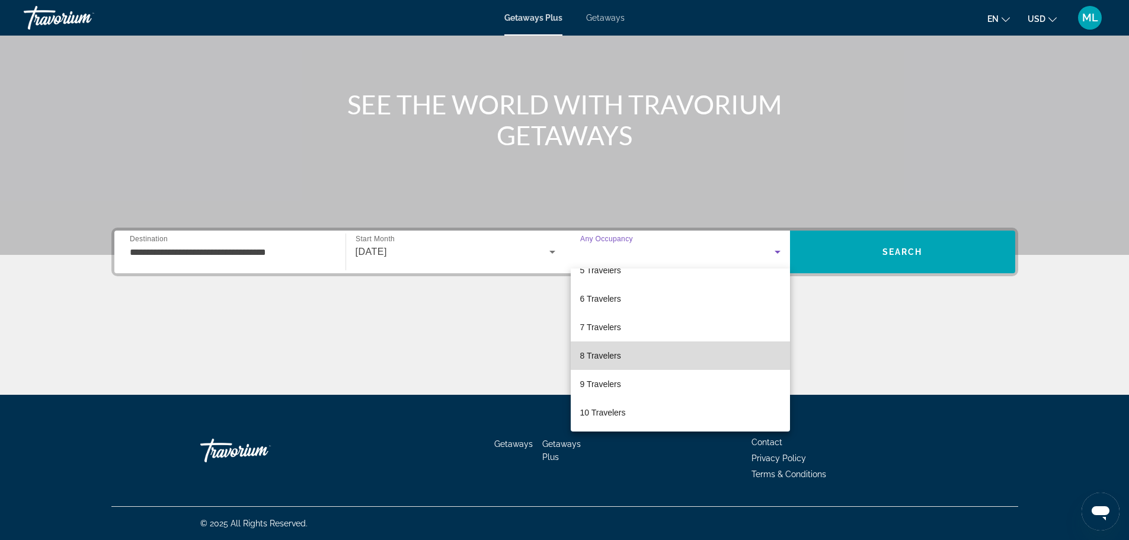
click at [689, 363] on mat-option "8 Travelers" at bounding box center [680, 355] width 219 height 28
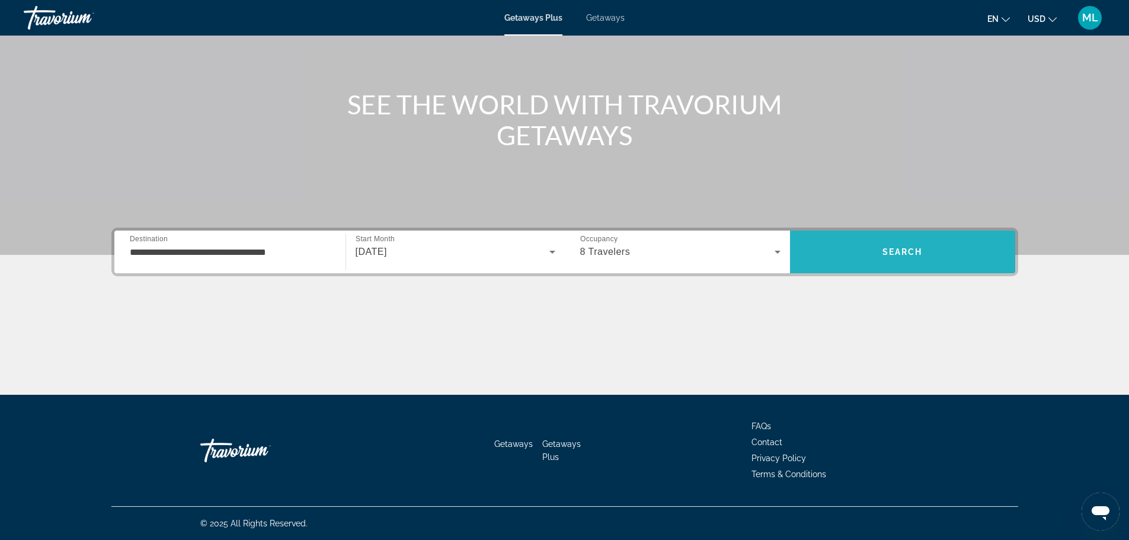
click at [914, 250] on span "Search" at bounding box center [903, 251] width 40 height 9
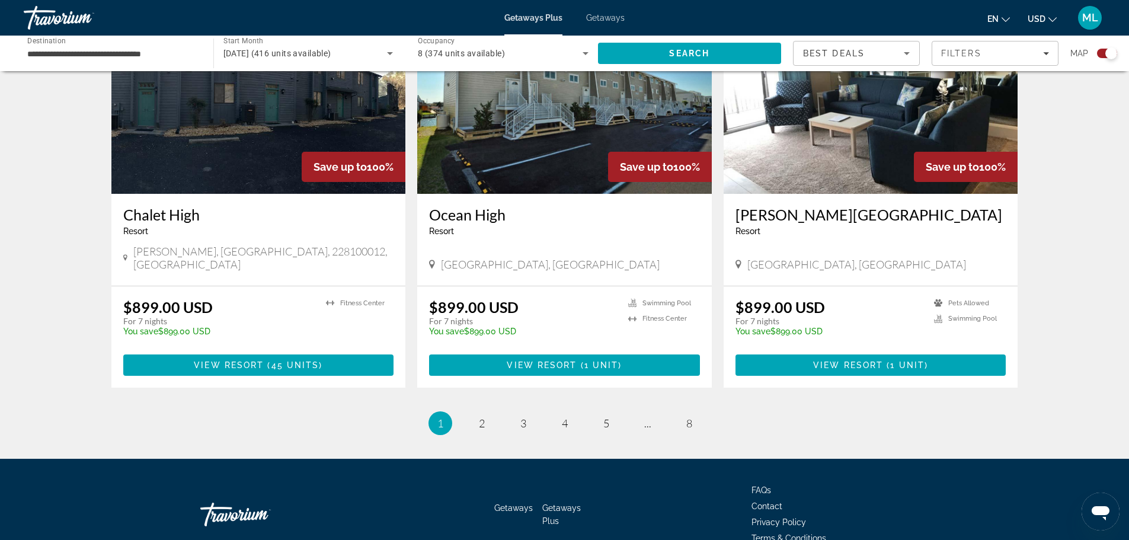
scroll to position [1745, 0]
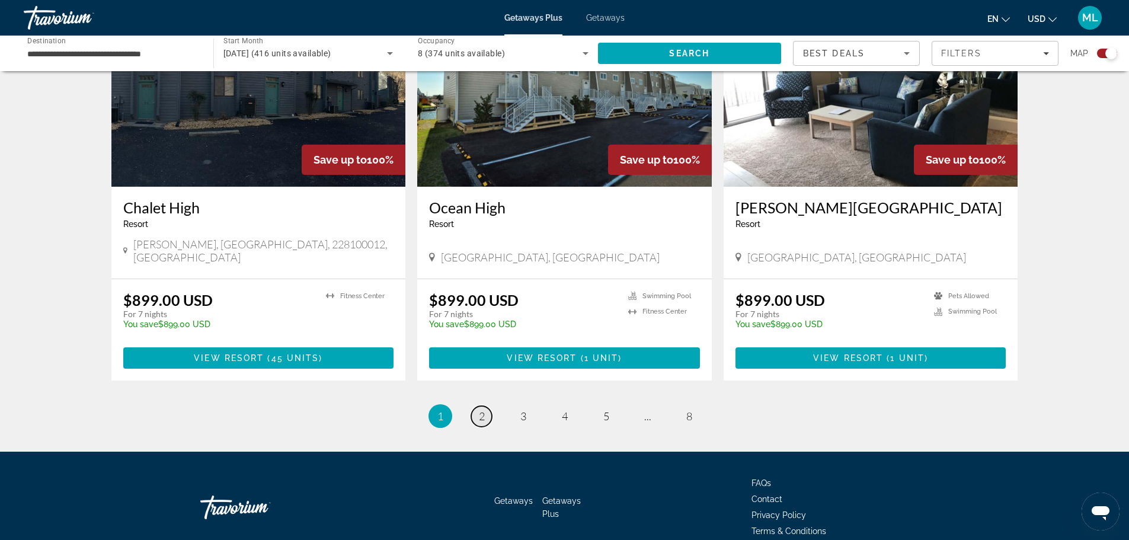
click at [475, 406] on link "page 2" at bounding box center [481, 416] width 21 height 21
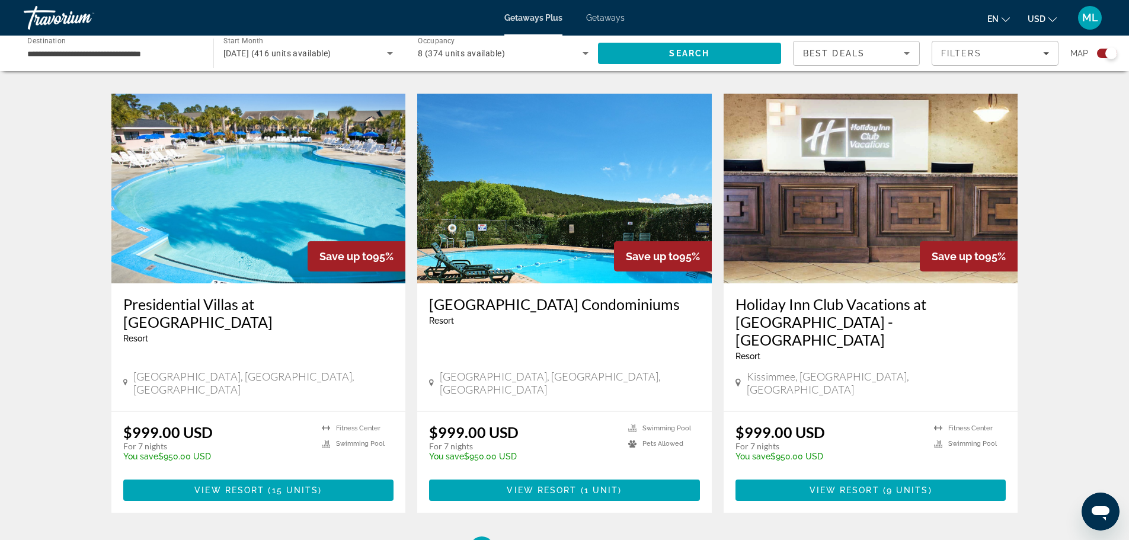
scroll to position [1636, 0]
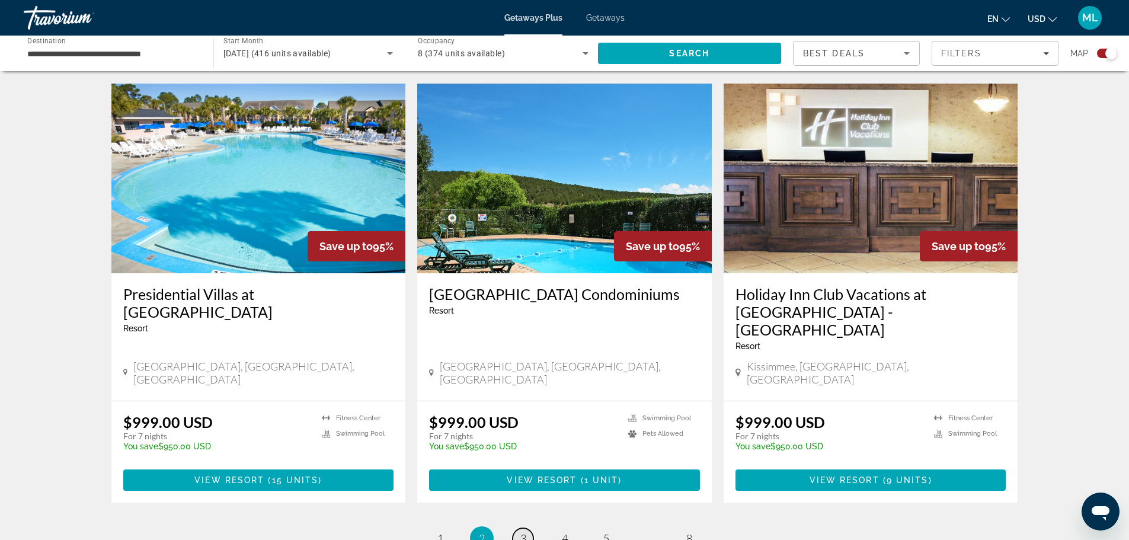
click at [523, 528] on link "page 3" at bounding box center [523, 538] width 21 height 21
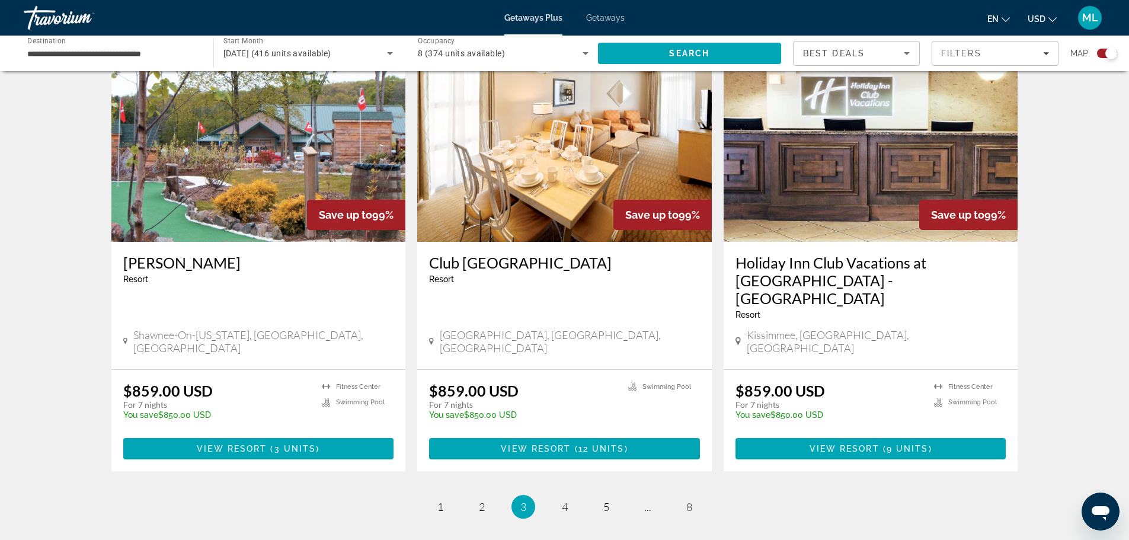
scroll to position [1727, 0]
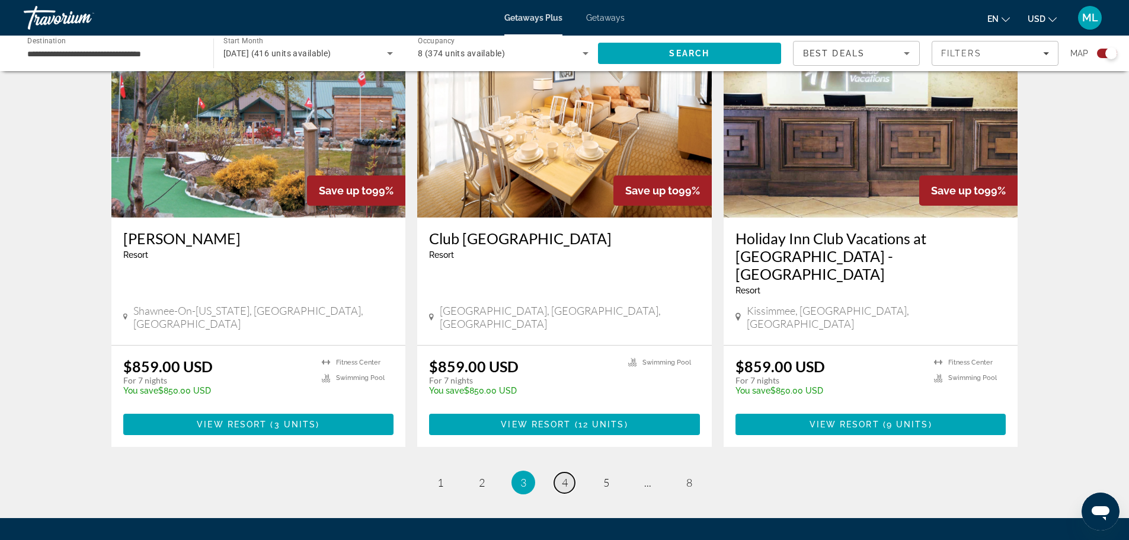
click at [565, 472] on link "page 4" at bounding box center [564, 482] width 21 height 21
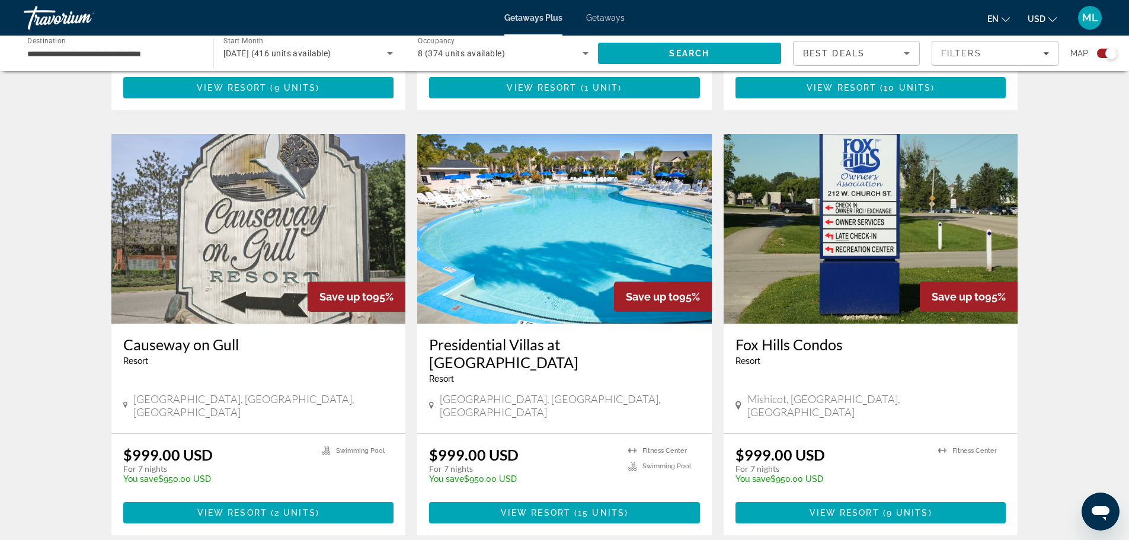
scroll to position [1660, 0]
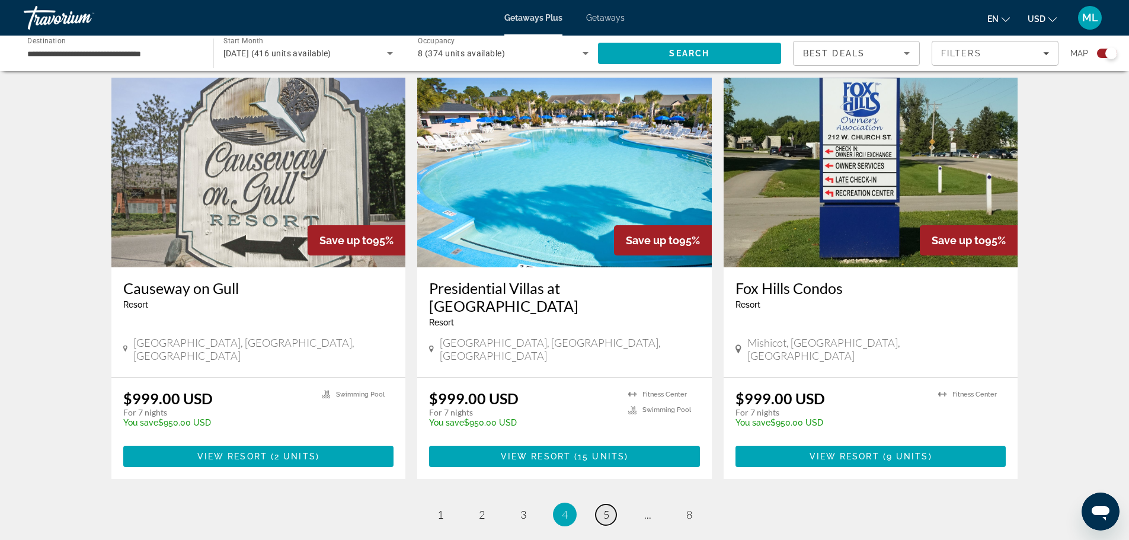
click at [606, 508] on span "5" at bounding box center [606, 514] width 6 height 13
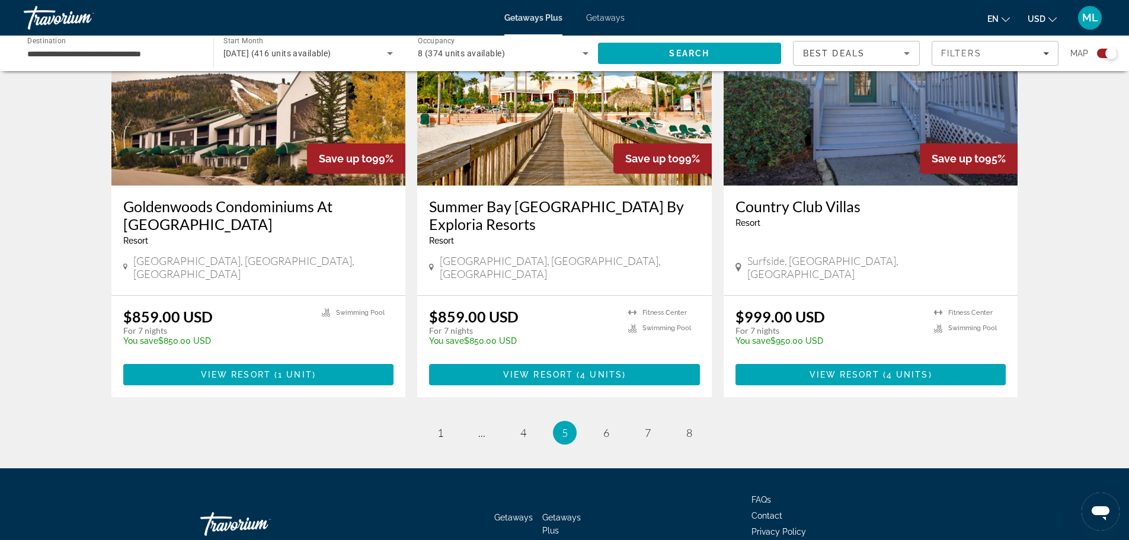
scroll to position [1727, 0]
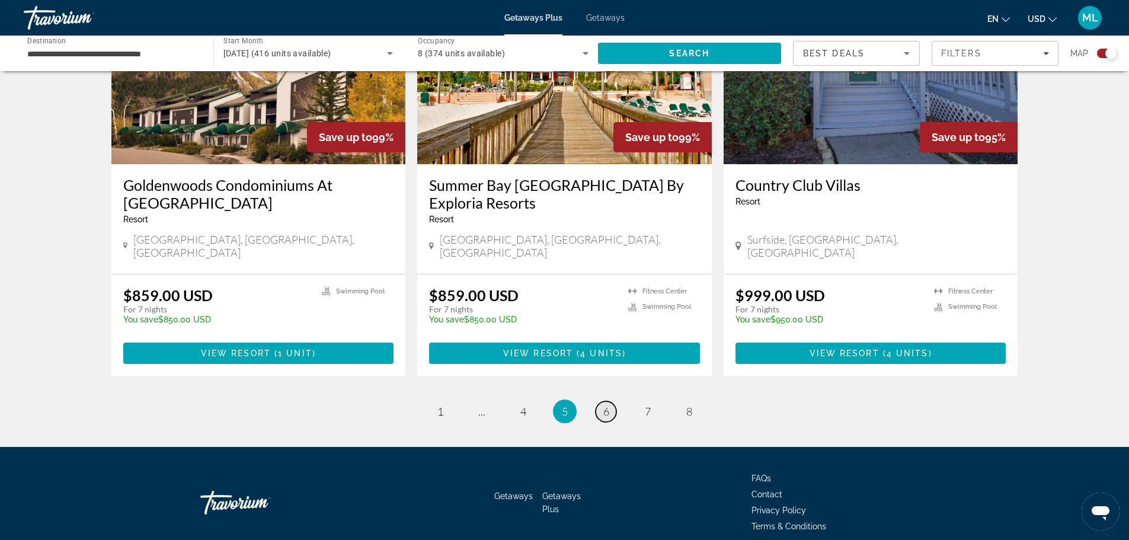
click at [610, 401] on link "page 6" at bounding box center [606, 411] width 21 height 21
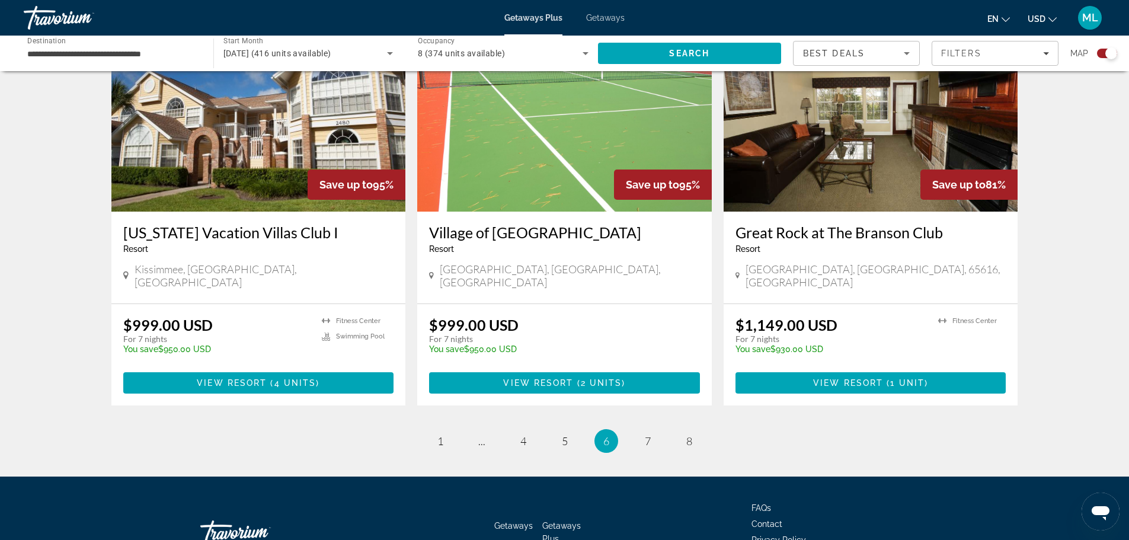
scroll to position [1727, 0]
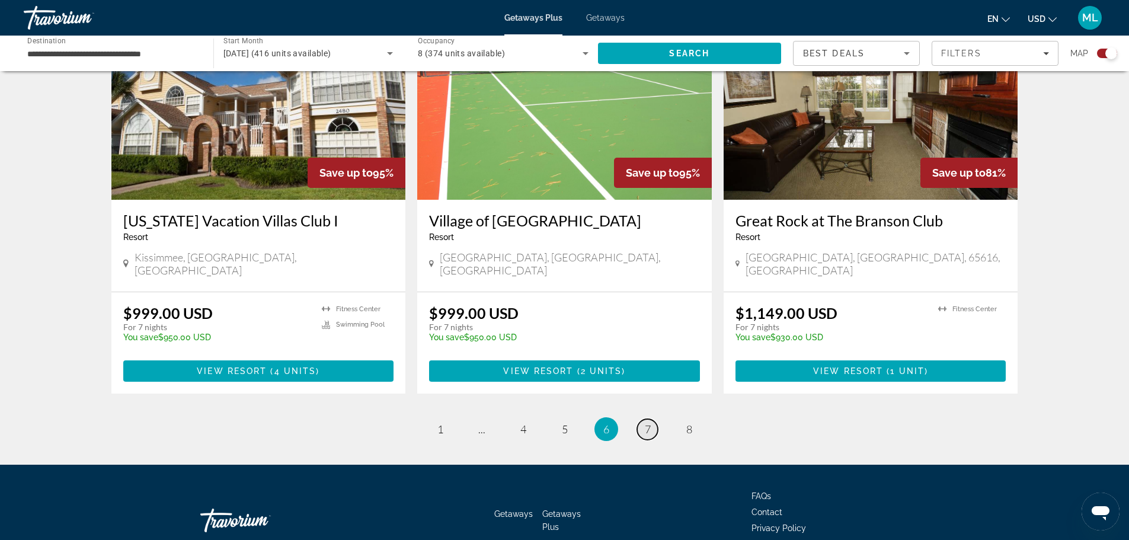
click at [649, 423] on span "7" at bounding box center [648, 429] width 6 height 13
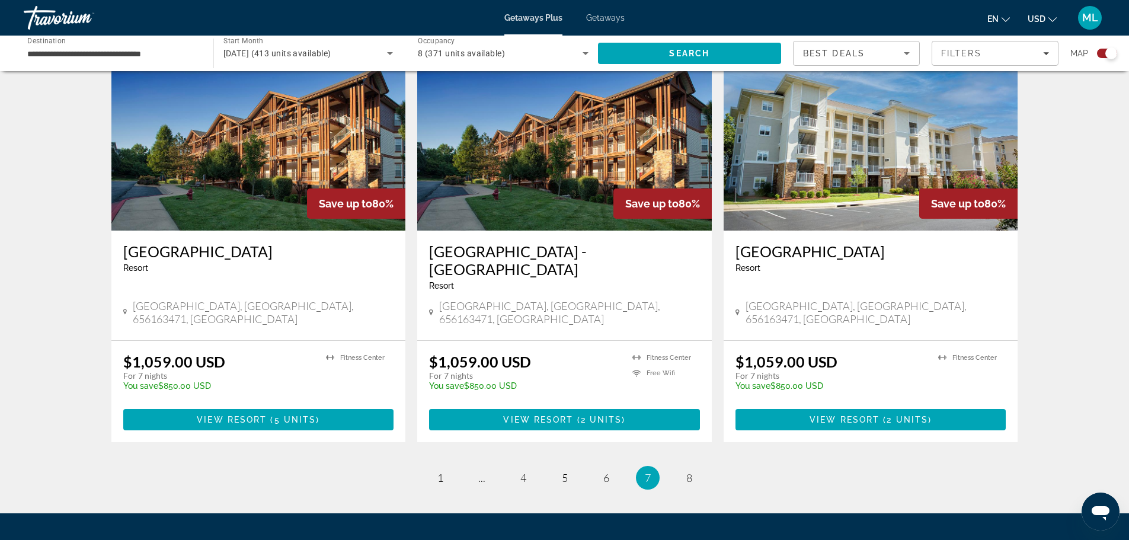
scroll to position [1683, 0]
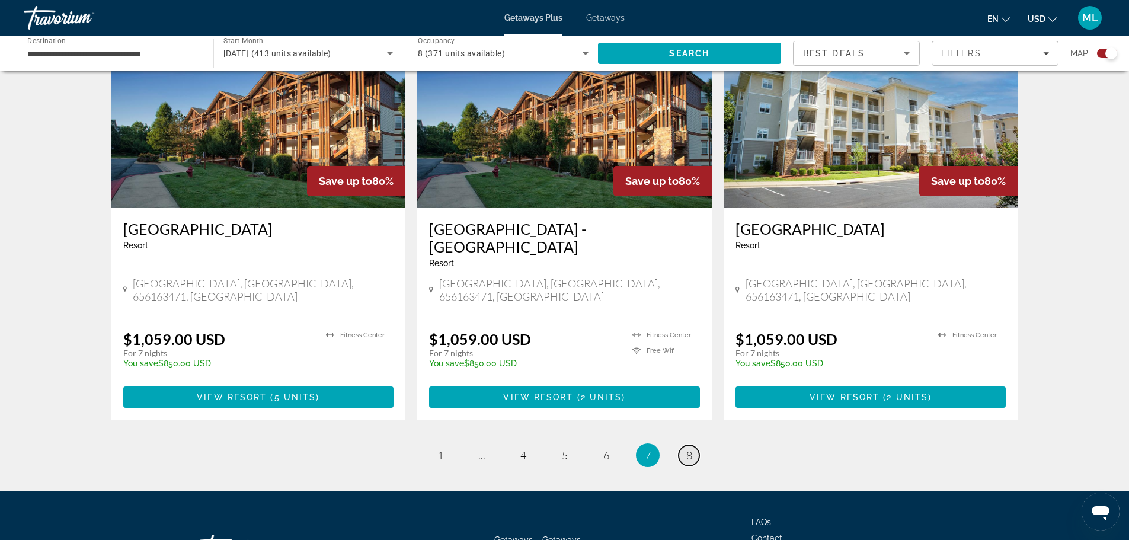
click at [690, 449] on span "8" at bounding box center [689, 455] width 6 height 13
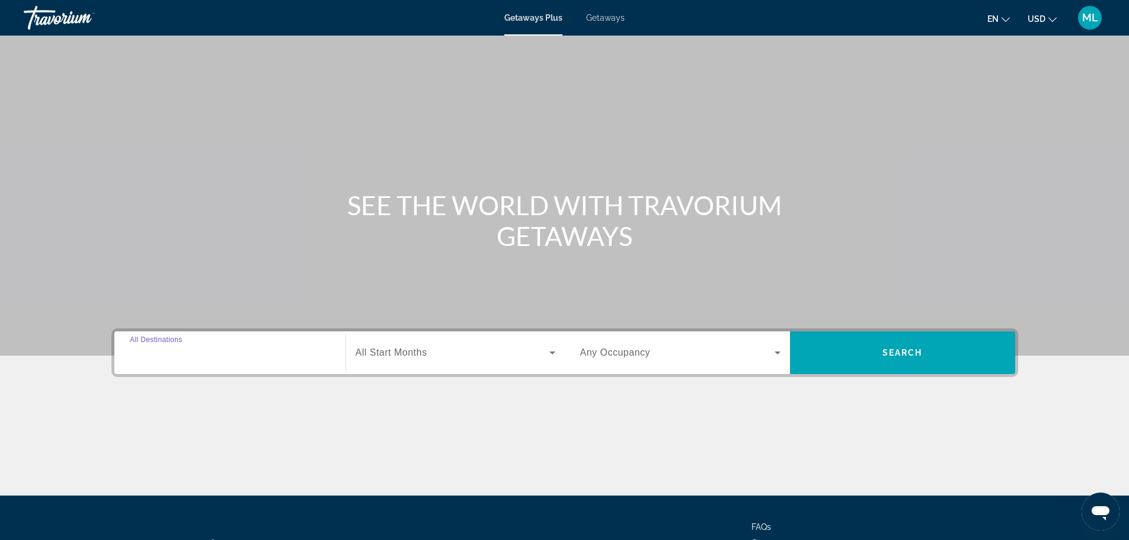
click at [295, 359] on input "Destination All Destinations" at bounding box center [230, 353] width 200 height 14
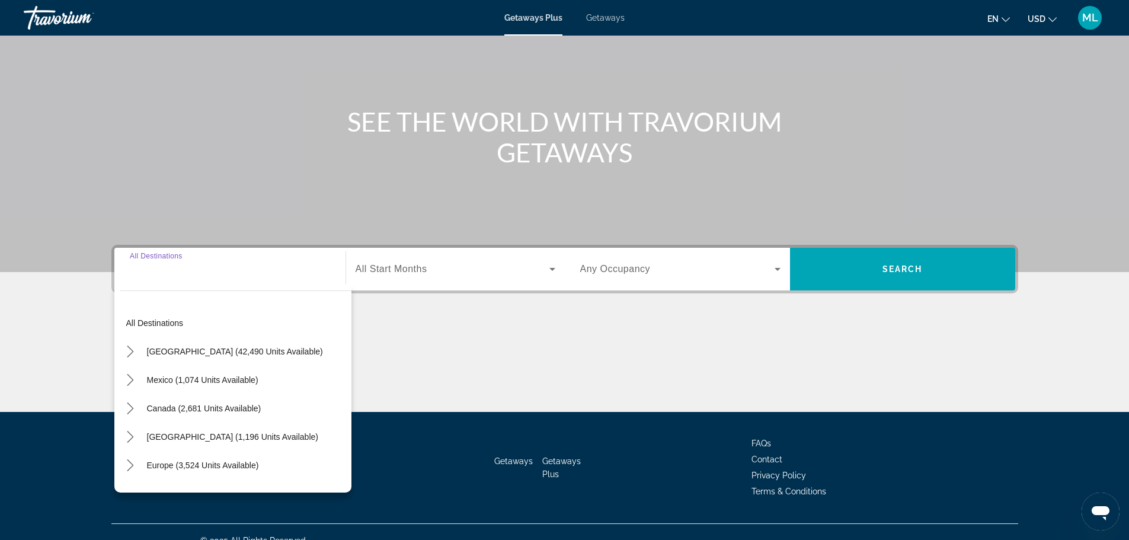
scroll to position [101, 0]
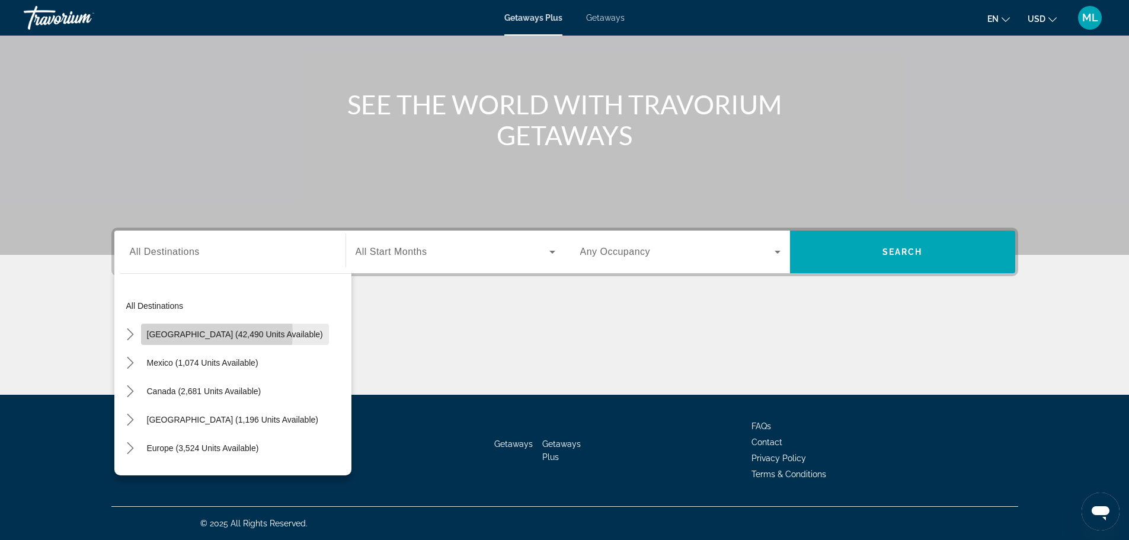
click at [205, 334] on span "United States (42,490 units available)" at bounding box center [235, 334] width 176 height 9
type input "**********"
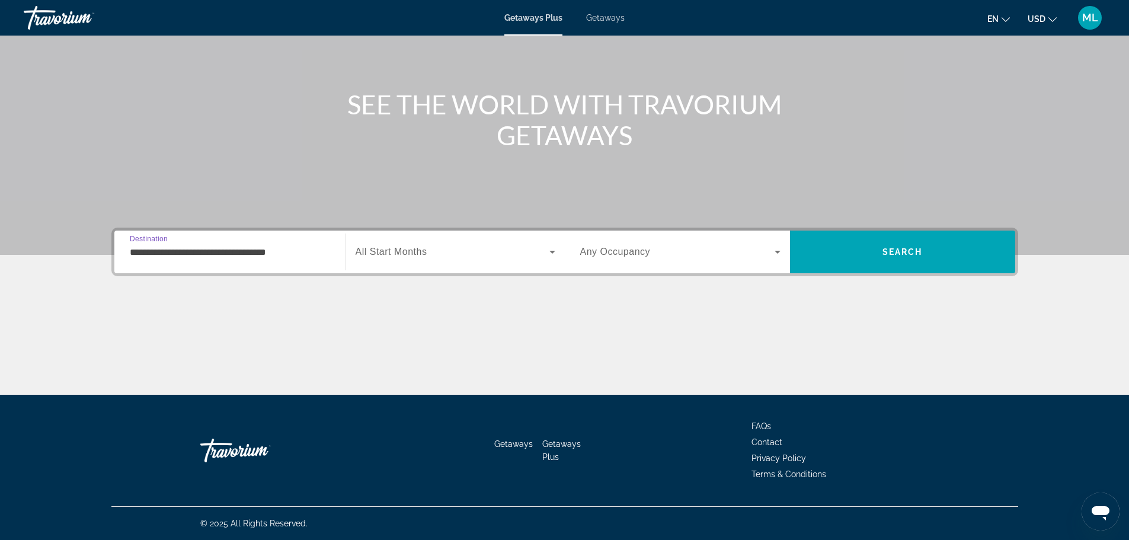
click at [553, 250] on icon "Search widget" at bounding box center [552, 252] width 14 height 14
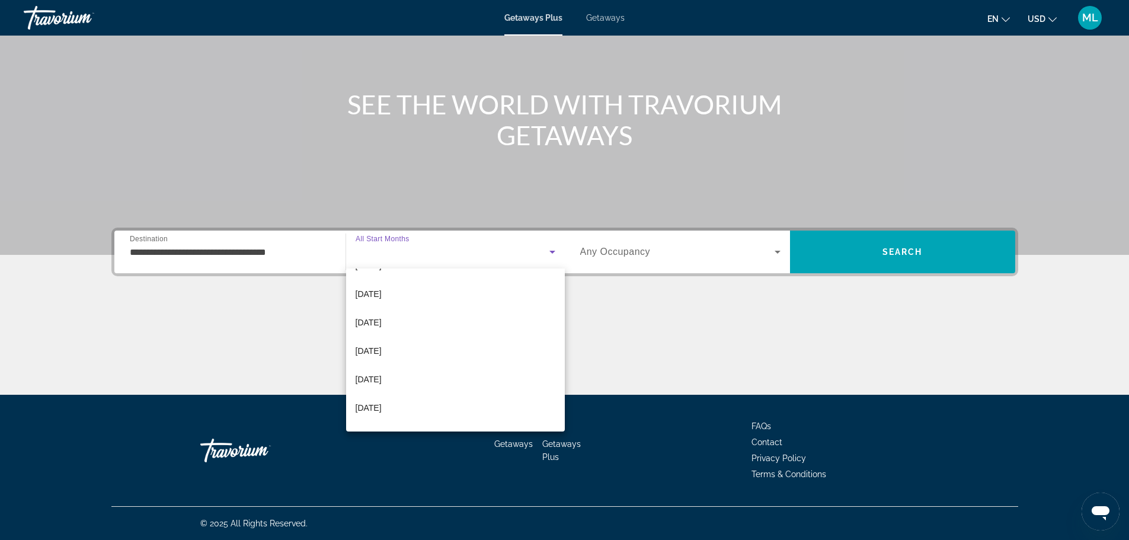
scroll to position [245, 0]
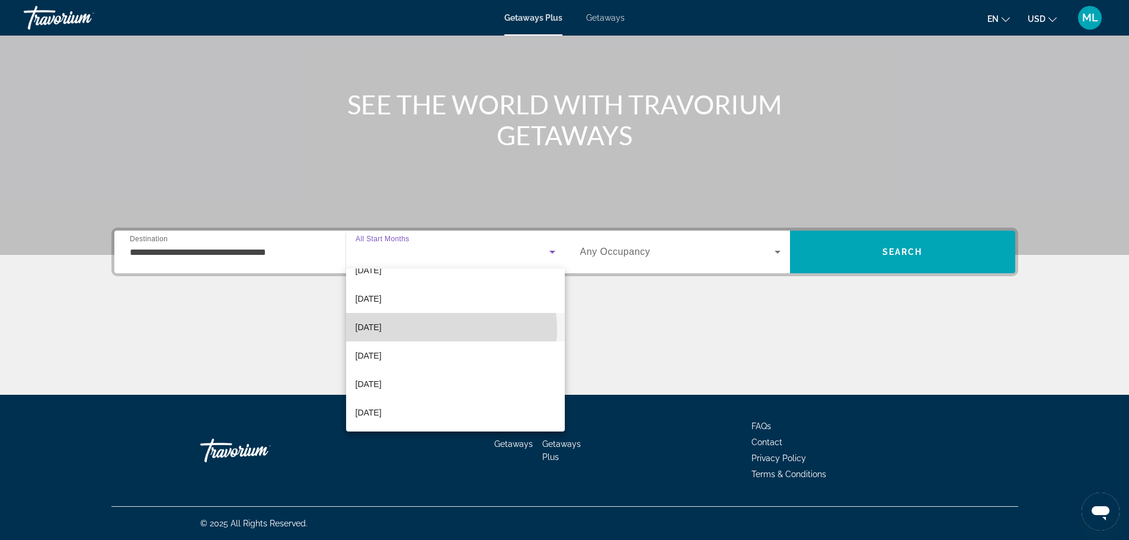
click at [439, 330] on mat-option "July 2026" at bounding box center [455, 327] width 219 height 28
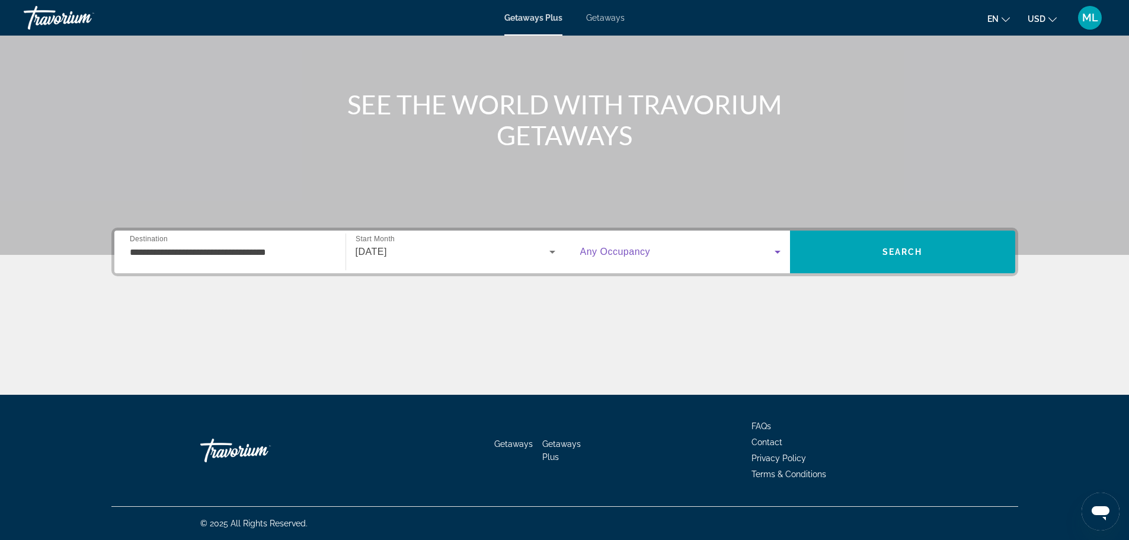
click at [781, 251] on icon "Search widget" at bounding box center [778, 252] width 14 height 14
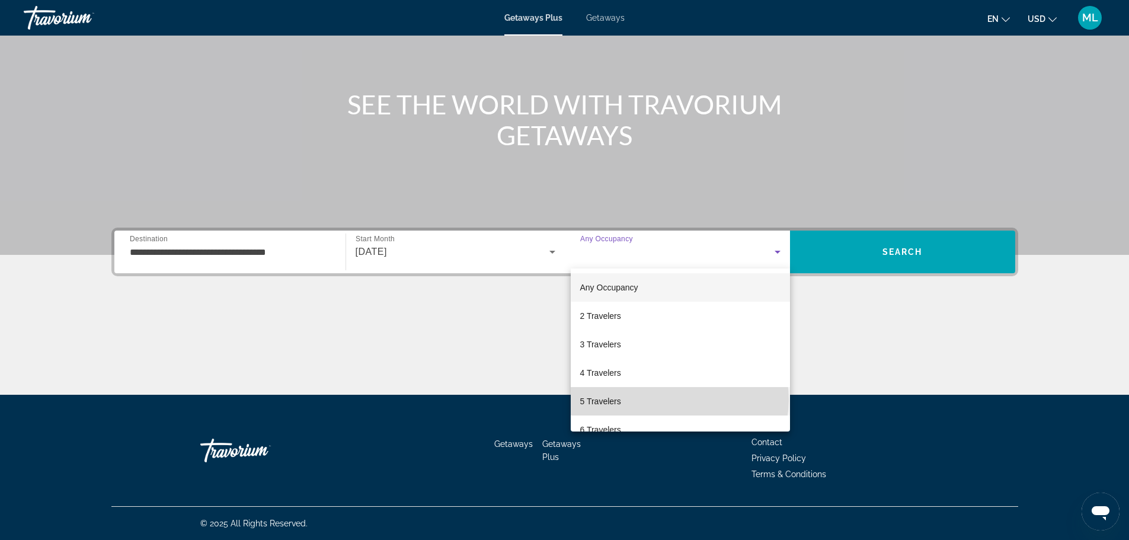
click at [679, 400] on mat-option "5 Travelers" at bounding box center [680, 401] width 219 height 28
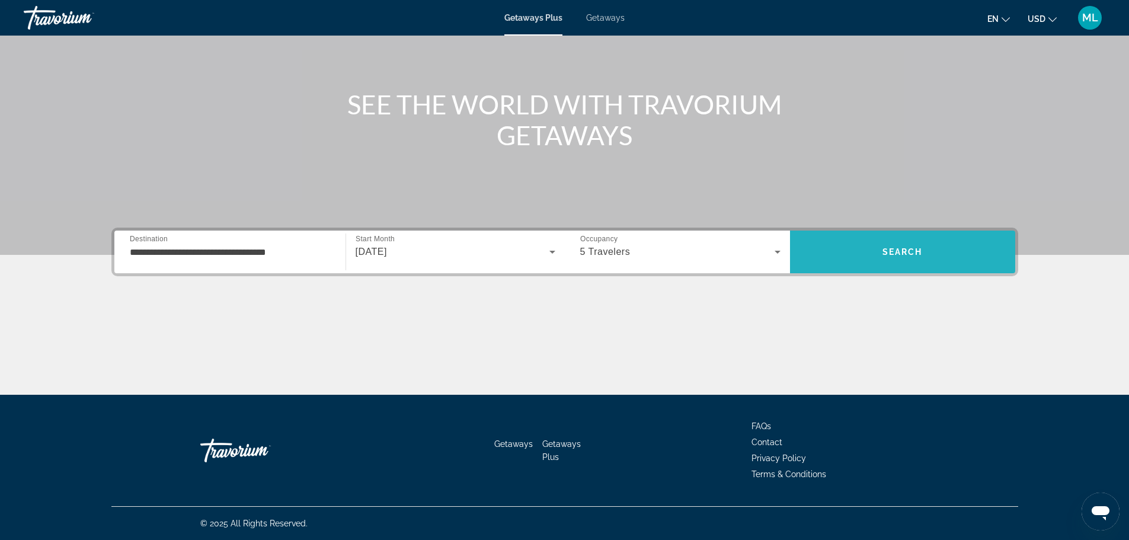
click at [906, 247] on span "Search" at bounding box center [902, 252] width 225 height 28
